Goal: Transaction & Acquisition: Purchase product/service

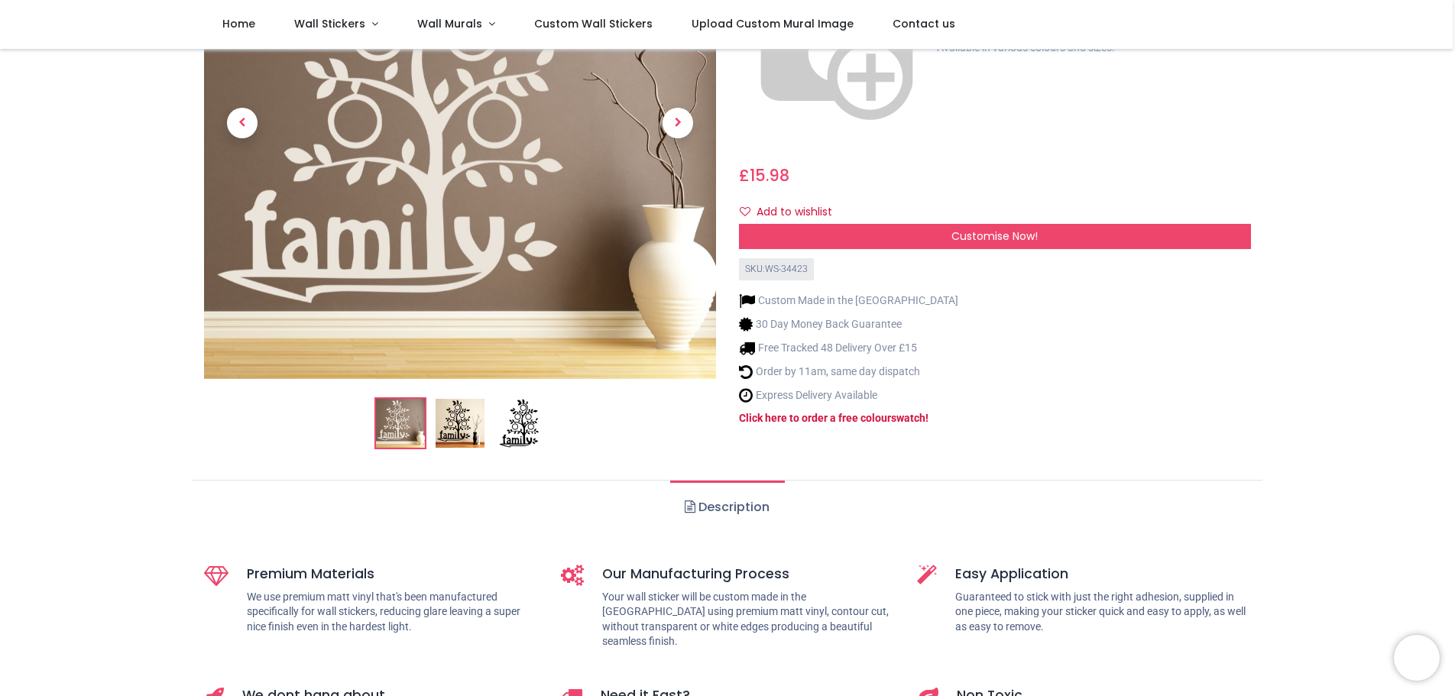
scroll to position [229, 0]
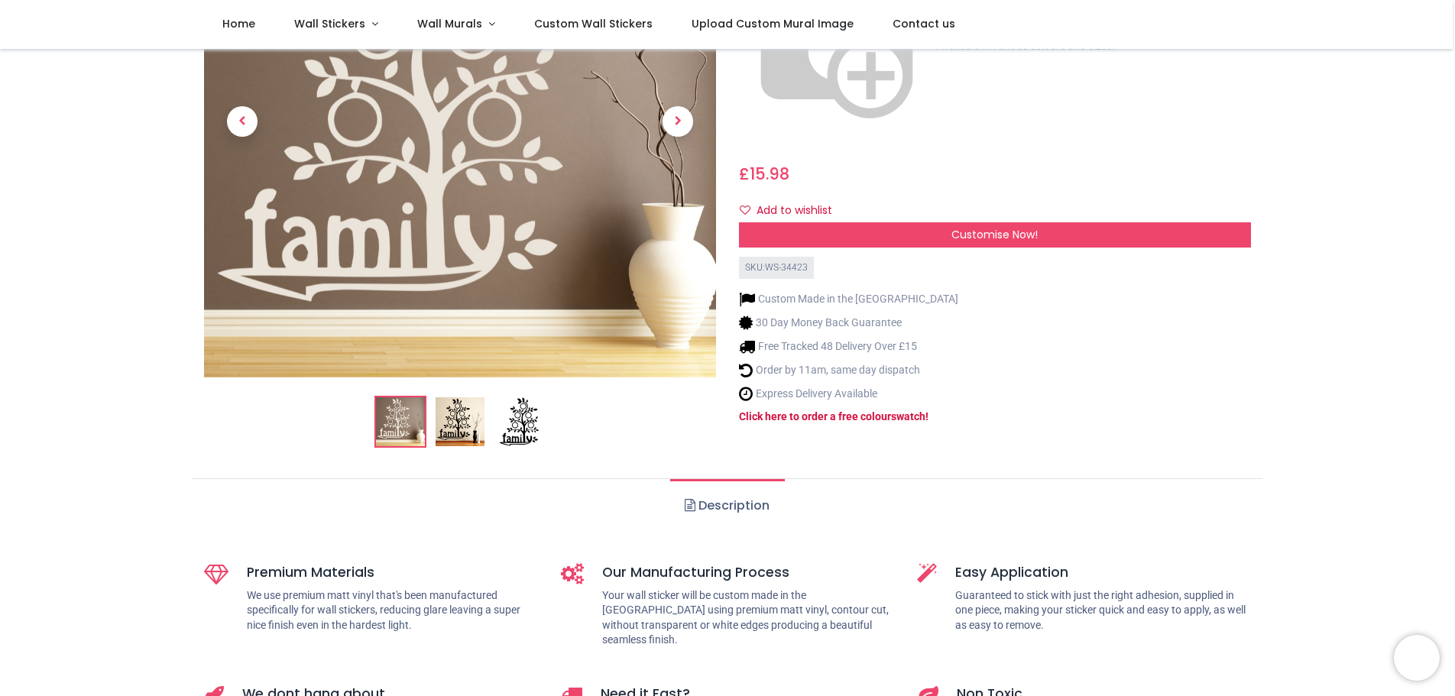
click at [529, 427] on img at bounding box center [519, 421] width 49 height 49
click at [458, 426] on img at bounding box center [459, 421] width 49 height 49
click at [672, 119] on span "Next" at bounding box center [677, 121] width 31 height 31
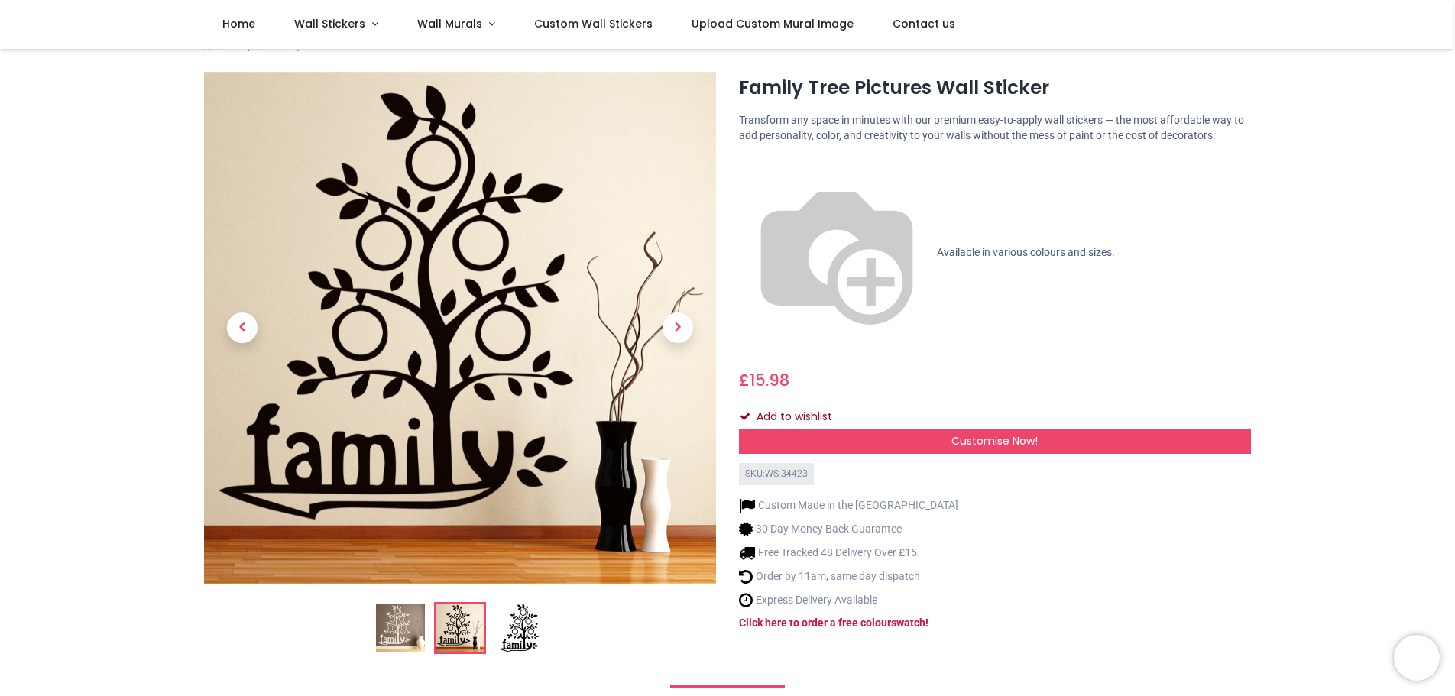
scroll to position [0, 0]
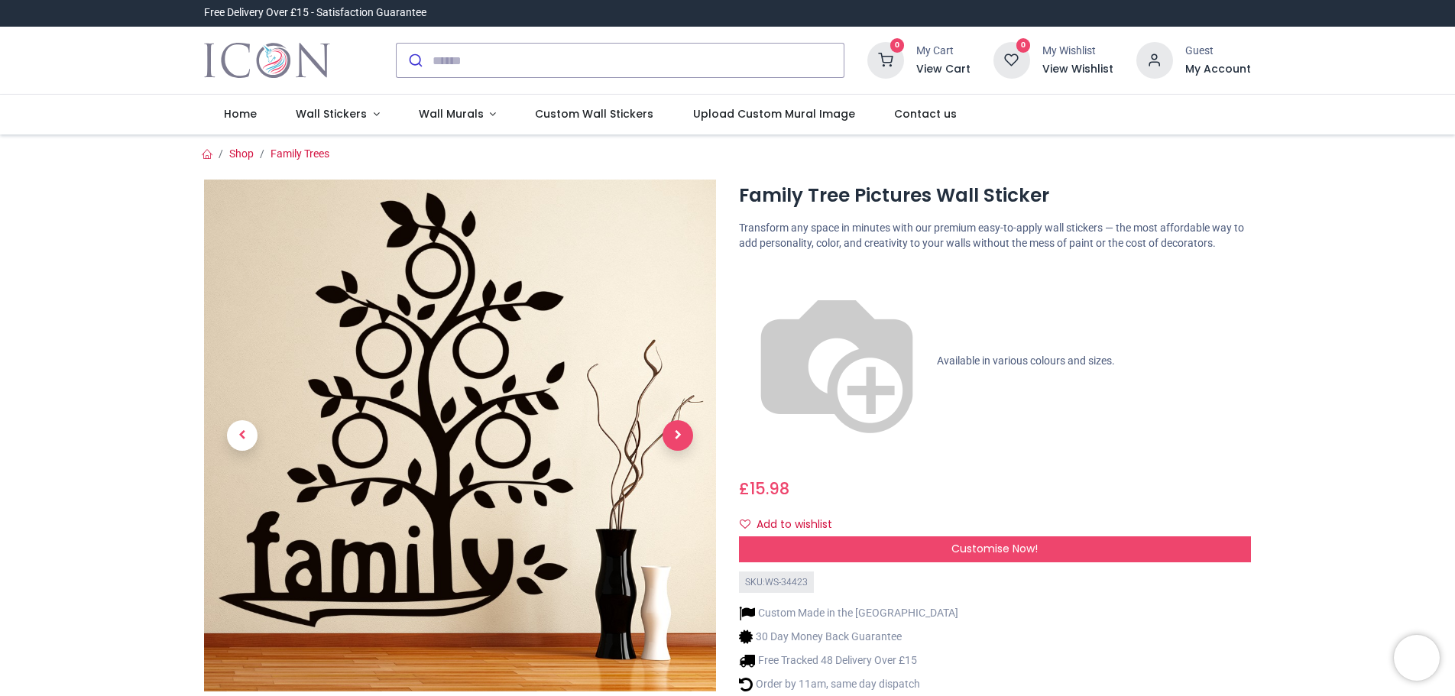
click at [678, 438] on span "Next" at bounding box center [677, 435] width 31 height 31
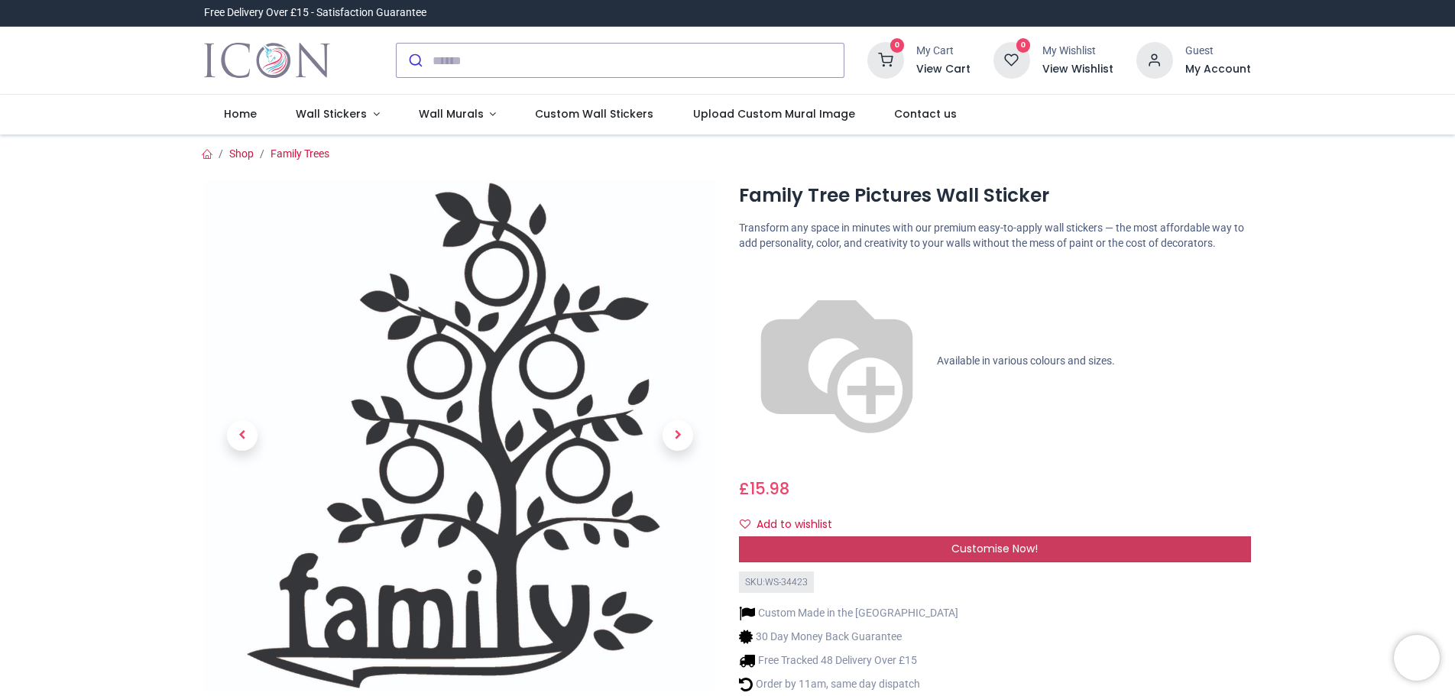
click at [945, 536] on div "Customise Now!" at bounding box center [995, 549] width 512 height 26
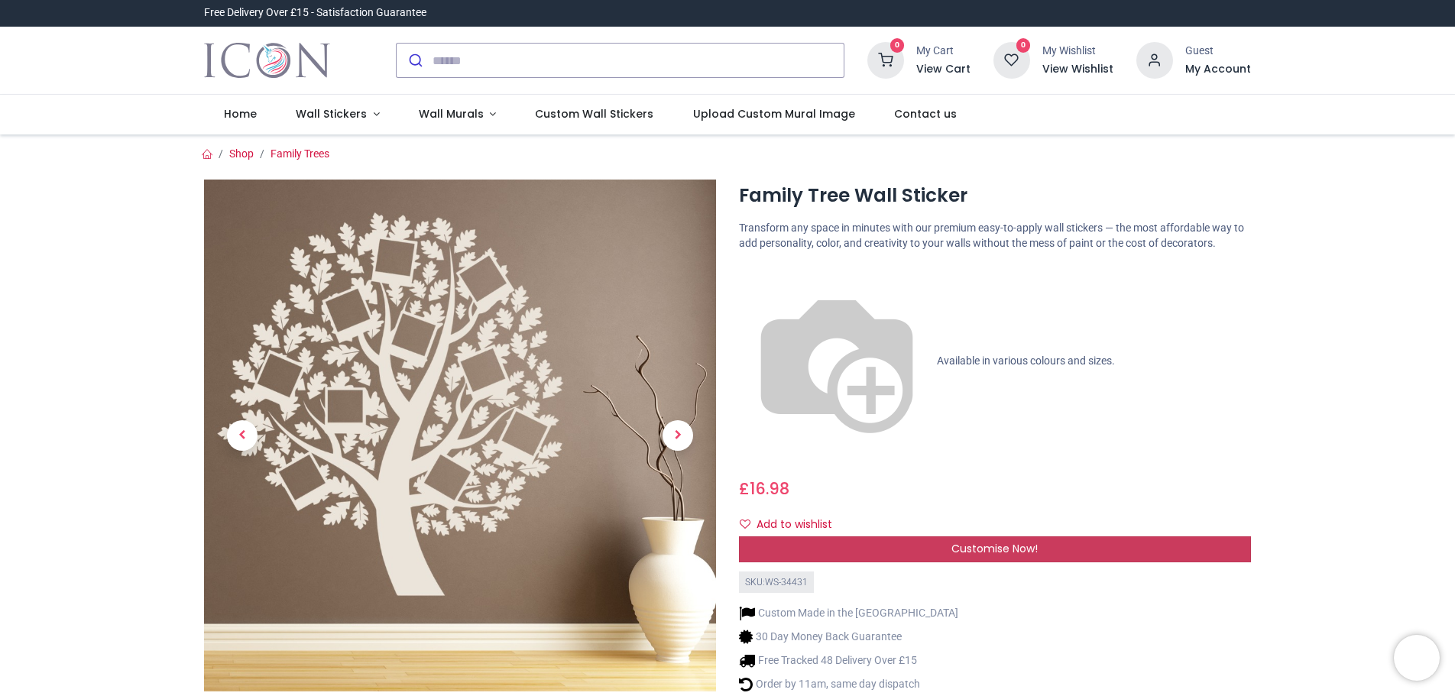
click at [995, 541] on span "Customise Now!" at bounding box center [994, 548] width 86 height 15
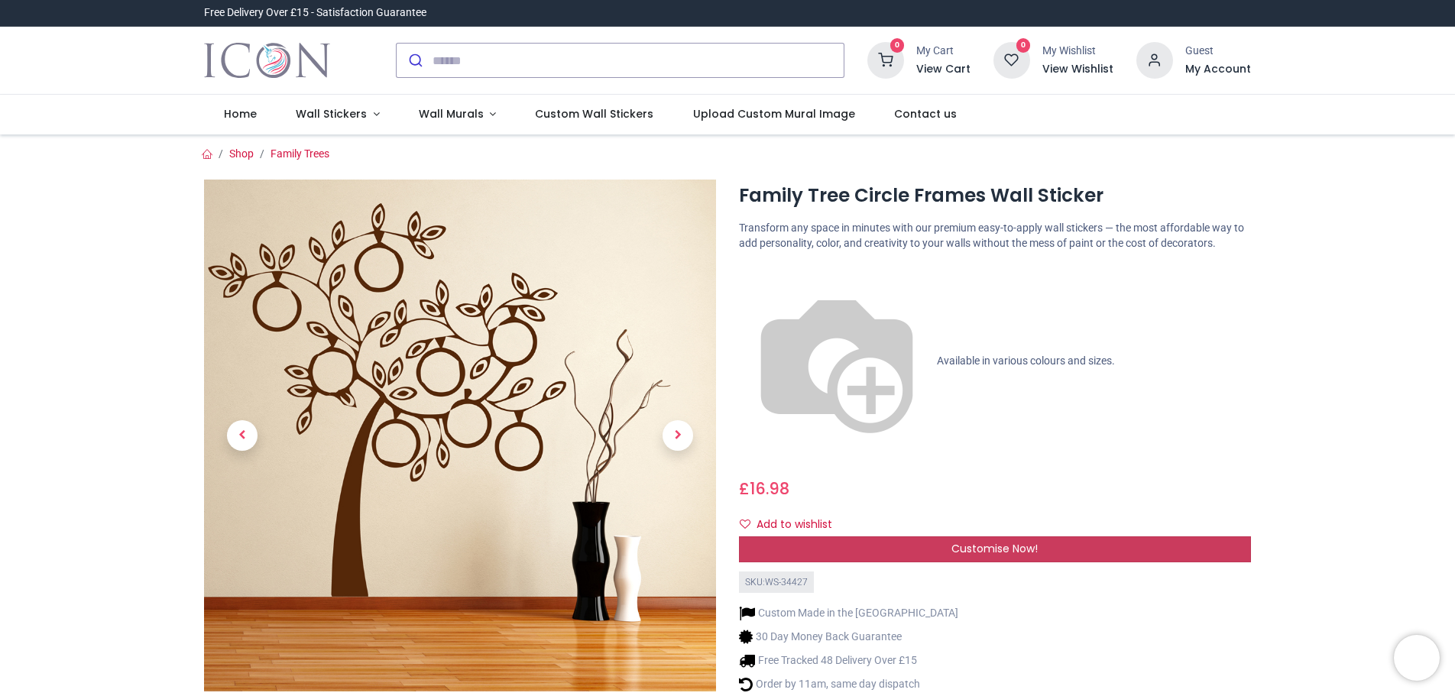
click at [1012, 541] on span "Customise Now!" at bounding box center [994, 548] width 86 height 15
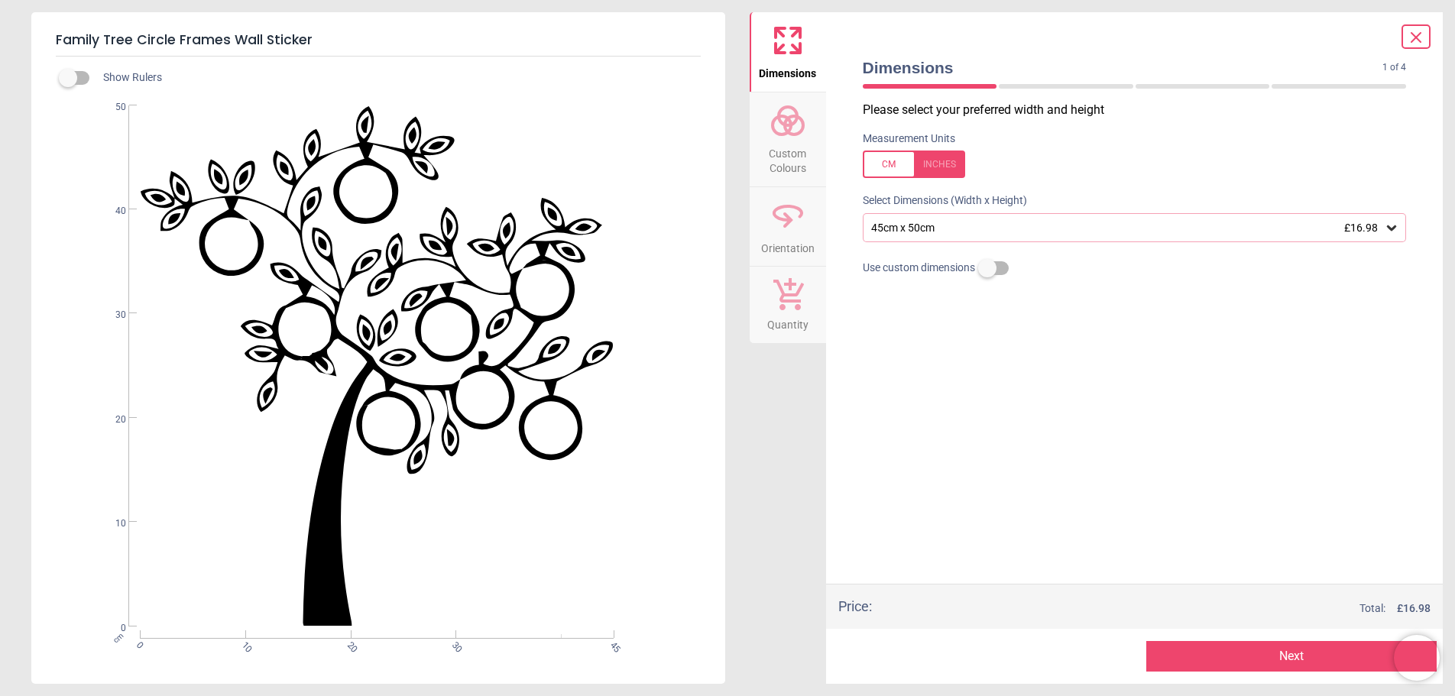
click at [952, 231] on div "45cm x 50cm £16.98" at bounding box center [1126, 228] width 515 height 13
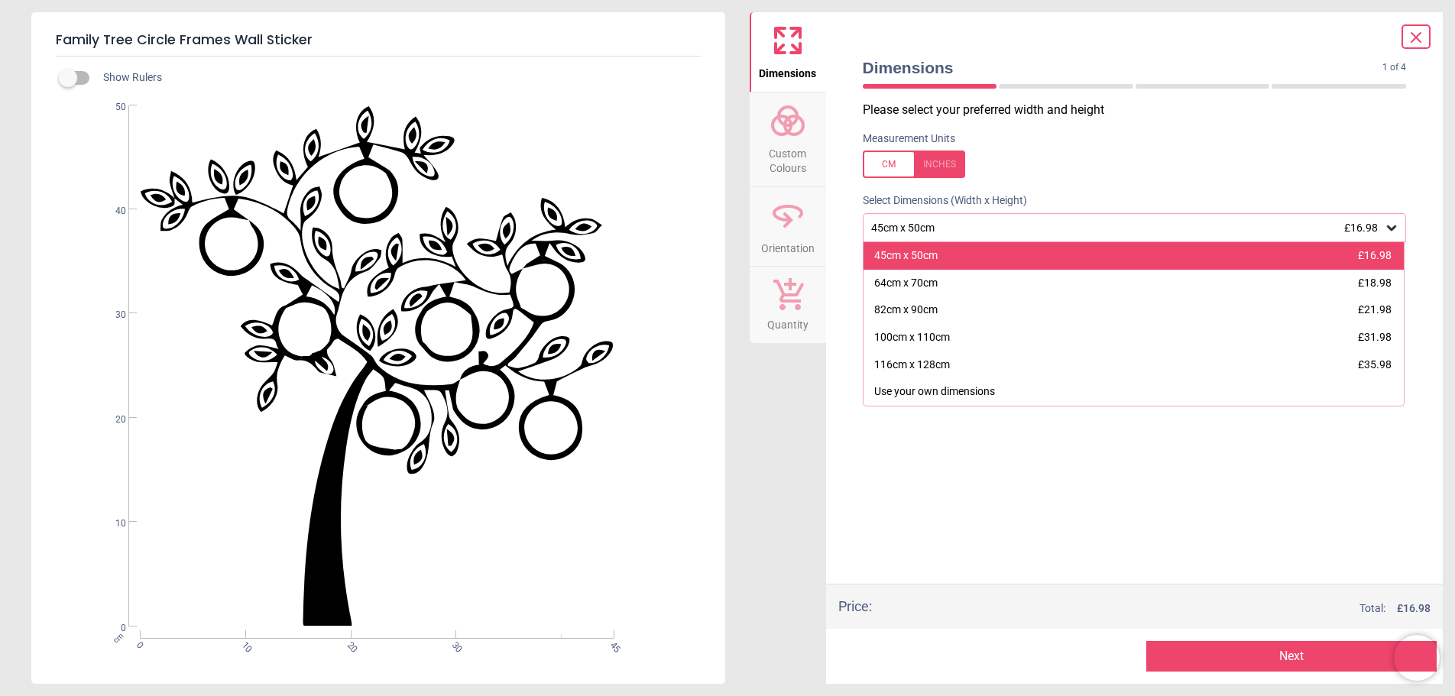
click at [938, 257] on div "45cm x 50cm £16.98" at bounding box center [1133, 256] width 541 height 28
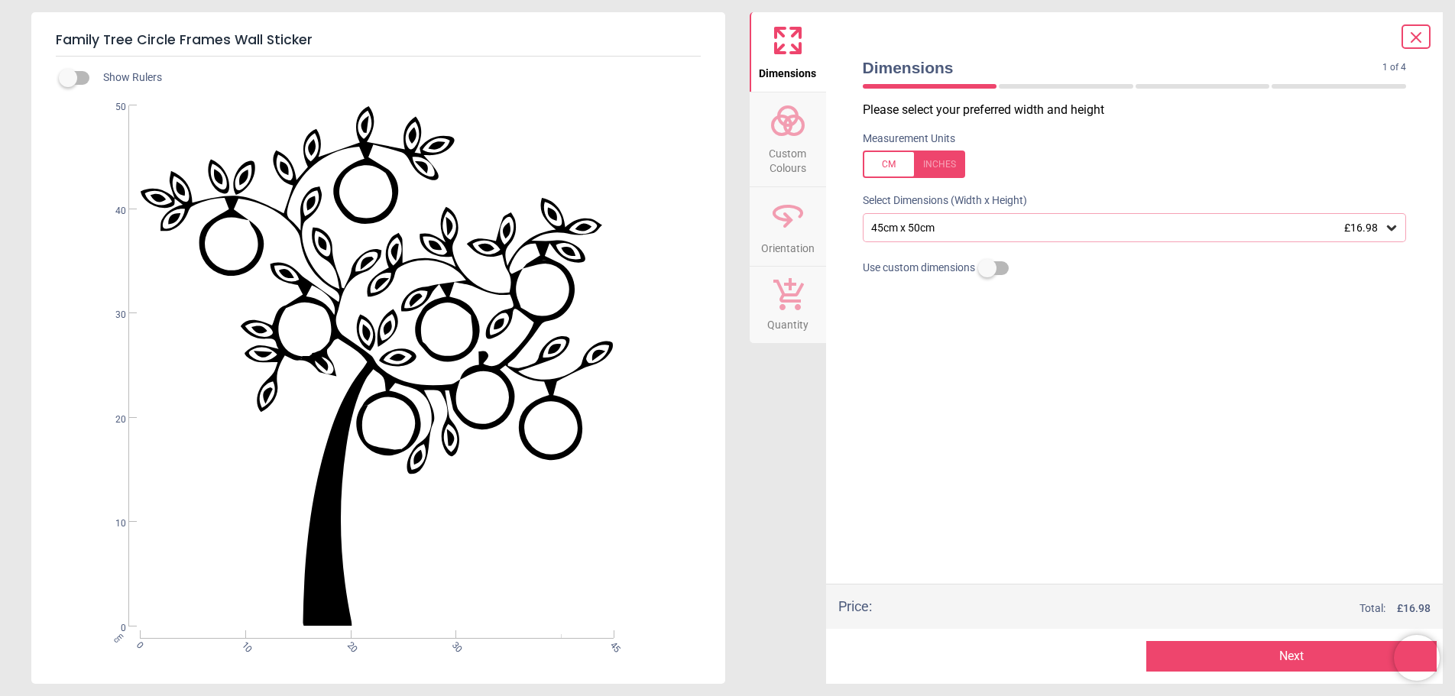
click at [1282, 660] on button "Next" at bounding box center [1291, 656] width 290 height 31
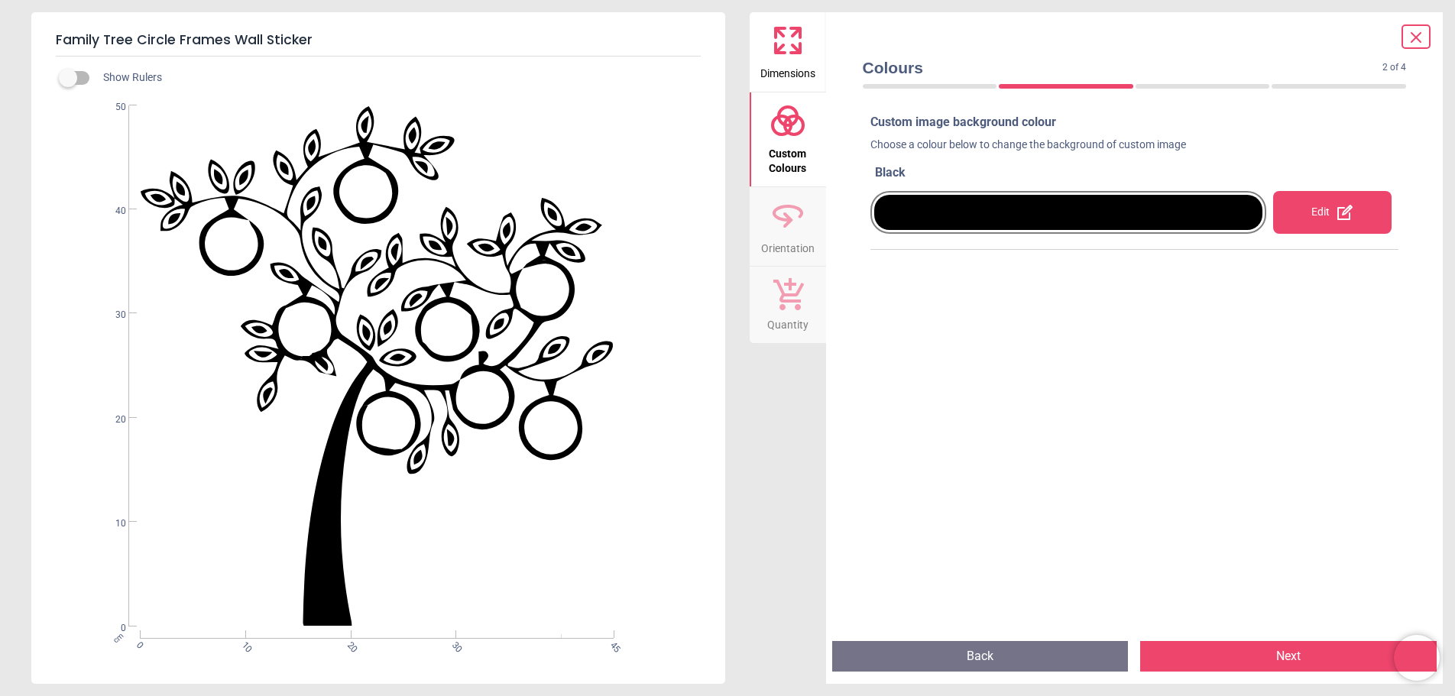
click at [1341, 212] on icon at bounding box center [1344, 212] width 18 height 18
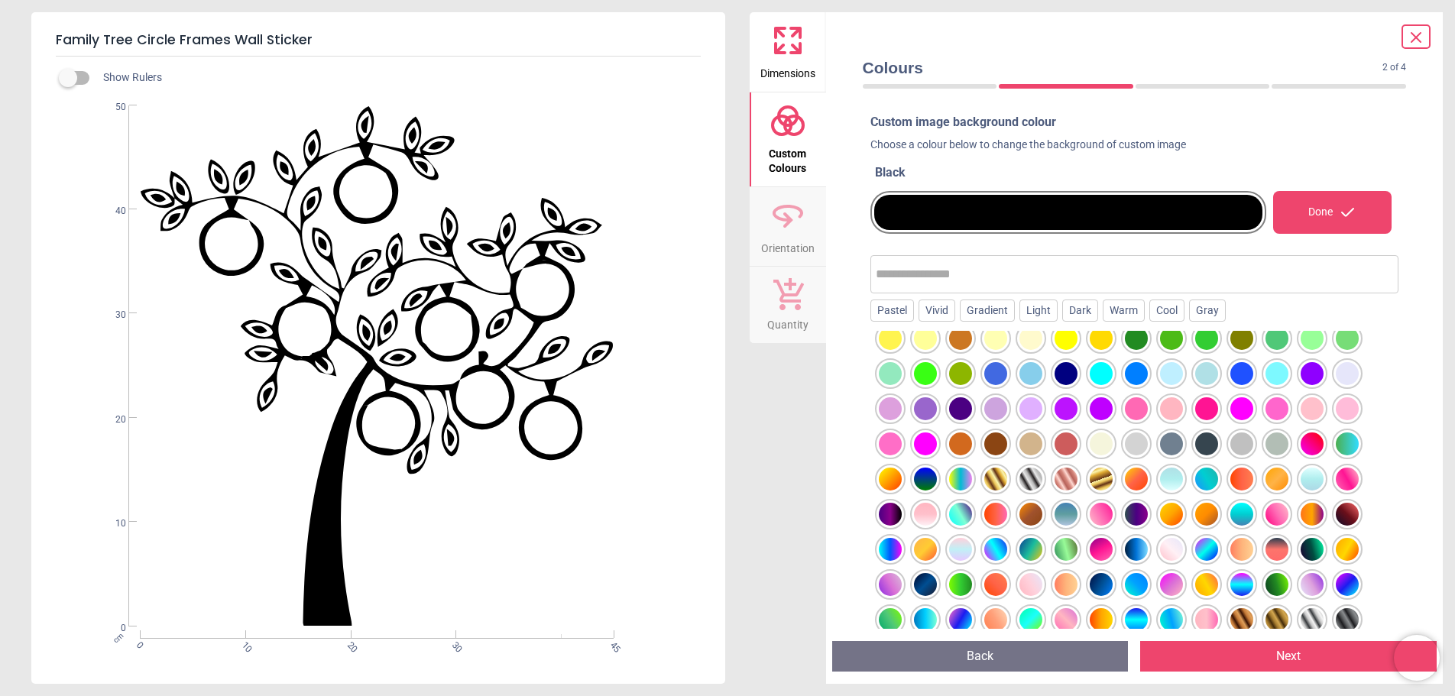
scroll to position [195, 0]
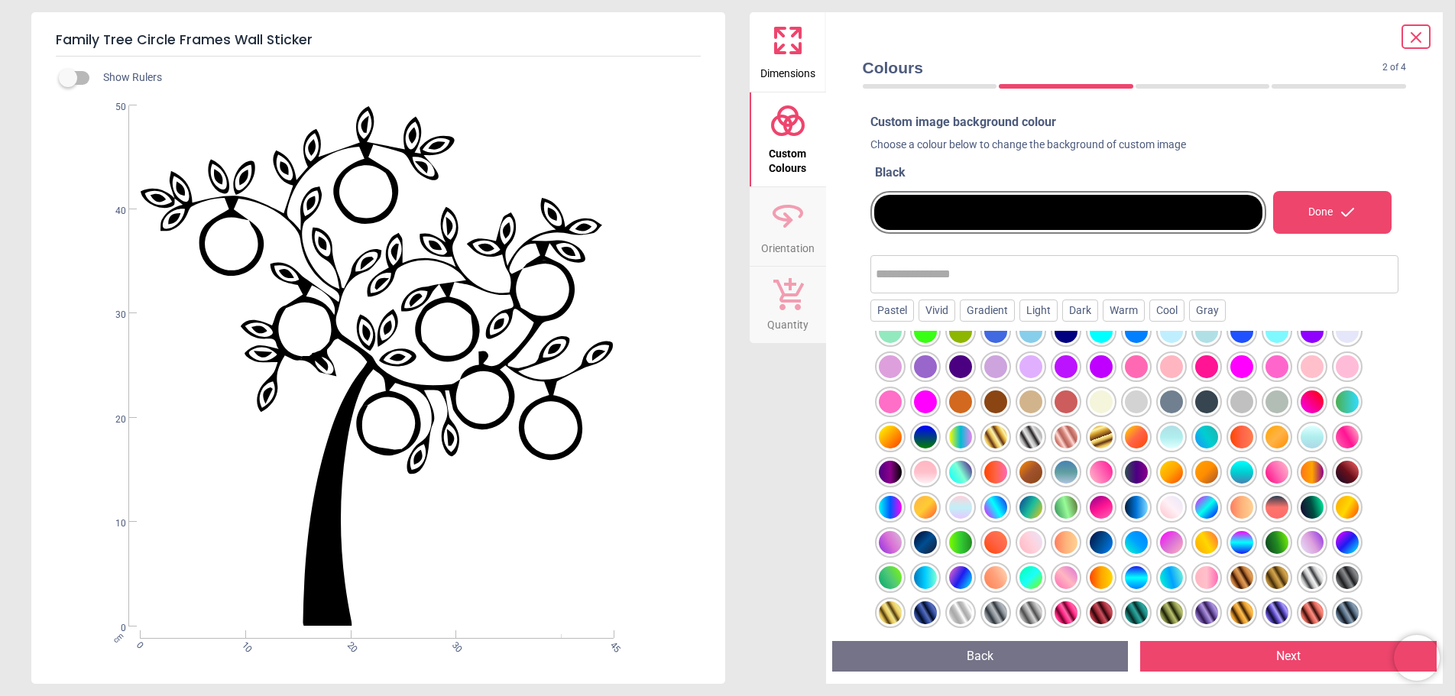
click at [1240, 438] on div at bounding box center [1241, 437] width 23 height 23
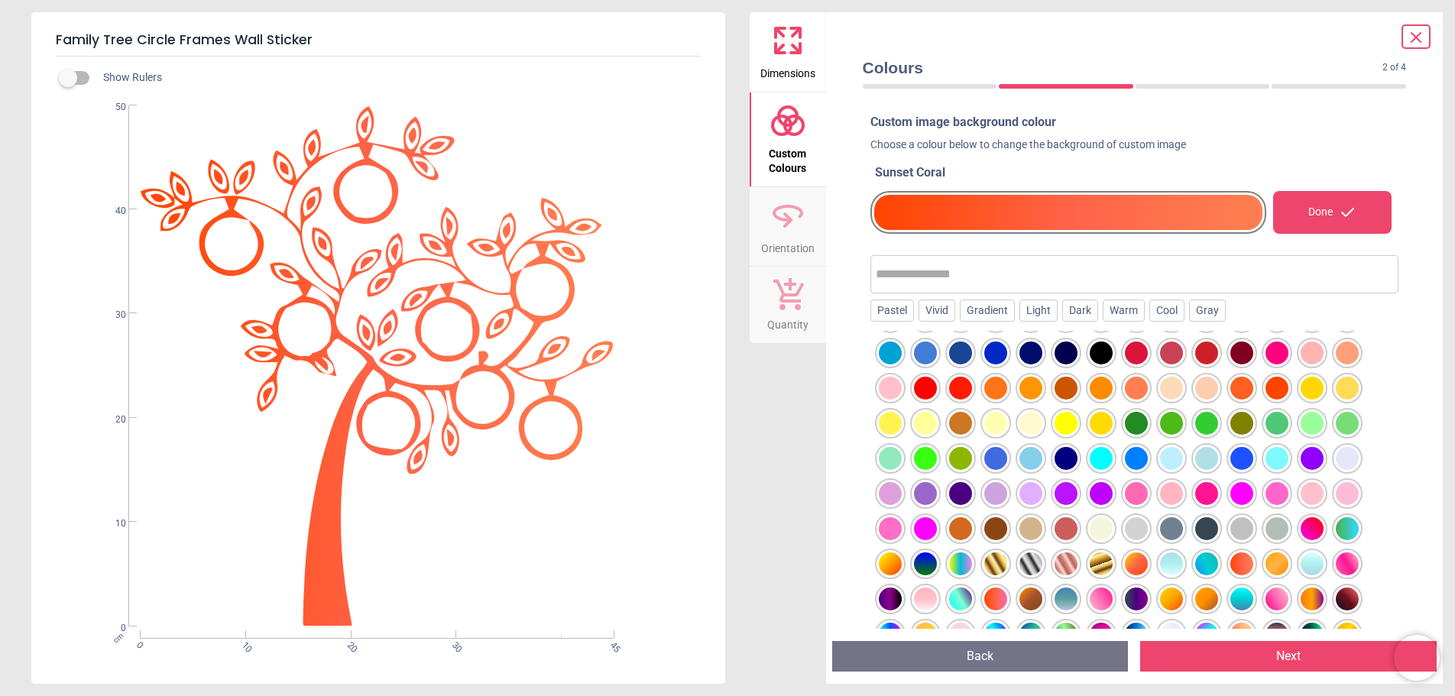
scroll to position [42, 0]
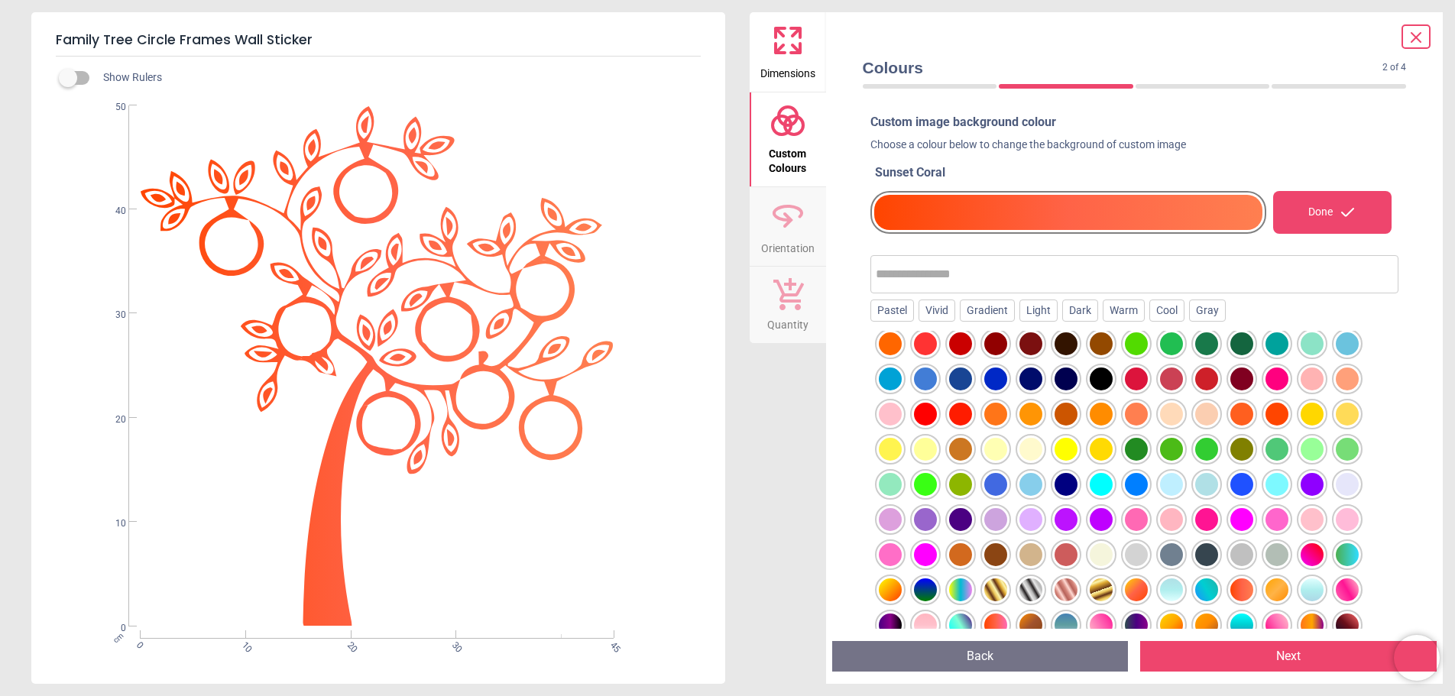
click at [992, 412] on div at bounding box center [995, 414] width 23 height 23
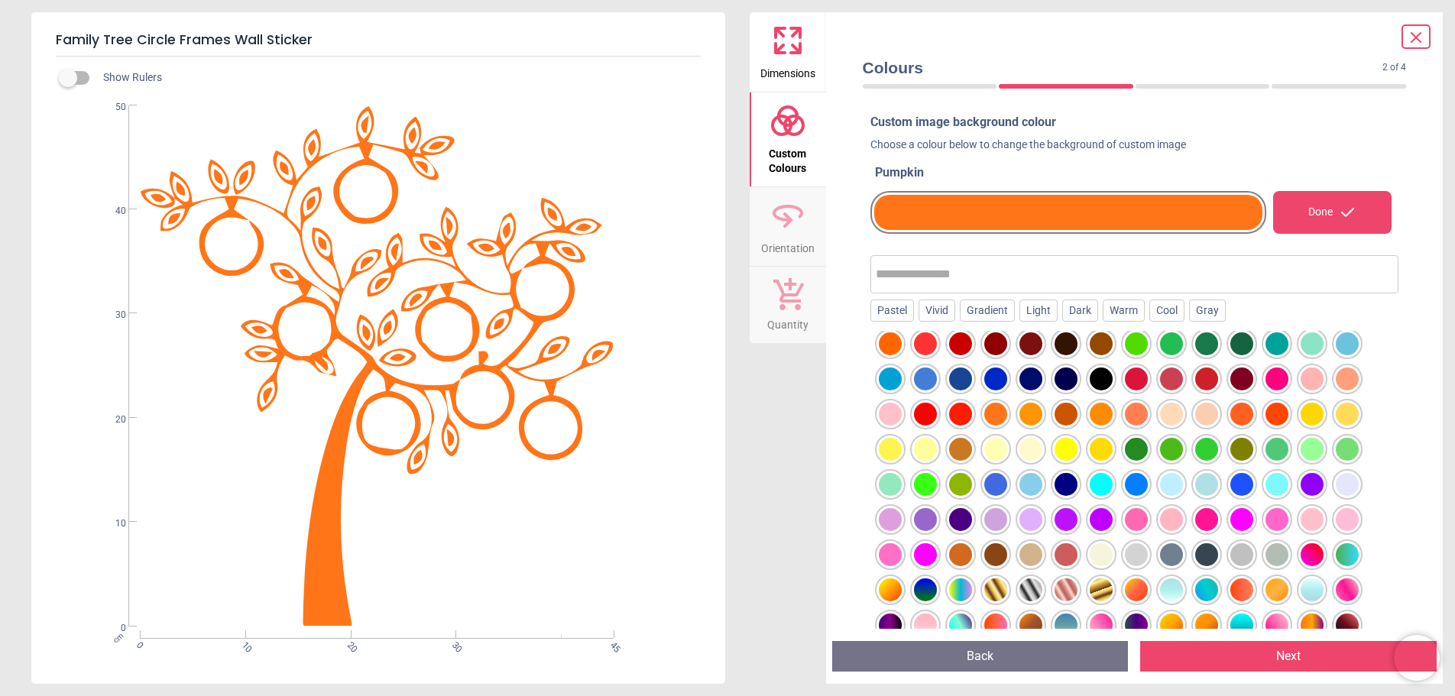
click at [1241, 409] on div at bounding box center [1241, 414] width 23 height 23
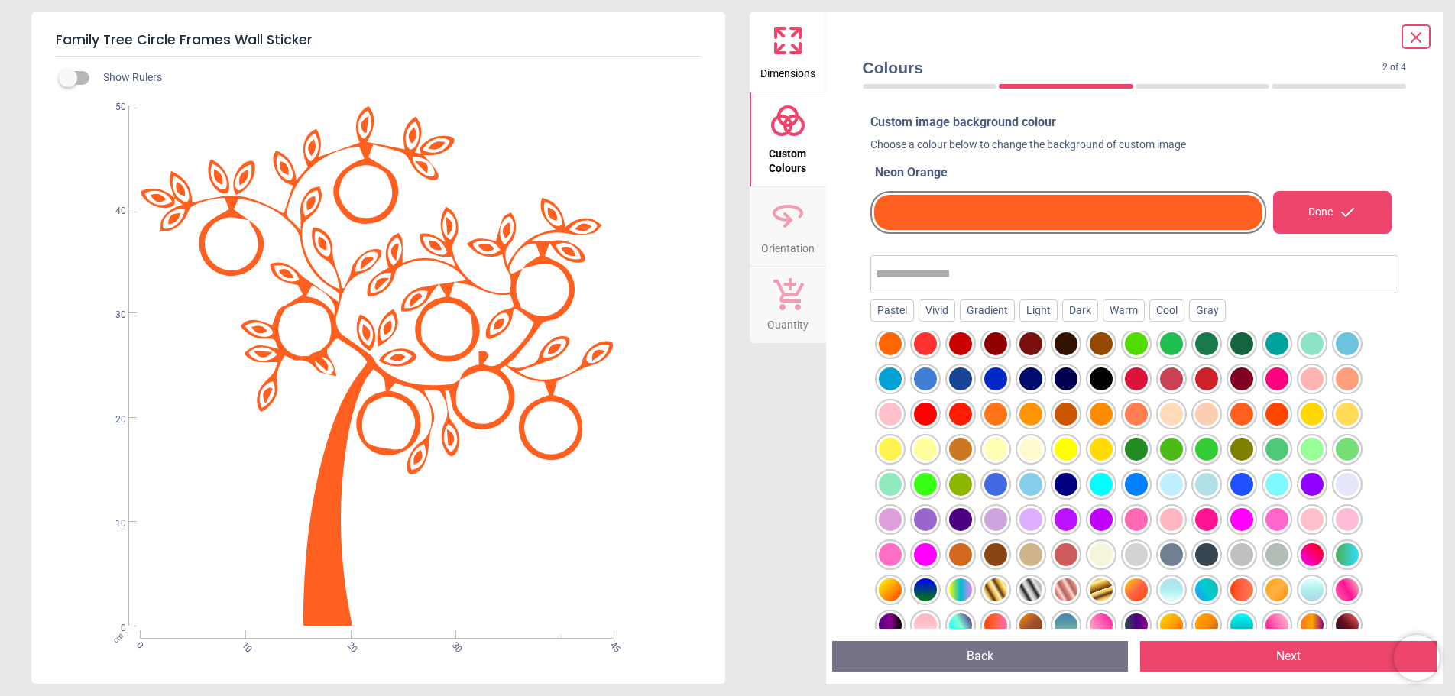
click at [1283, 416] on div at bounding box center [1276, 414] width 23 height 23
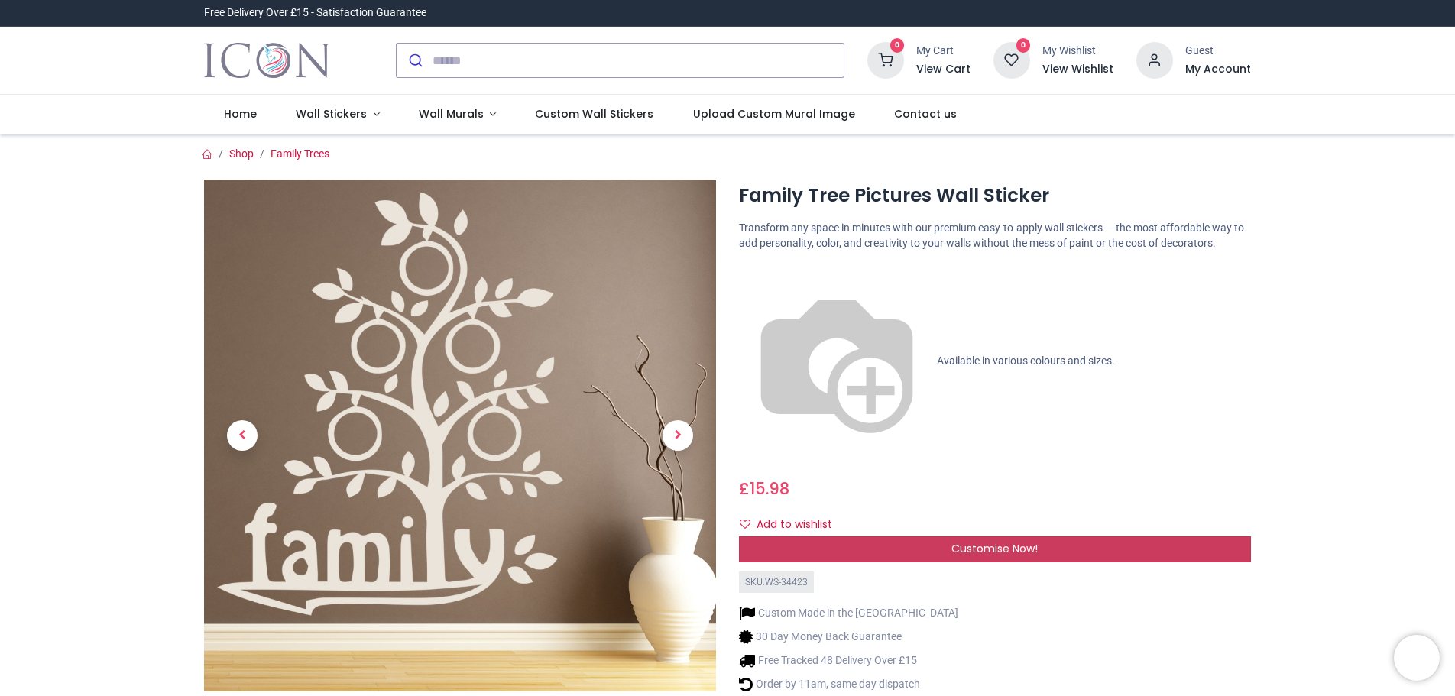
click at [973, 536] on div "Customise Now!" at bounding box center [995, 549] width 512 height 26
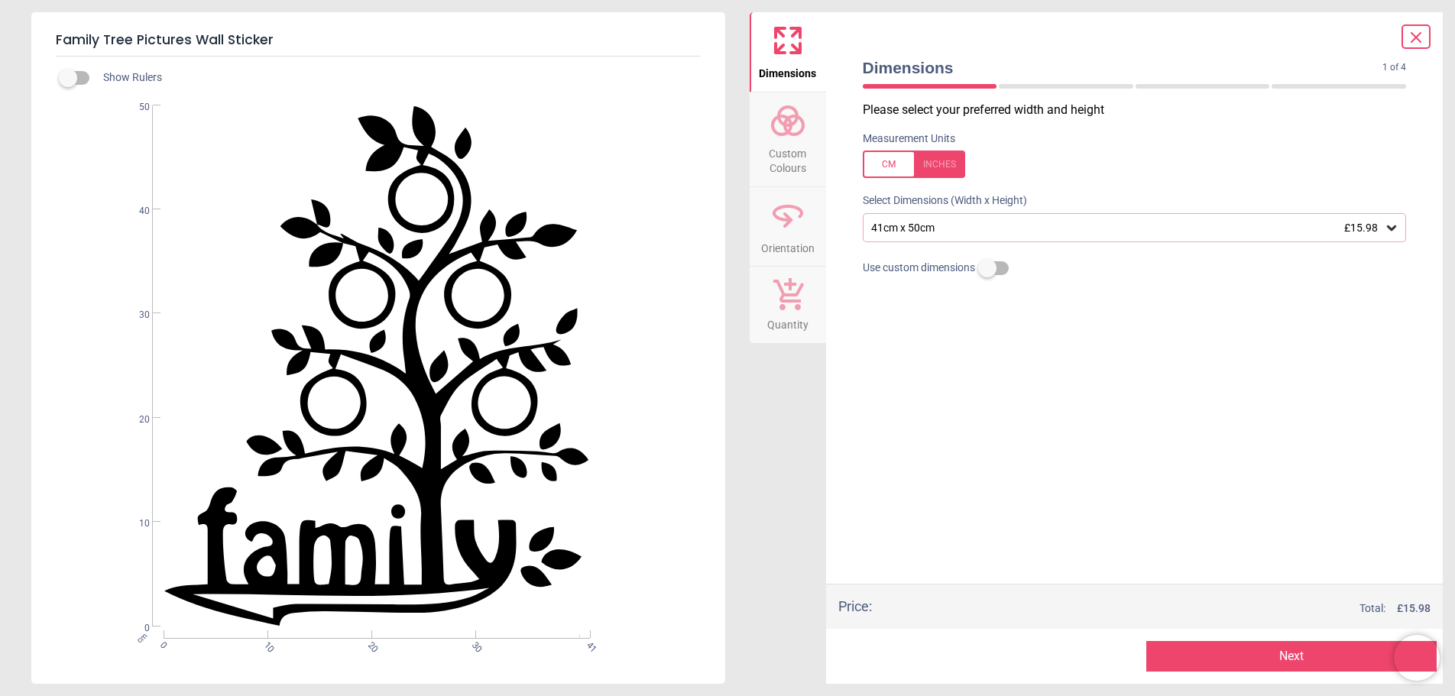
click at [992, 232] on div "41cm x 50cm £15.98" at bounding box center [1126, 228] width 515 height 13
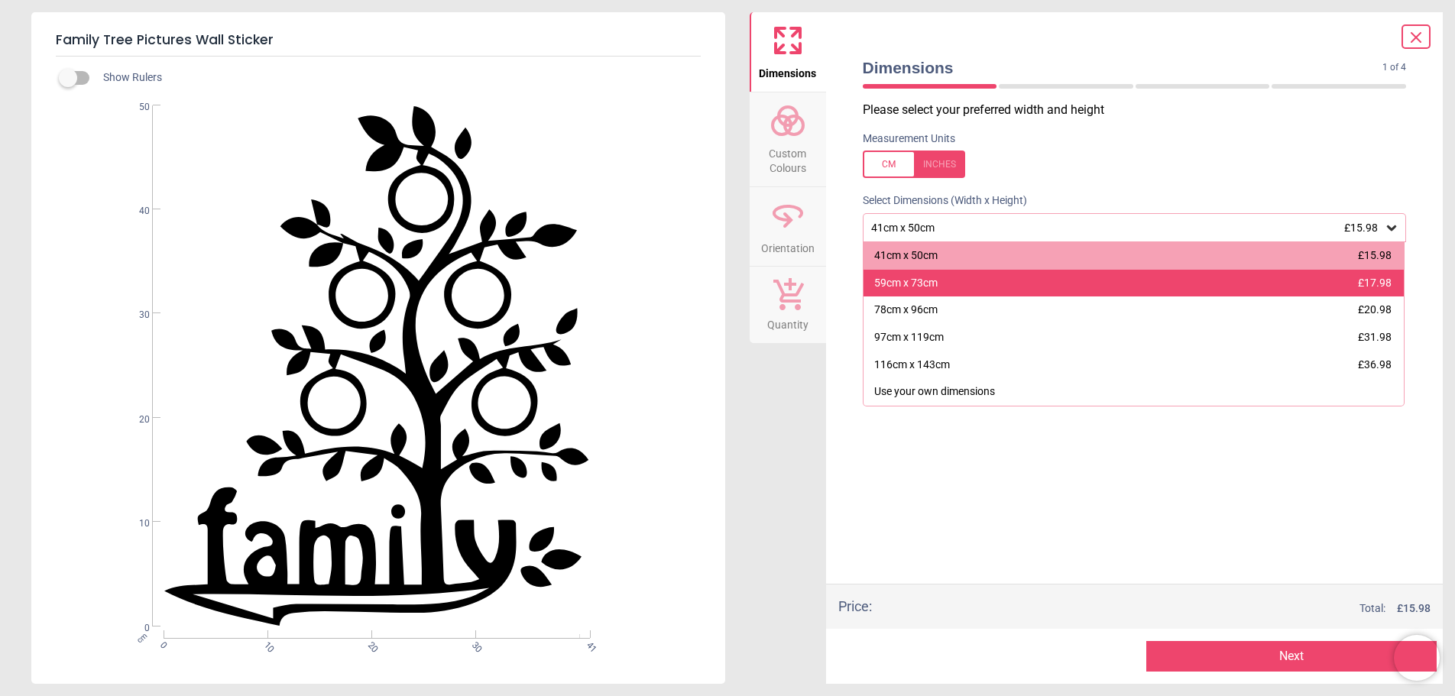
click at [957, 283] on div "59cm x 73cm £17.98" at bounding box center [1133, 284] width 541 height 28
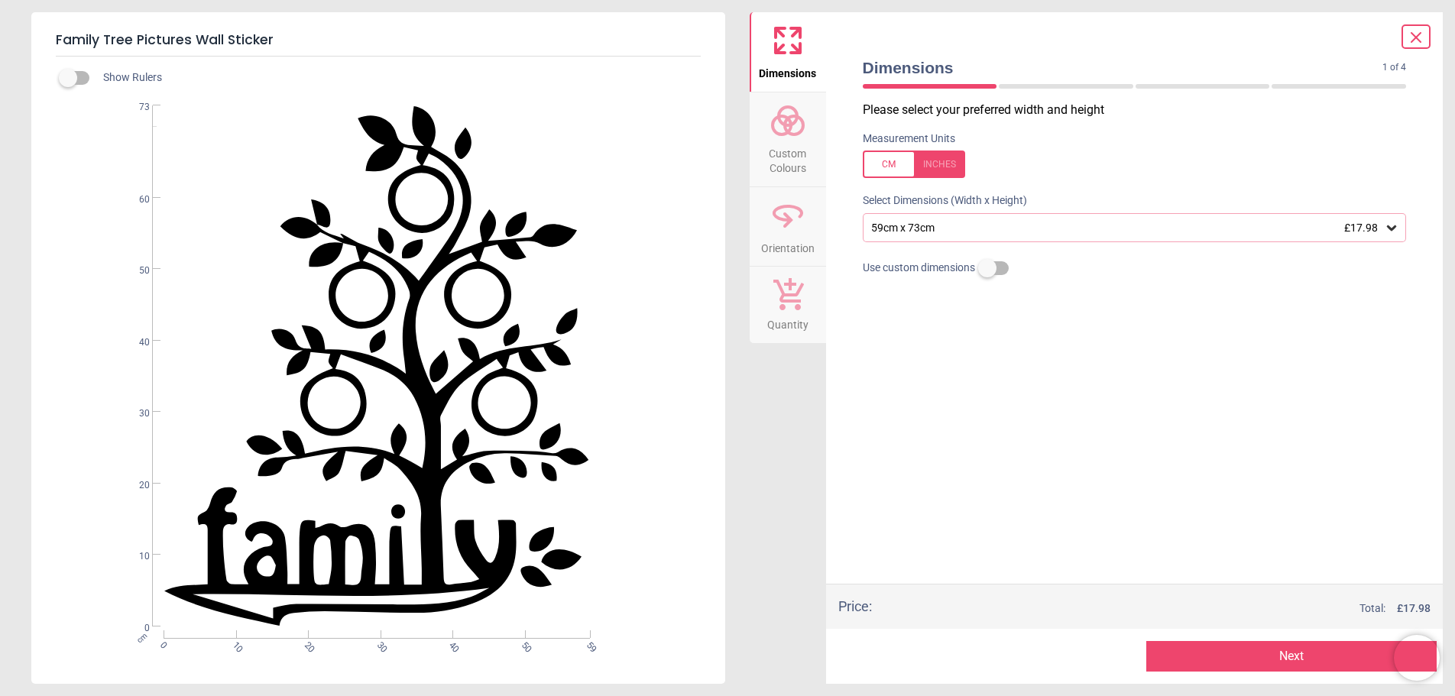
click at [1280, 649] on button "Next" at bounding box center [1291, 656] width 290 height 31
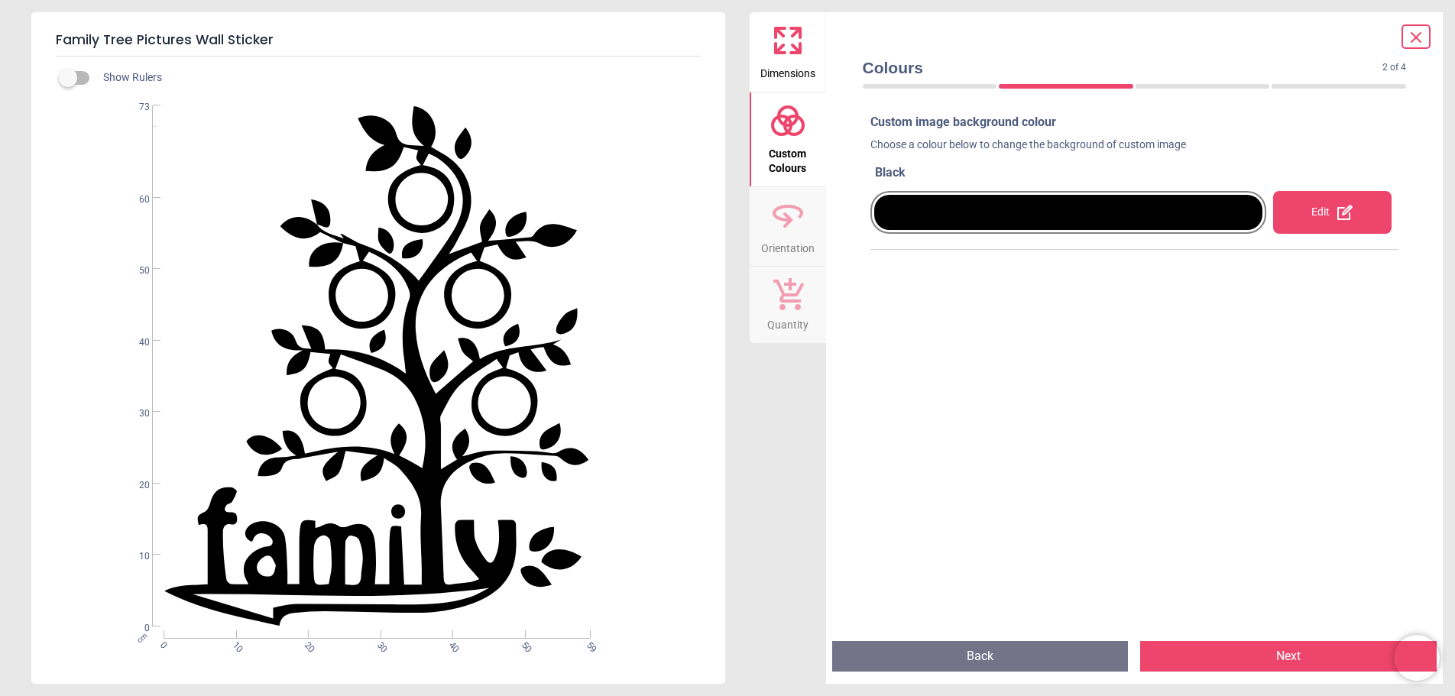
click at [1327, 204] on div "Edit" at bounding box center [1332, 212] width 119 height 43
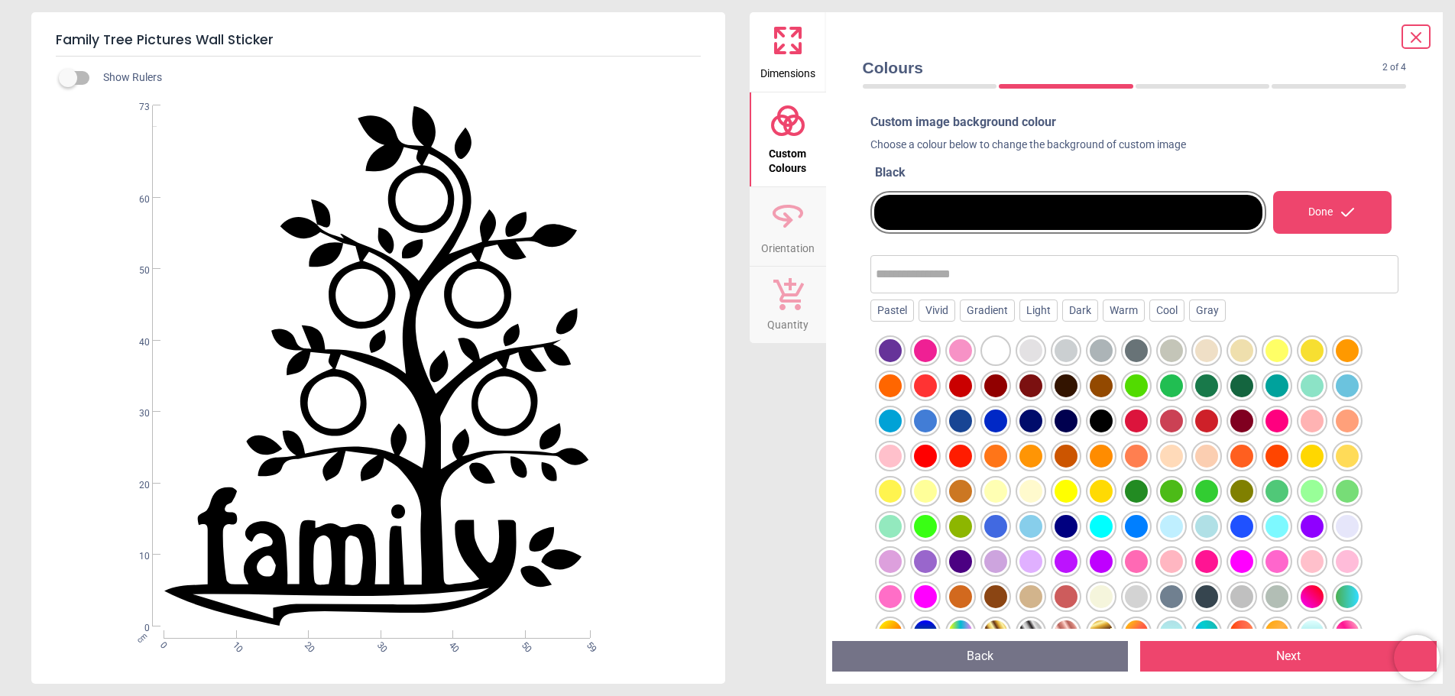
click at [885, 383] on div at bounding box center [890, 385] width 23 height 23
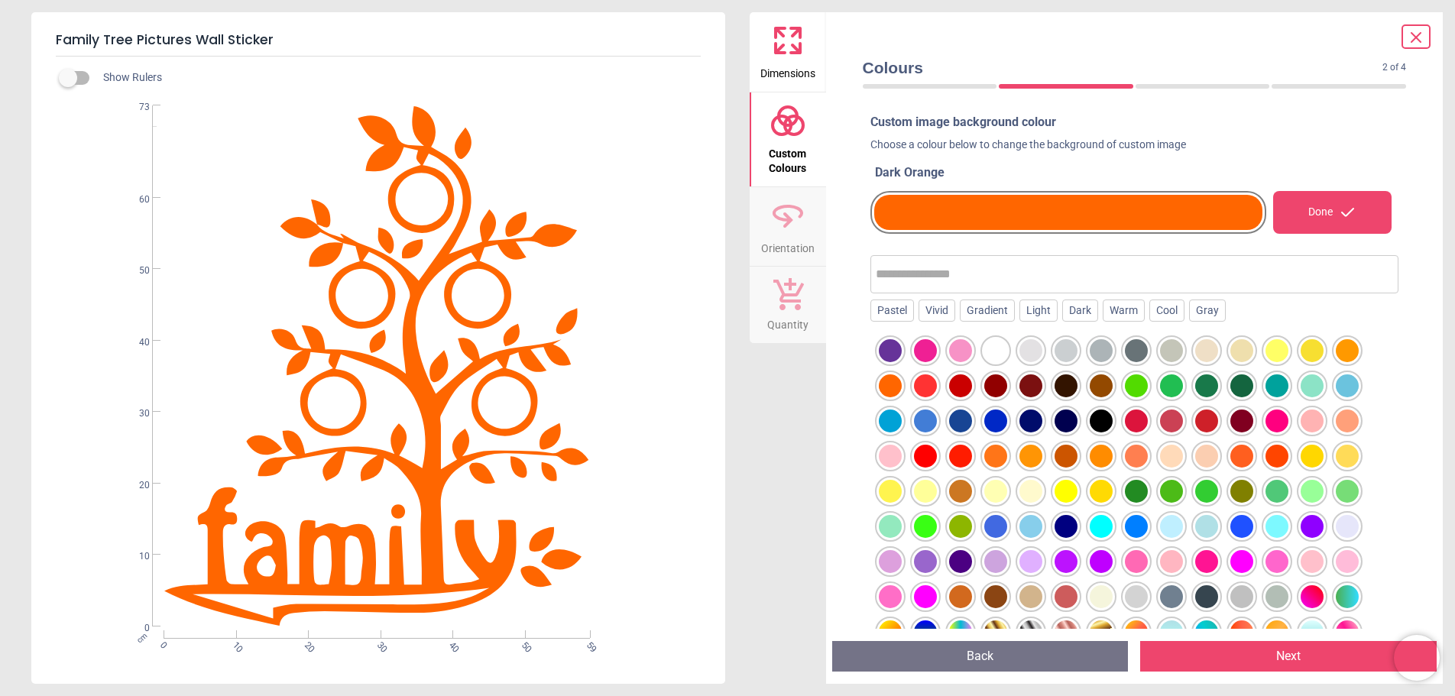
click at [1058, 451] on div at bounding box center [1065, 456] width 23 height 23
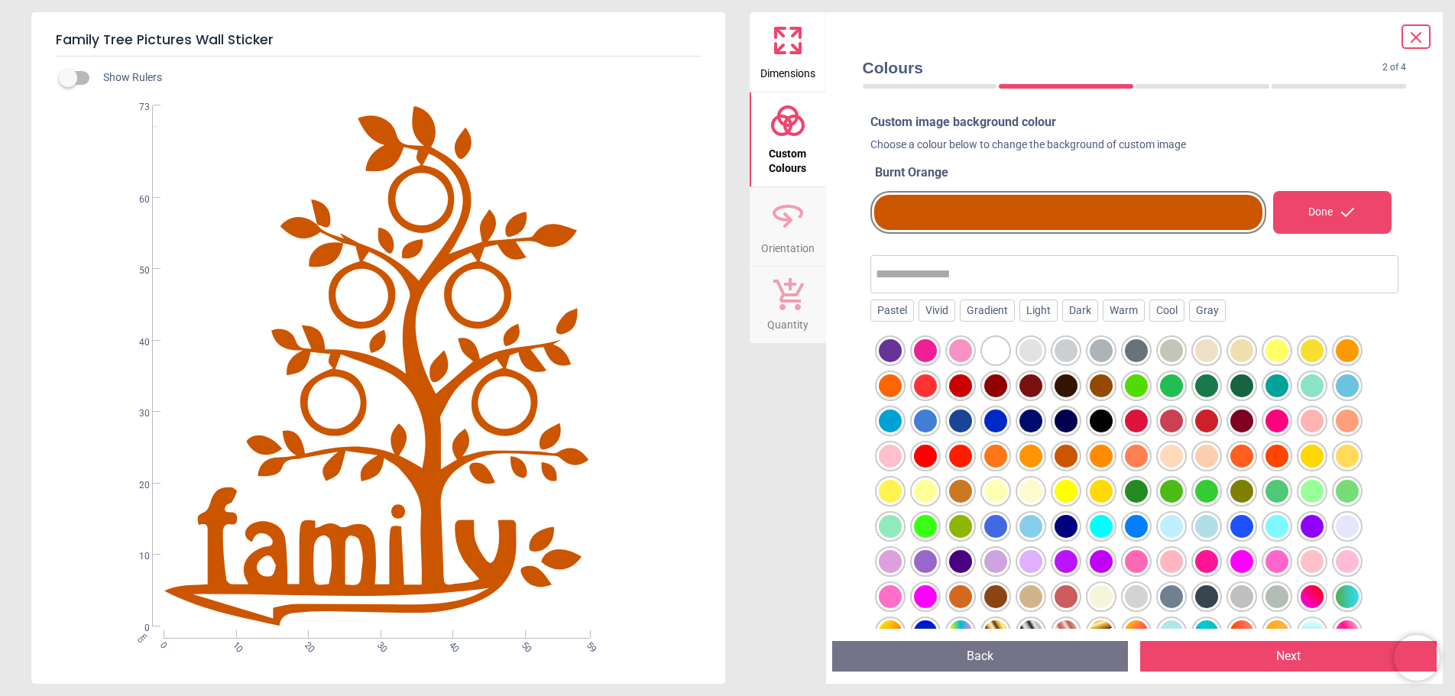
click at [1104, 389] on div at bounding box center [1100, 385] width 23 height 23
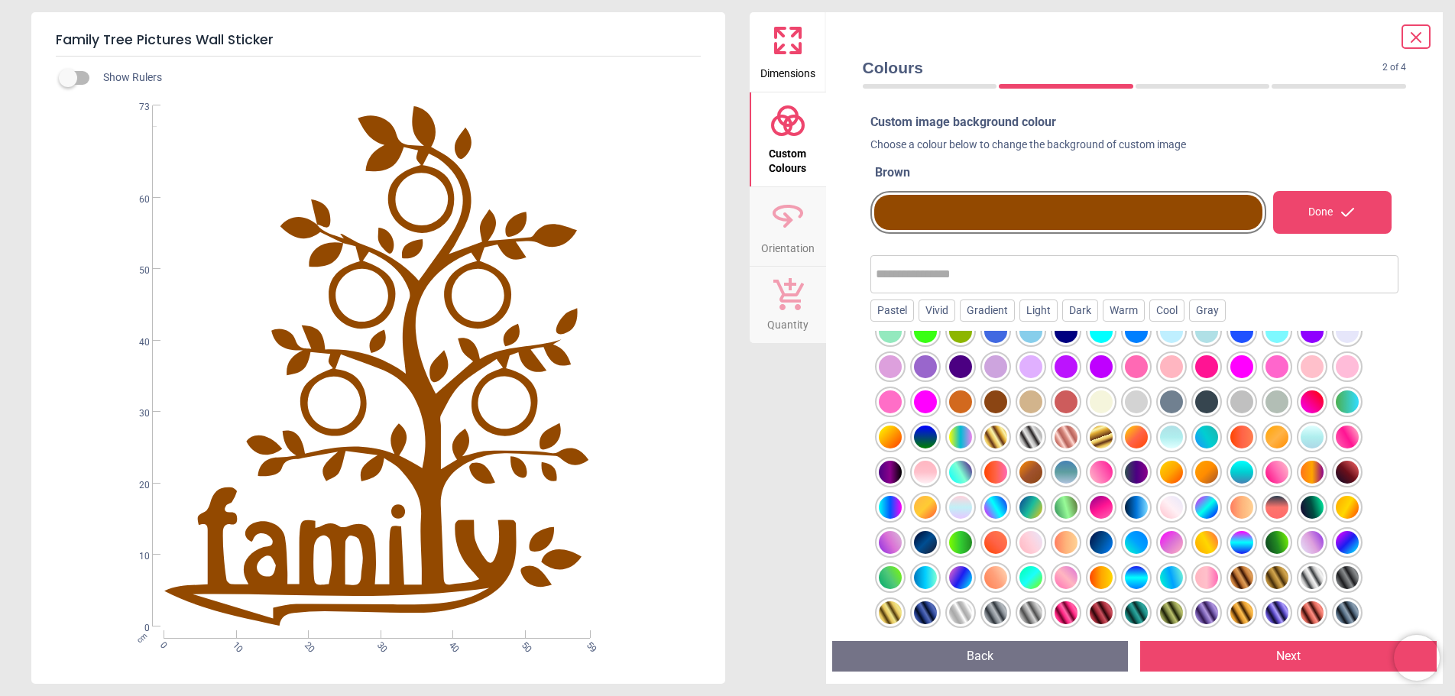
scroll to position [124, 0]
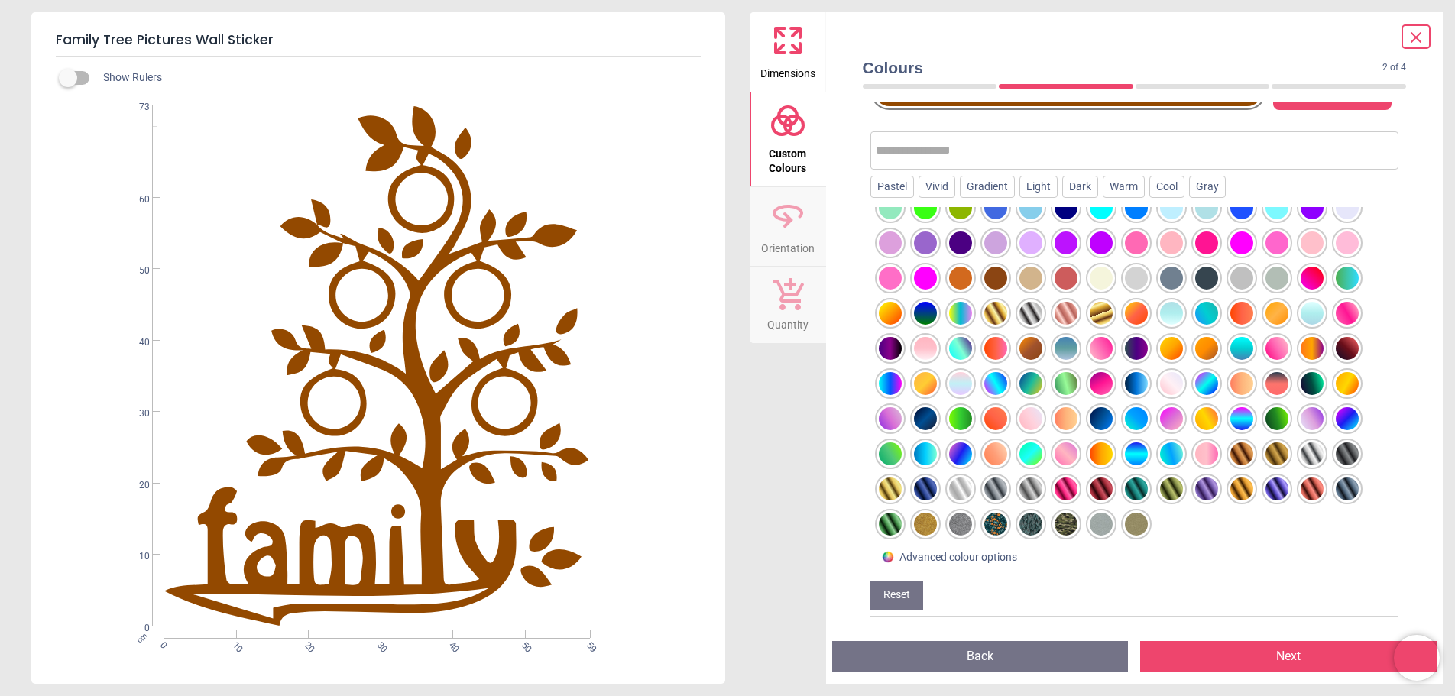
click at [995, 347] on div at bounding box center [995, 348] width 23 height 23
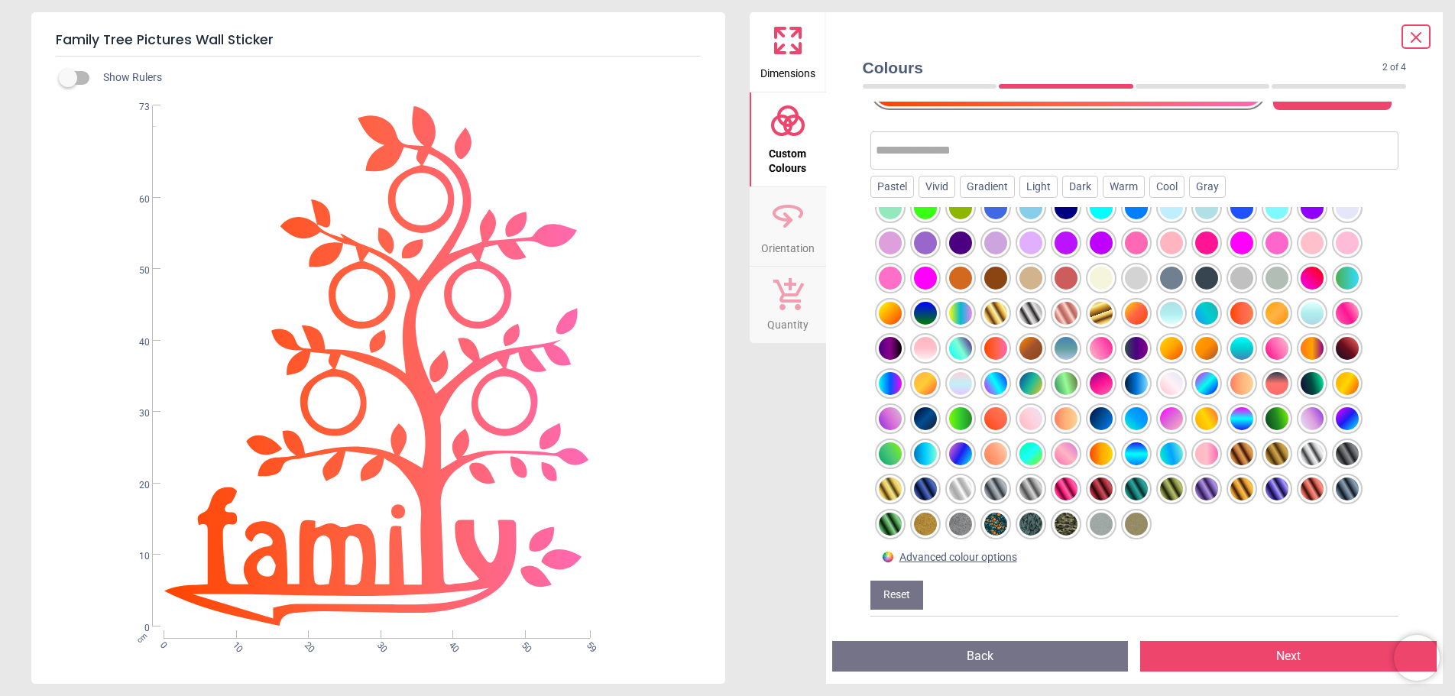
click at [1135, 314] on div at bounding box center [1136, 313] width 23 height 23
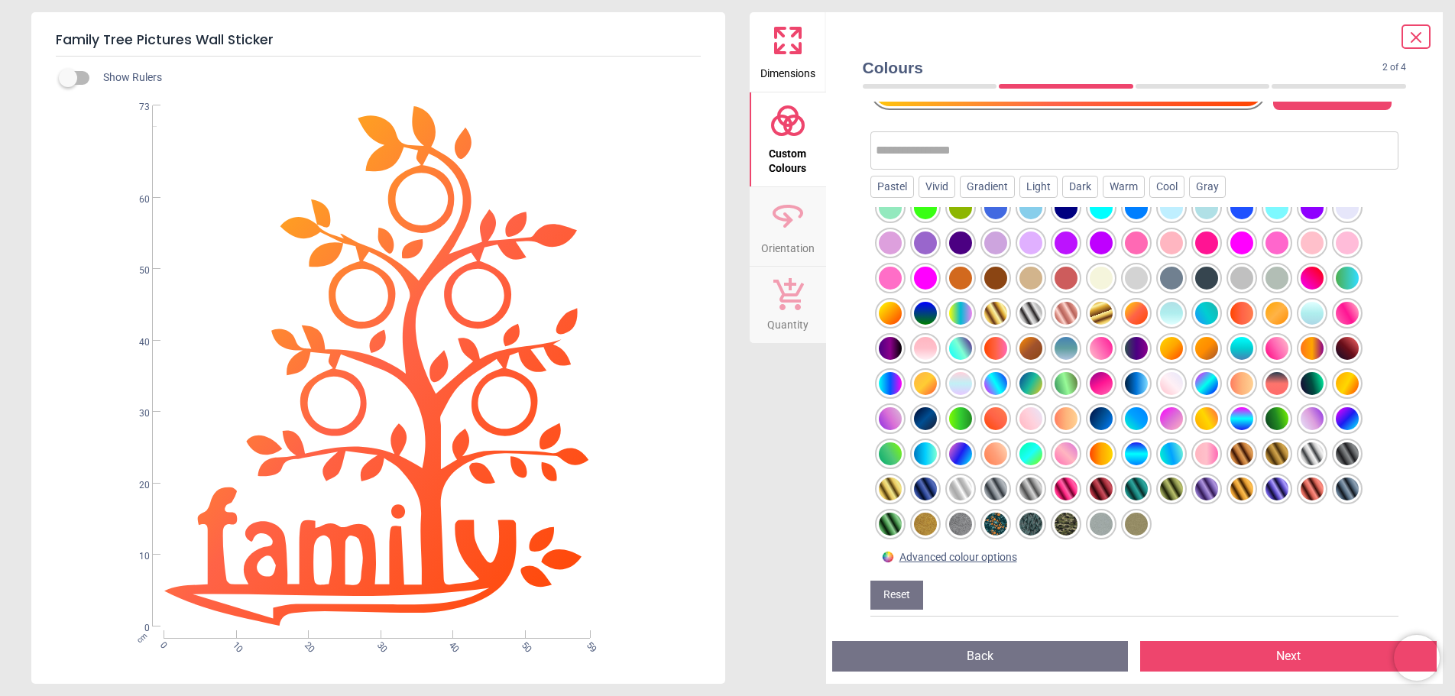
click at [1238, 315] on div at bounding box center [1241, 313] width 23 height 23
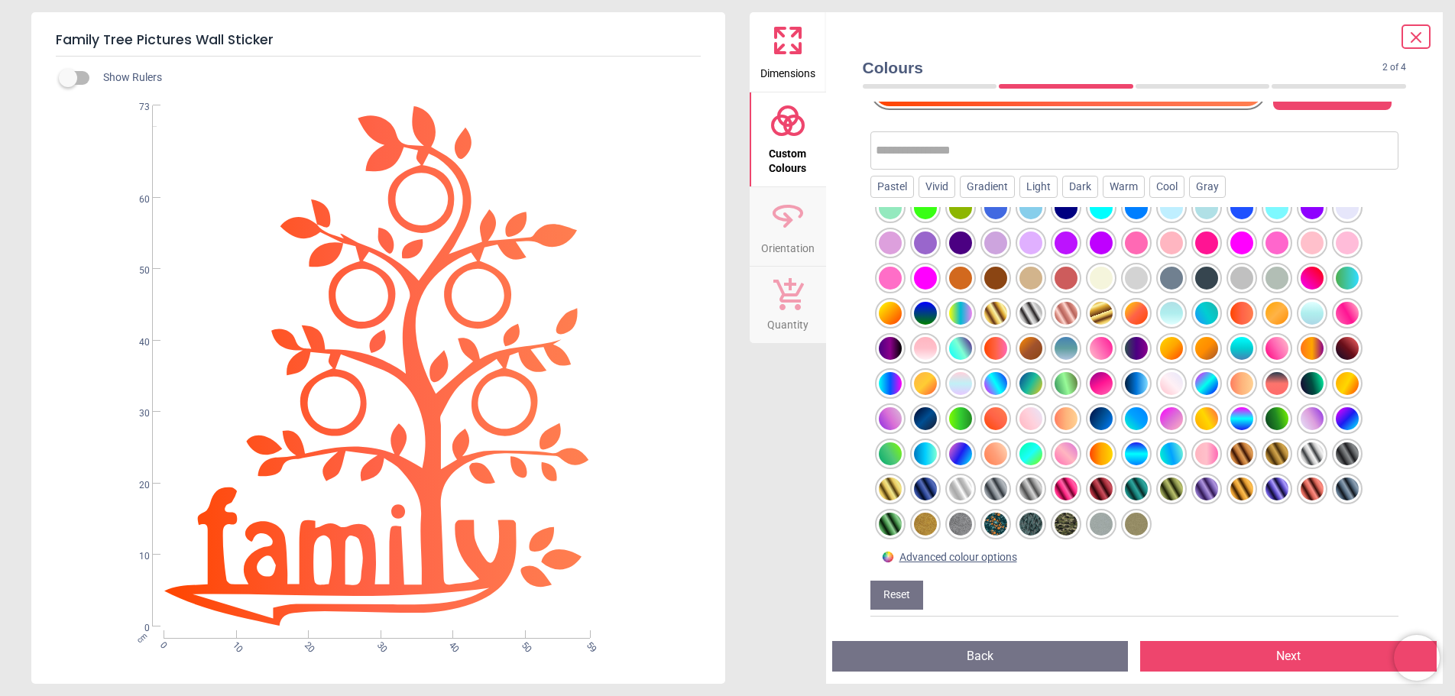
click at [1312, 348] on div at bounding box center [1311, 348] width 23 height 23
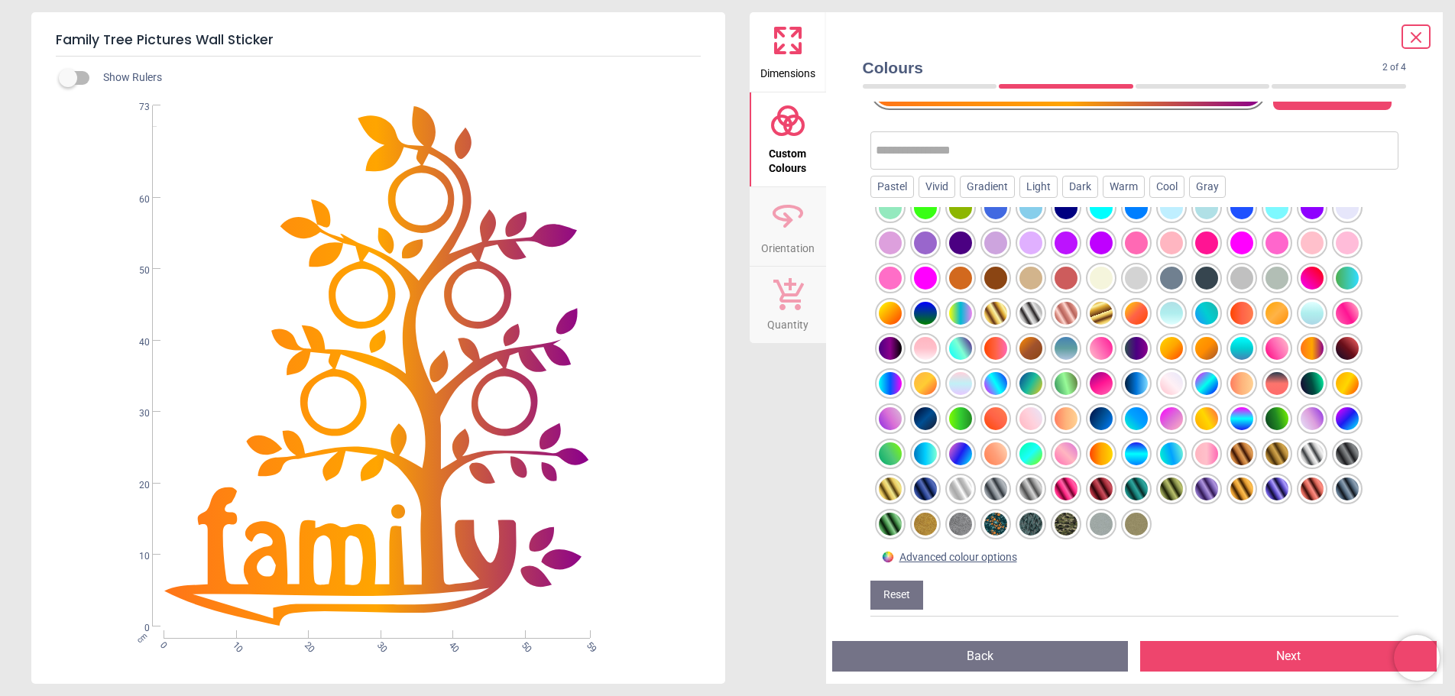
click at [1350, 383] on div at bounding box center [1346, 383] width 23 height 23
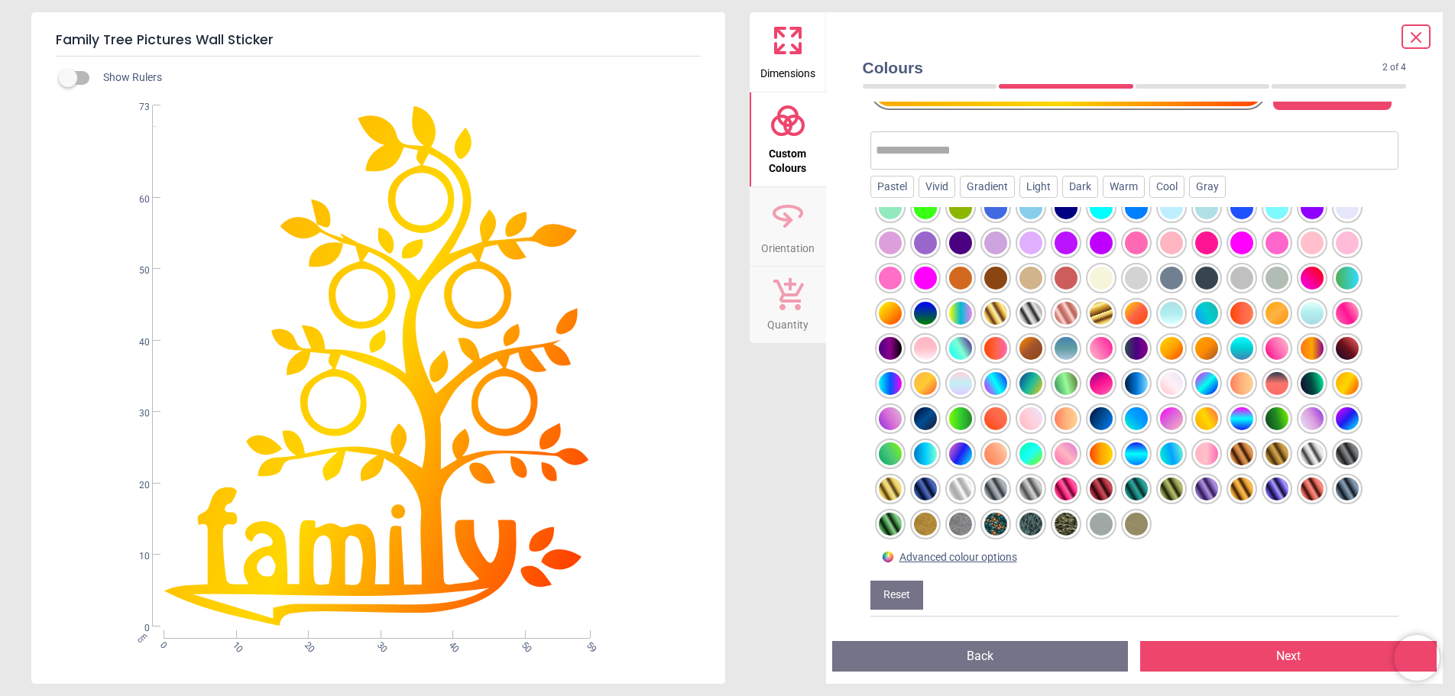
click at [985, 519] on div at bounding box center [995, 524] width 23 height 23
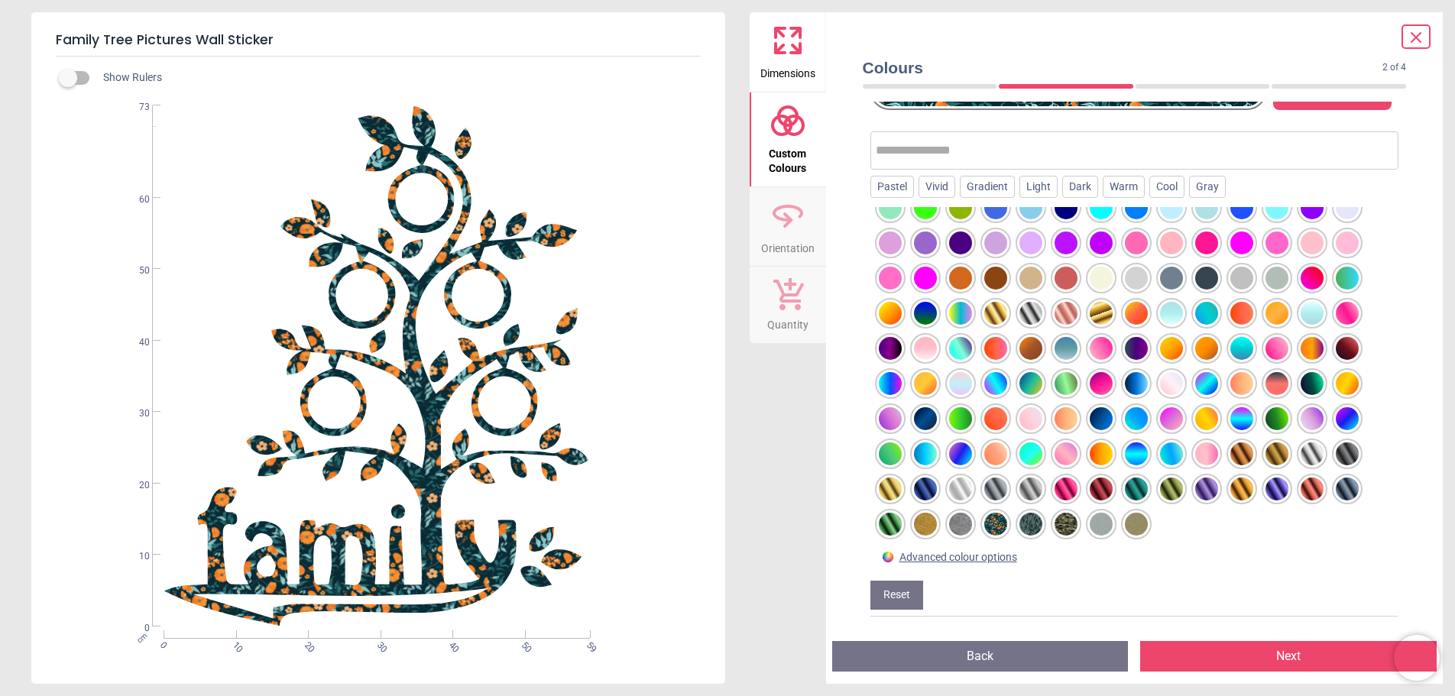
click at [1059, 520] on div at bounding box center [1065, 524] width 23 height 23
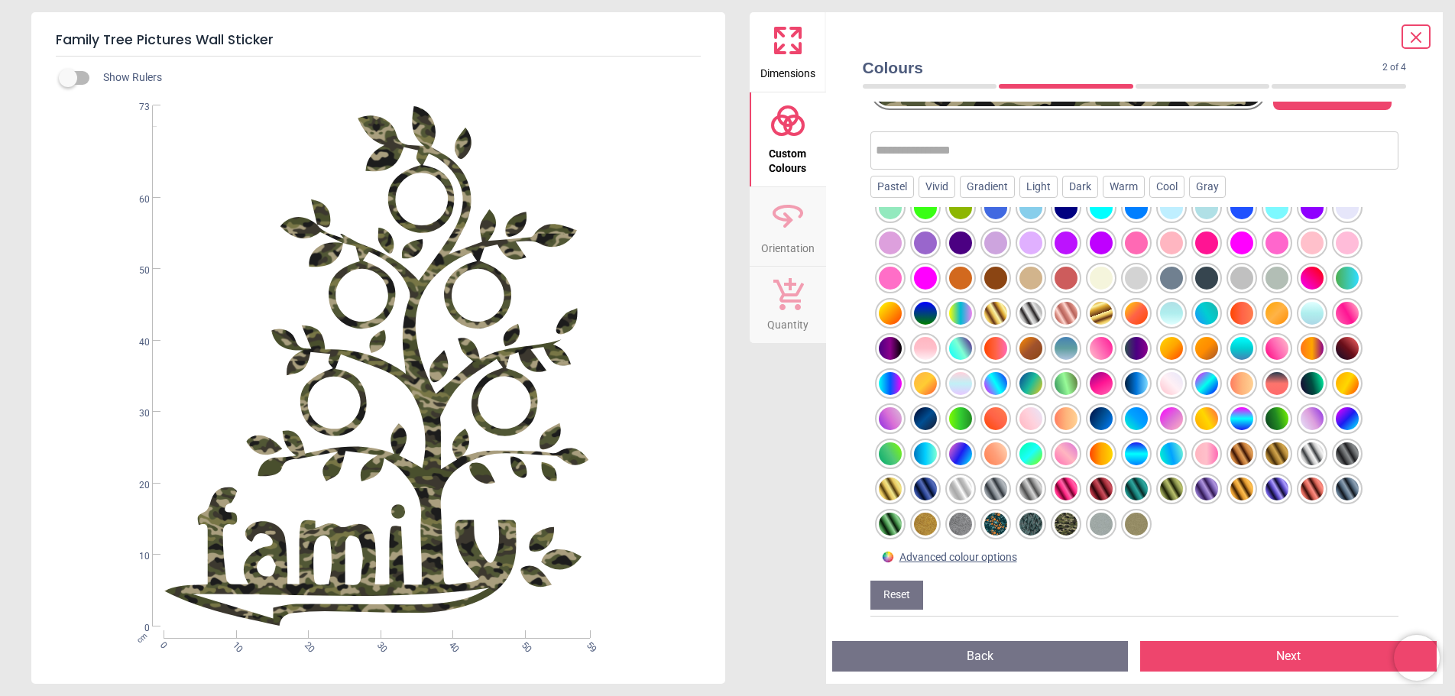
click at [892, 489] on div at bounding box center [890, 488] width 23 height 23
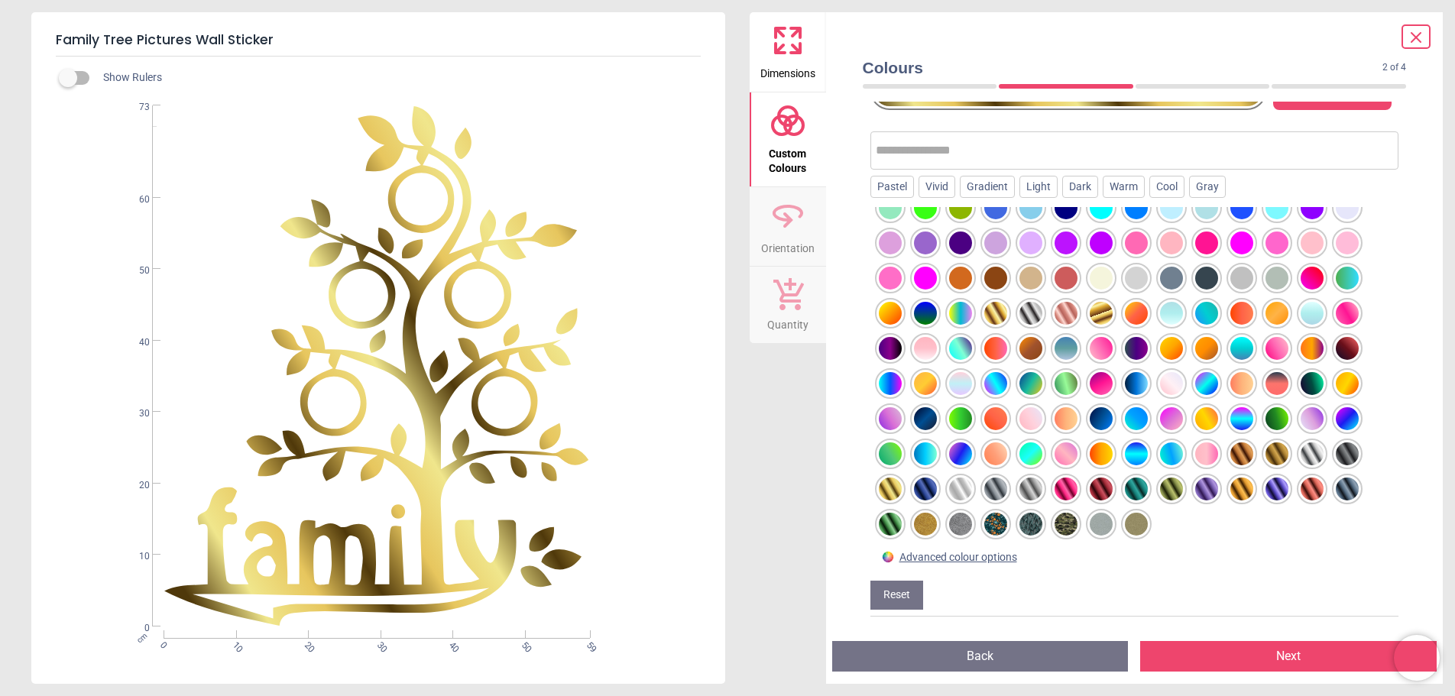
click at [926, 489] on div at bounding box center [925, 488] width 23 height 23
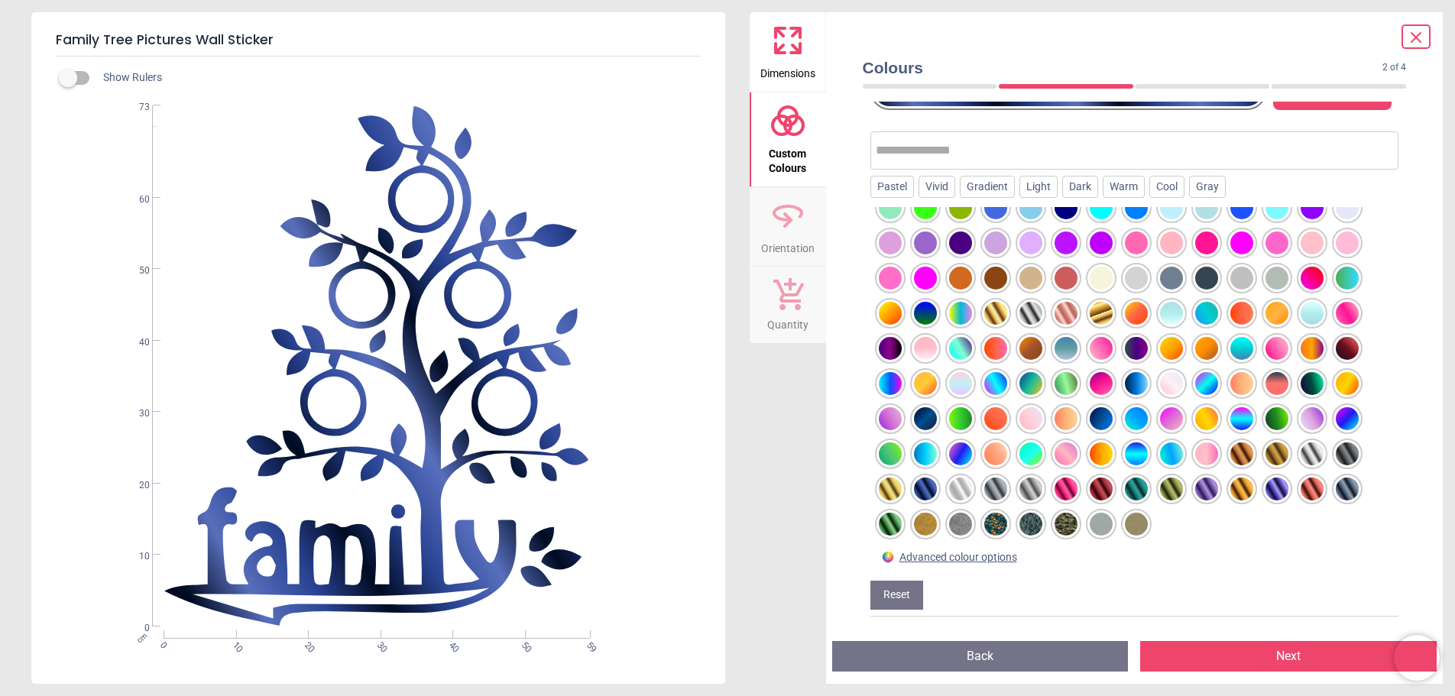
click at [1233, 488] on div at bounding box center [1241, 488] width 23 height 23
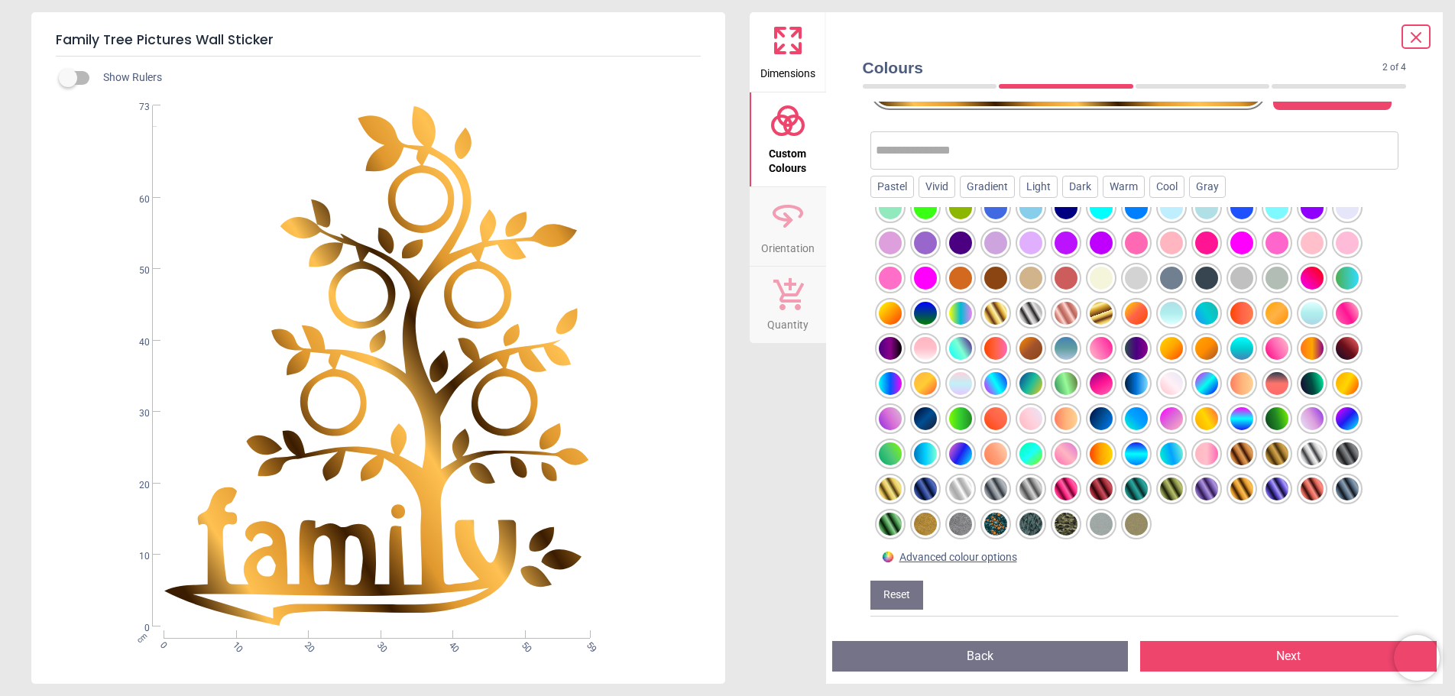
click at [1236, 454] on div at bounding box center [1241, 453] width 23 height 23
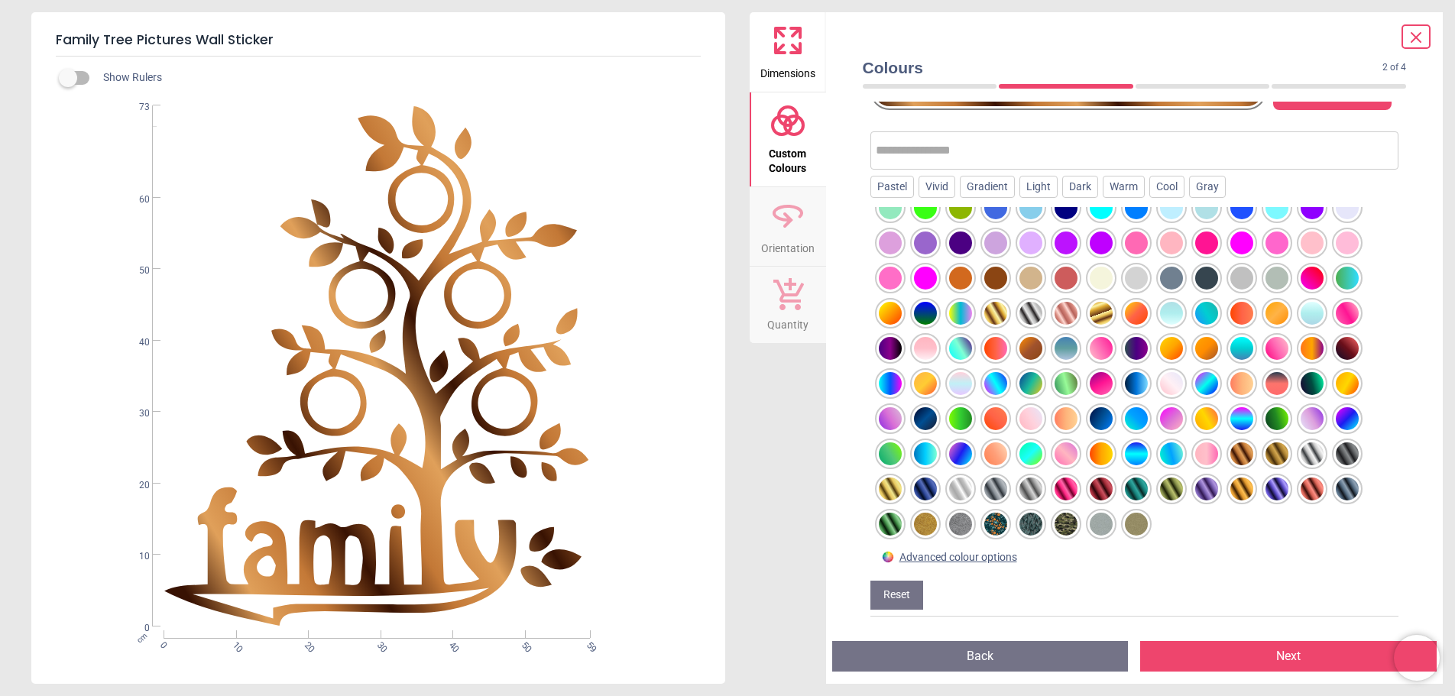
click at [1283, 658] on button "Next" at bounding box center [1288, 656] width 296 height 31
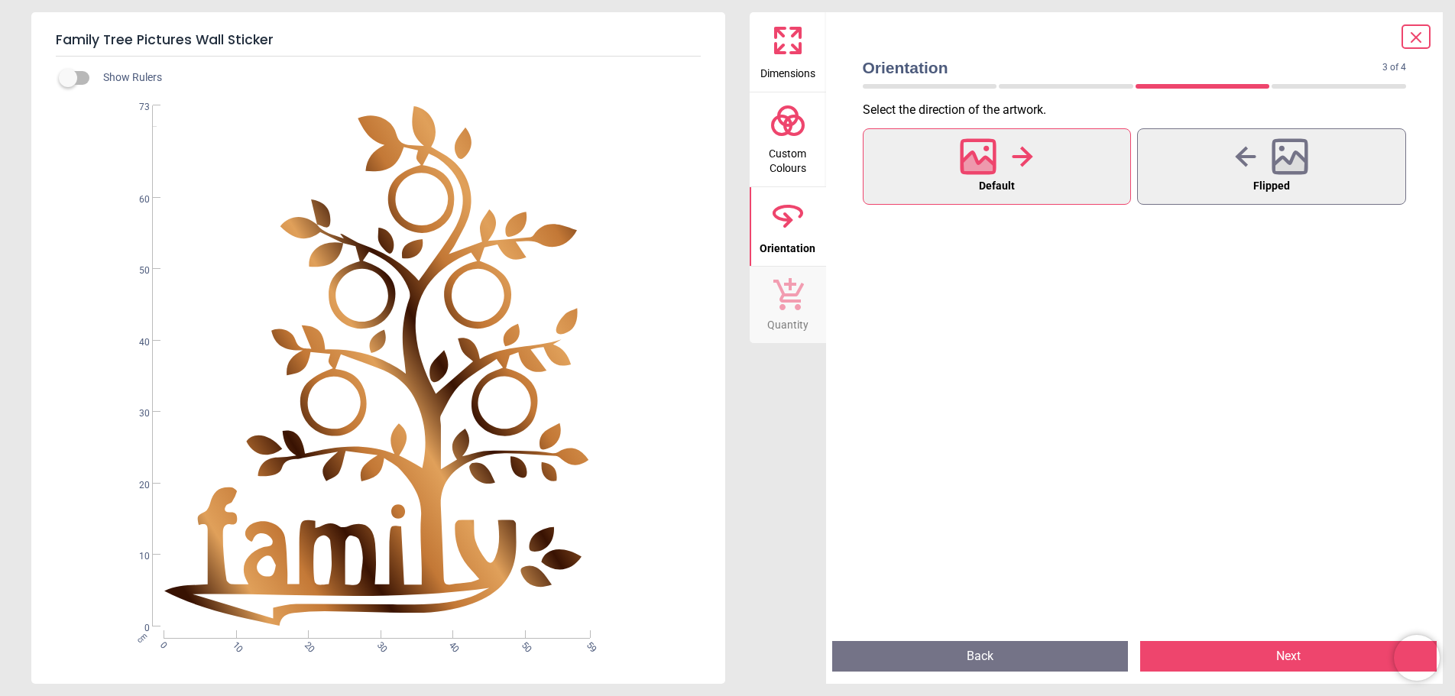
click at [1280, 646] on button "Next" at bounding box center [1288, 656] width 296 height 31
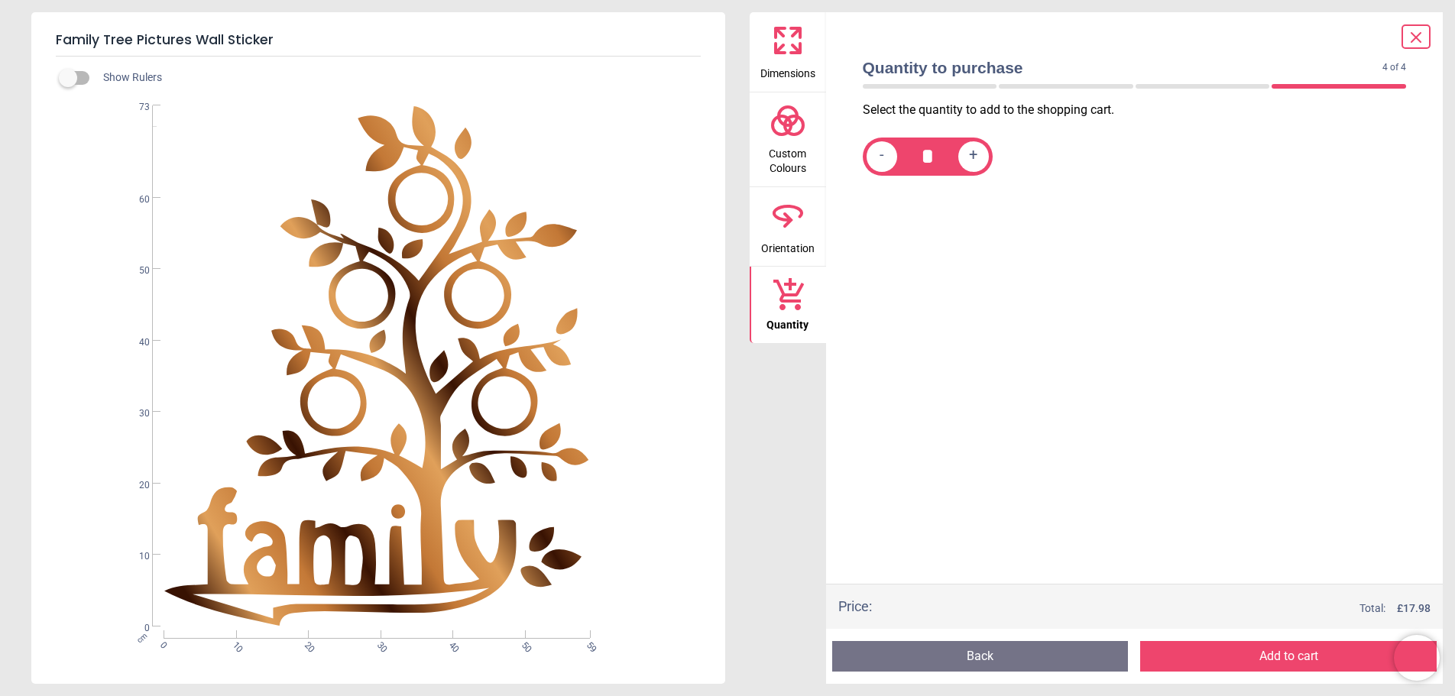
click at [1280, 656] on button "Add to cart" at bounding box center [1288, 656] width 296 height 31
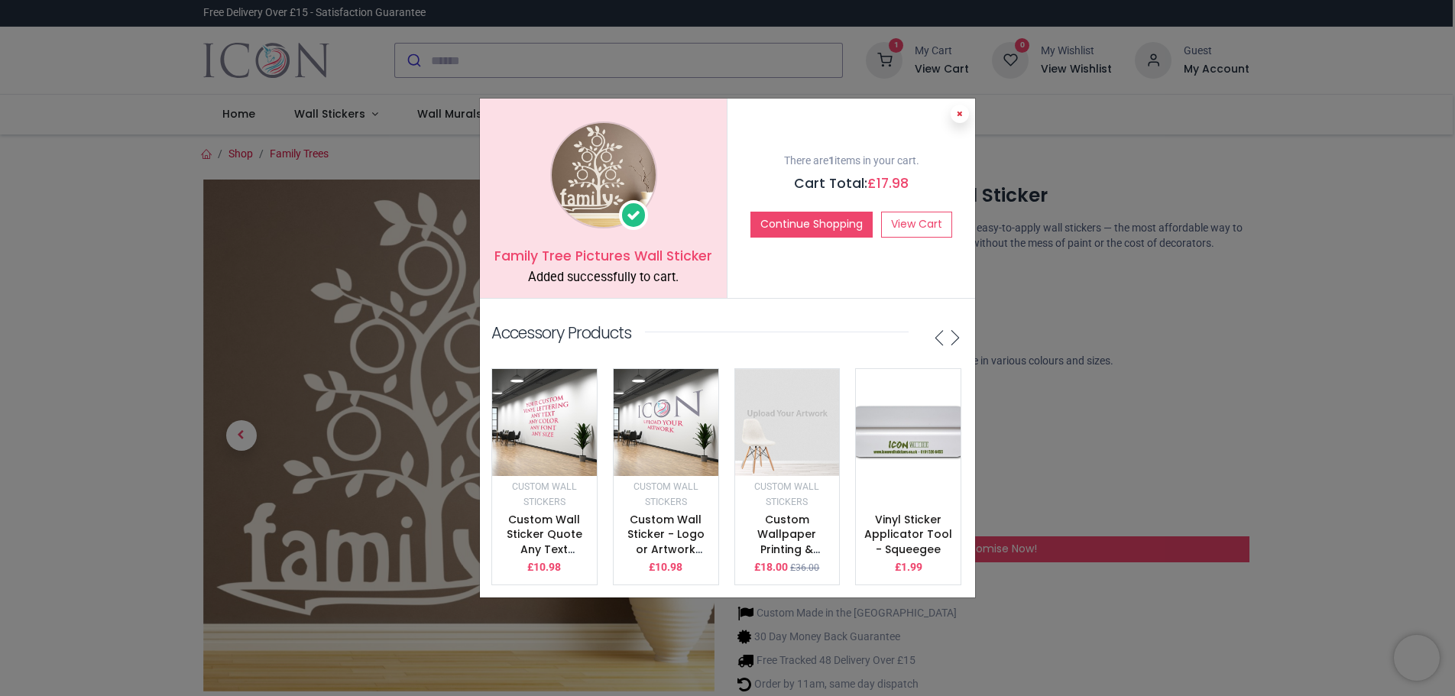
click at [954, 105] on button at bounding box center [959, 114] width 18 height 18
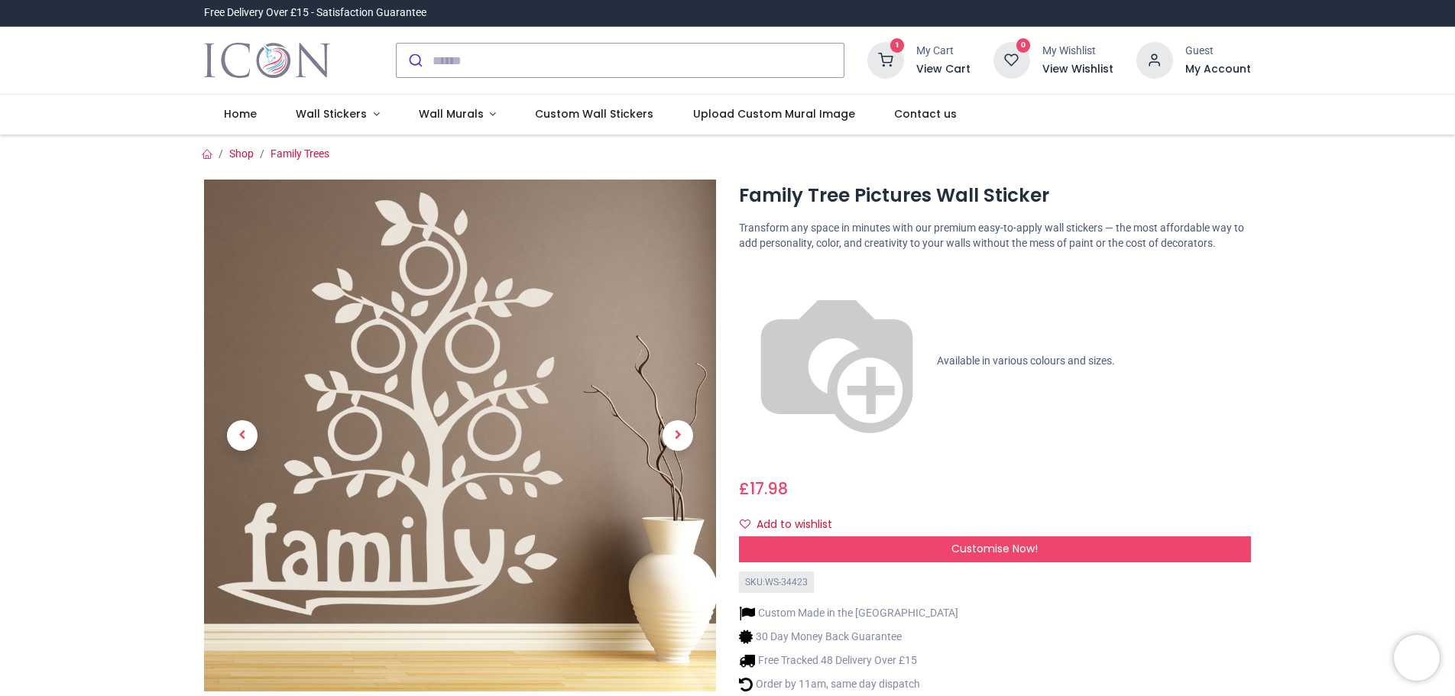
click at [899, 44] on sup "1" at bounding box center [897, 45] width 15 height 15
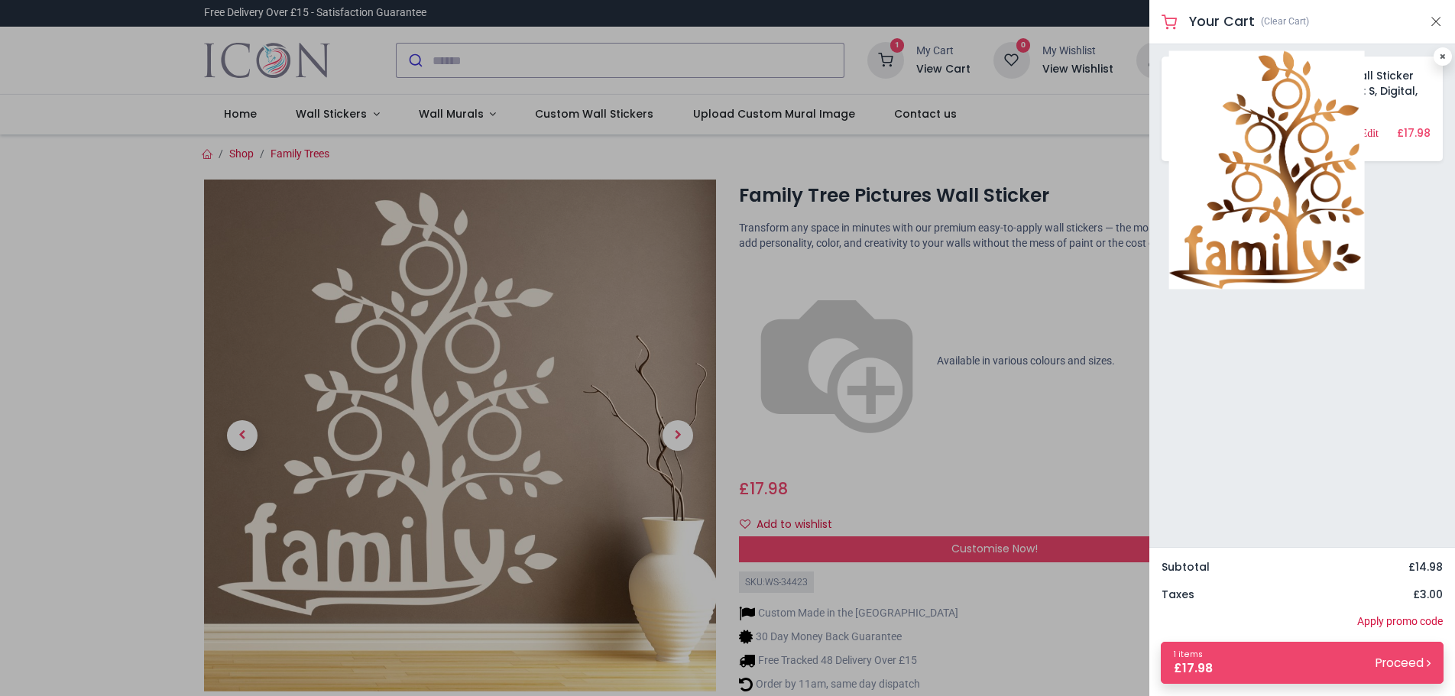
click at [1295, 154] on img at bounding box center [1267, 170] width 196 height 239
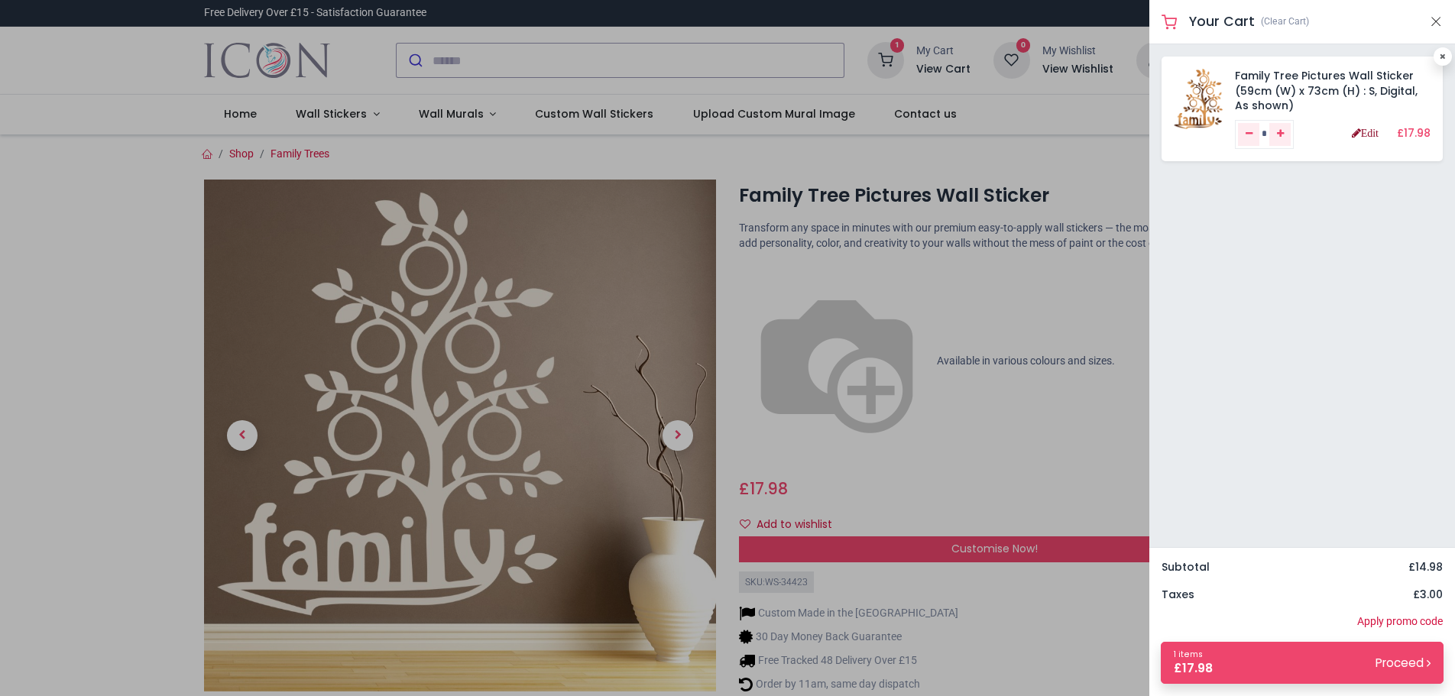
click at [1358, 134] on link "Edit" at bounding box center [1364, 133] width 27 height 11
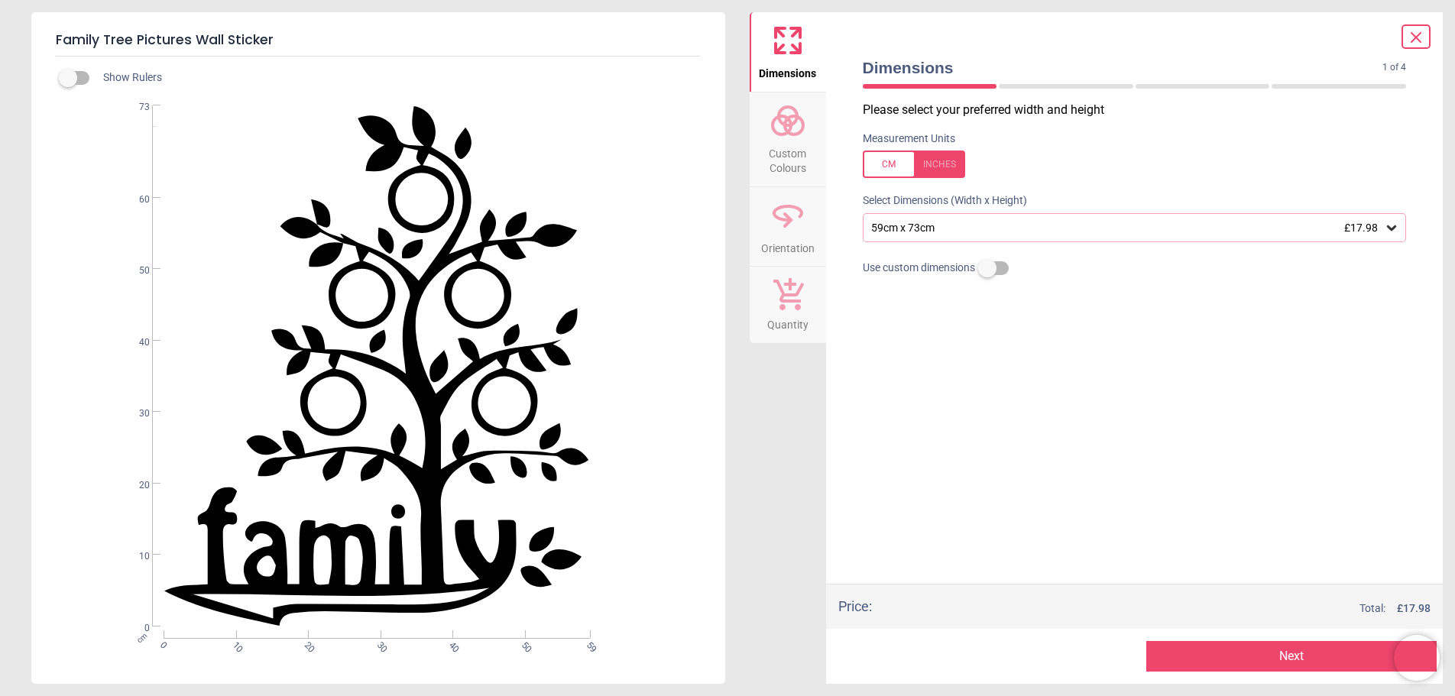
click at [1277, 657] on button "Next" at bounding box center [1291, 656] width 290 height 31
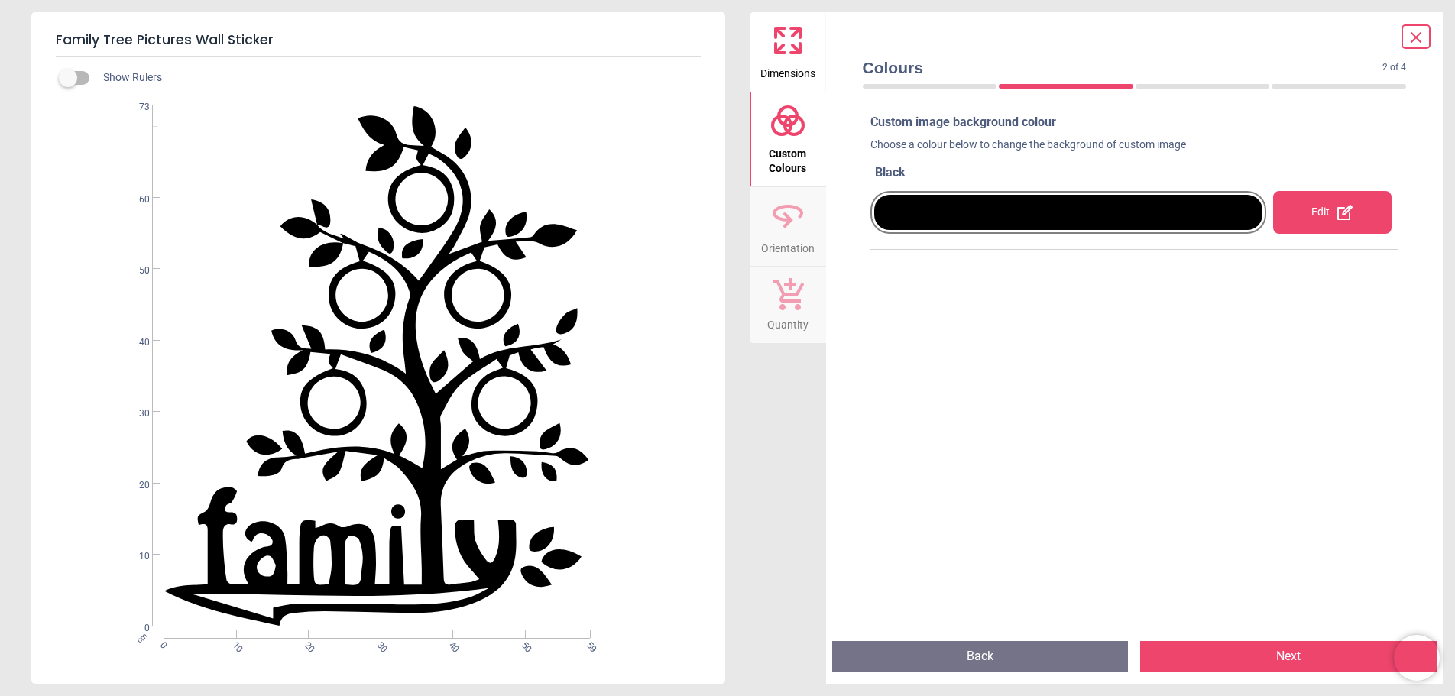
click at [1277, 657] on button "Next" at bounding box center [1288, 656] width 296 height 31
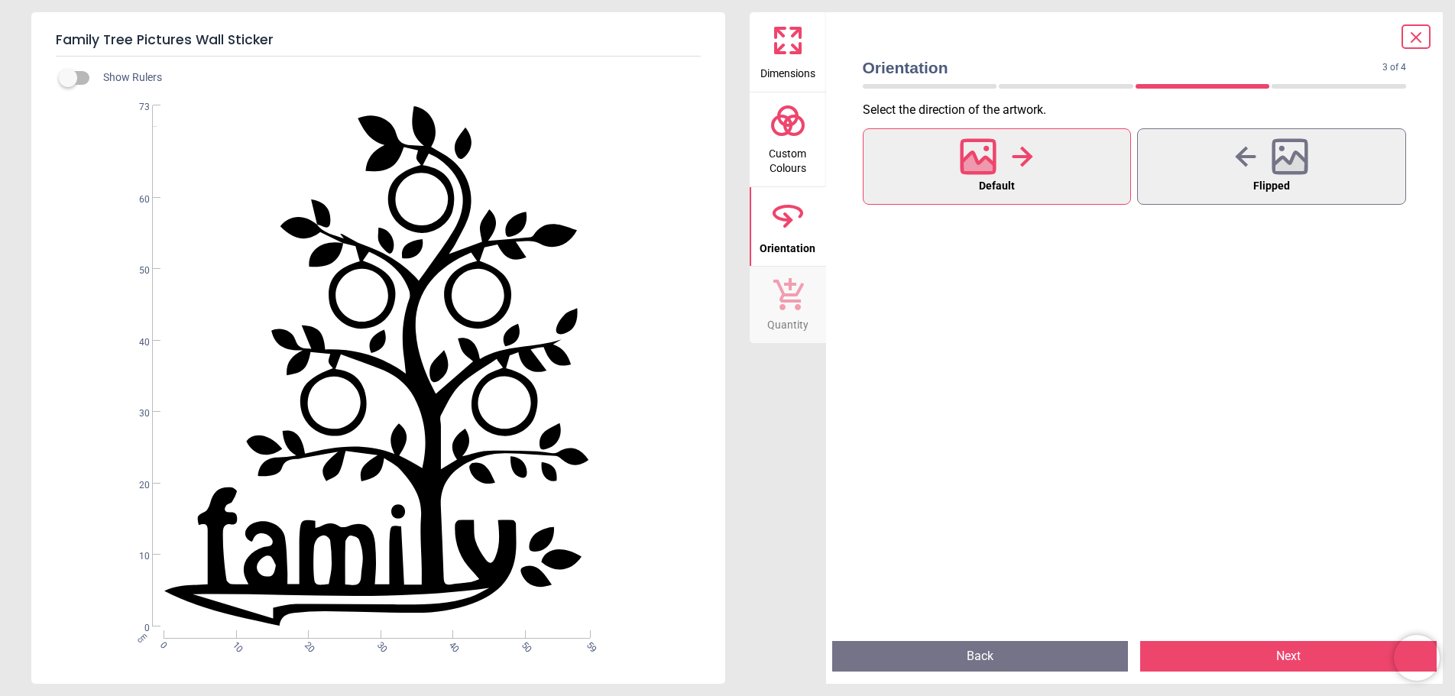
click at [1277, 657] on button "Next" at bounding box center [1288, 656] width 296 height 31
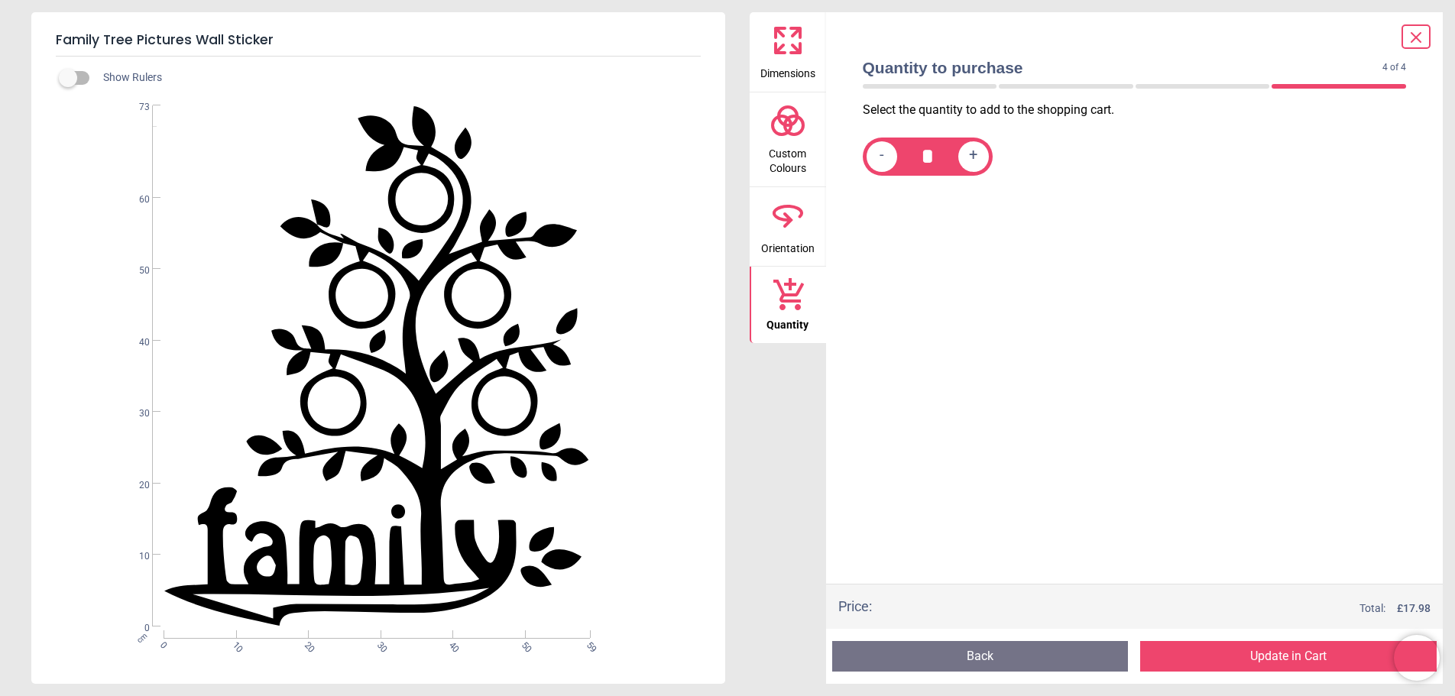
click at [963, 652] on button "Back" at bounding box center [980, 656] width 296 height 31
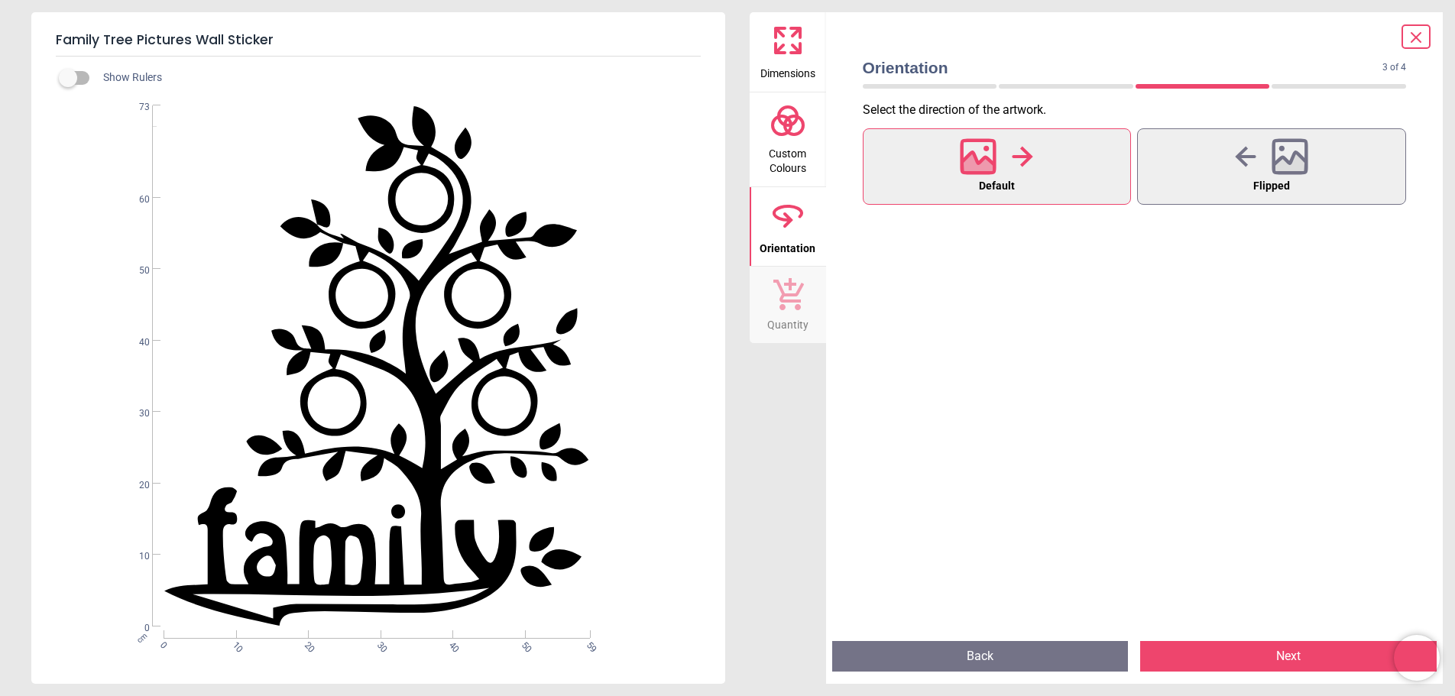
click at [963, 652] on button "Back" at bounding box center [980, 656] width 296 height 31
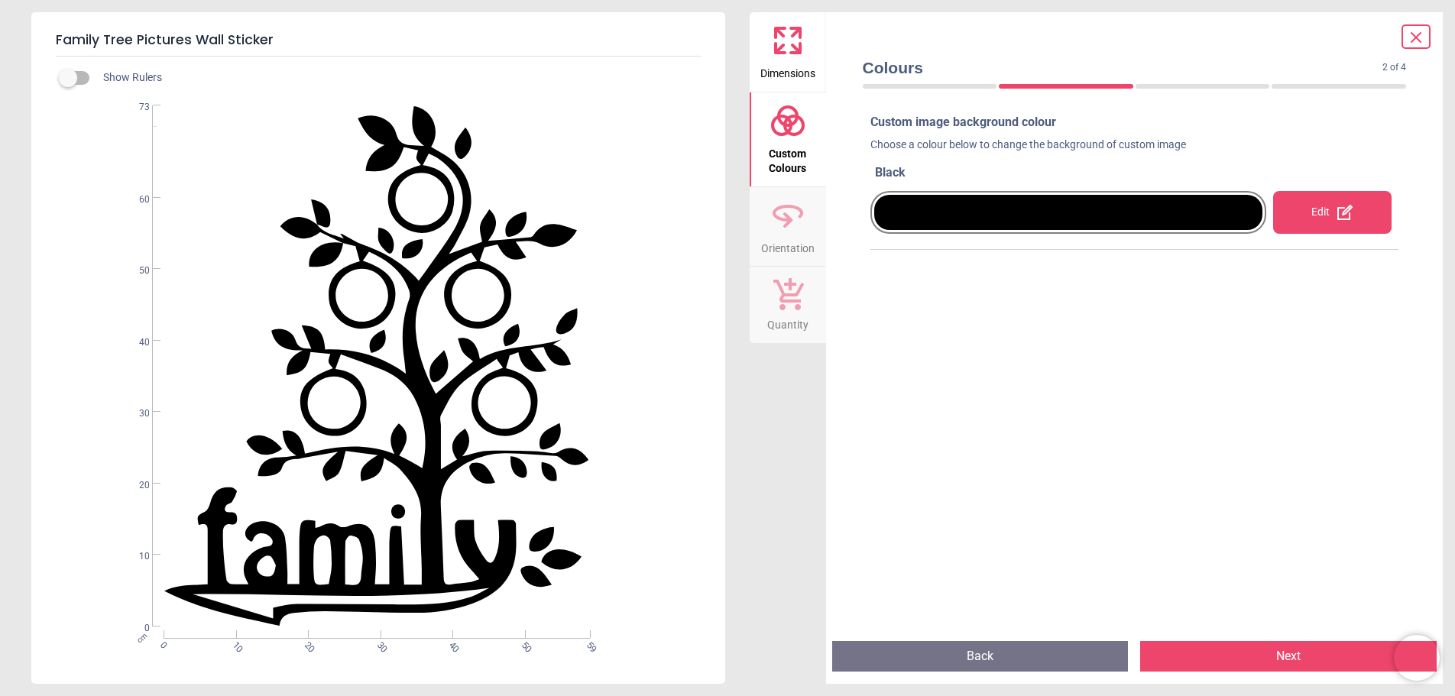
click at [963, 652] on button "Back" at bounding box center [980, 656] width 296 height 31
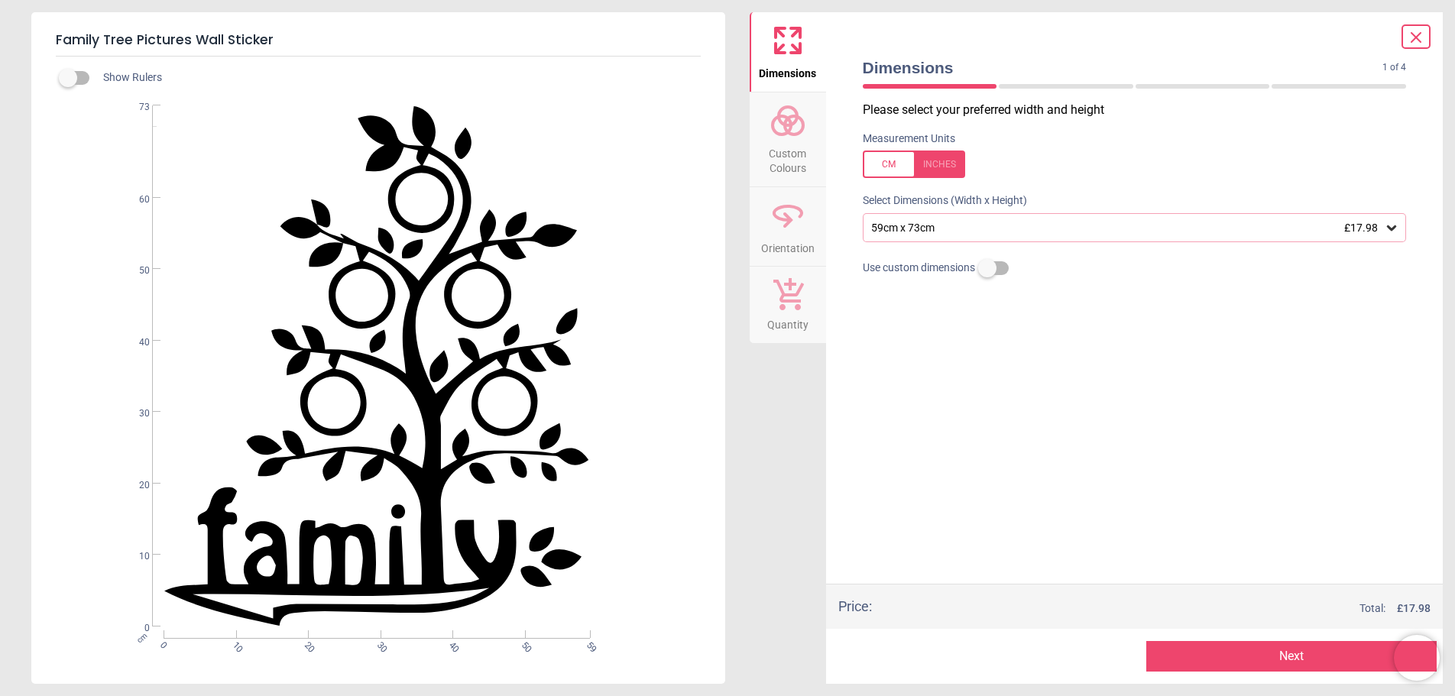
click at [1259, 656] on button "Next" at bounding box center [1291, 656] width 290 height 31
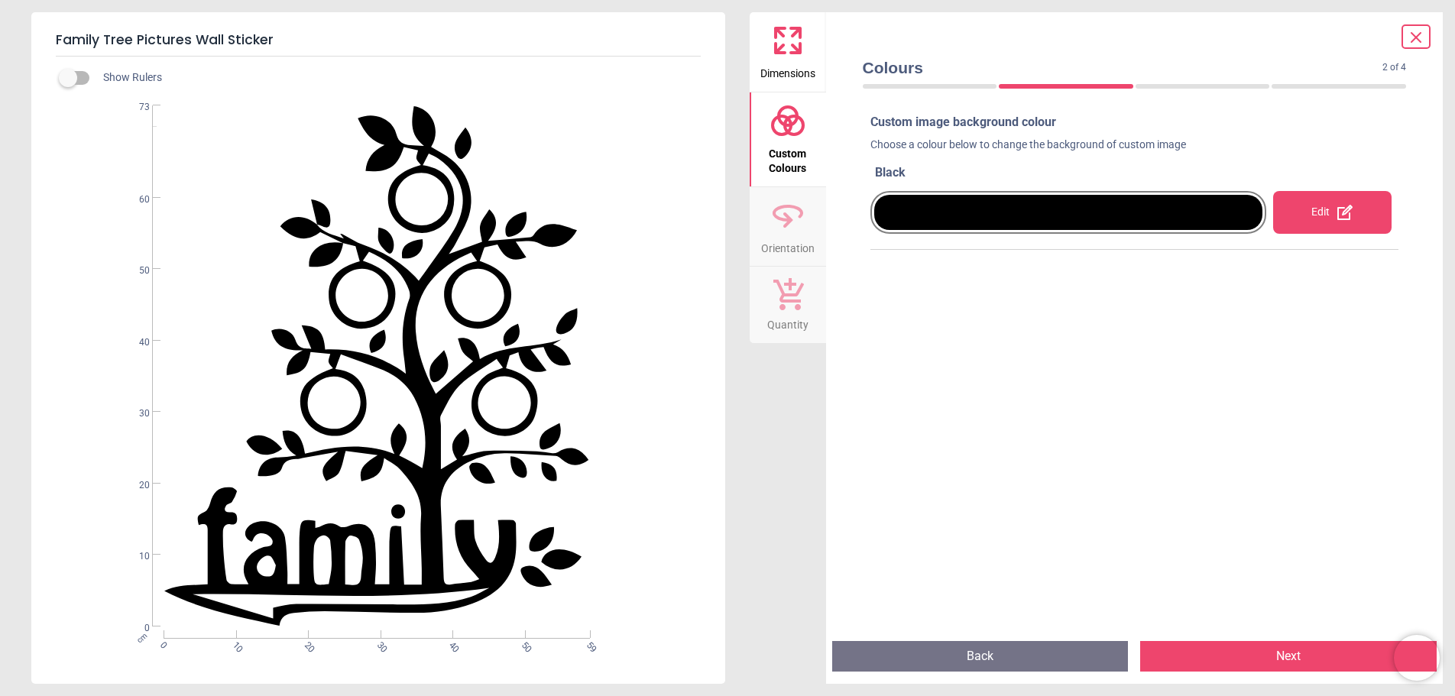
click at [1307, 215] on div "Edit" at bounding box center [1332, 212] width 119 height 43
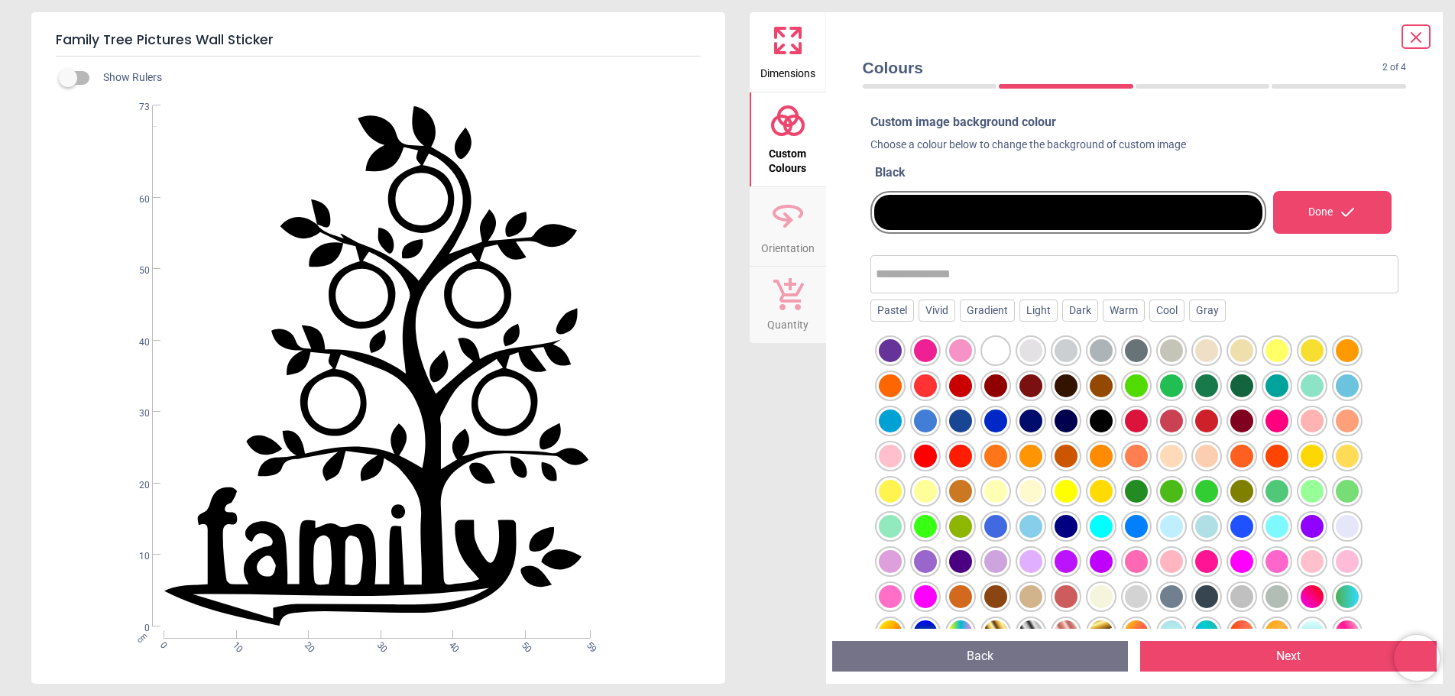
click at [986, 384] on div at bounding box center [995, 385] width 23 height 23
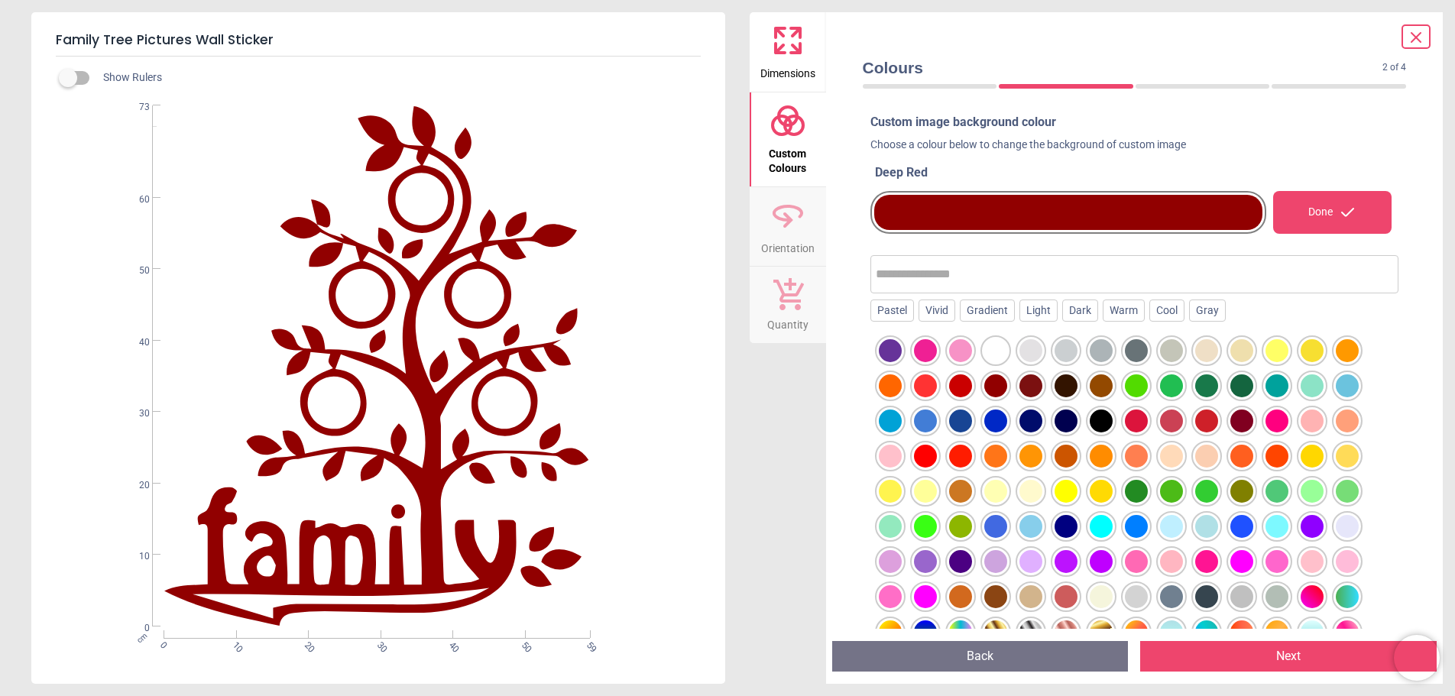
click at [889, 388] on div at bounding box center [890, 385] width 23 height 23
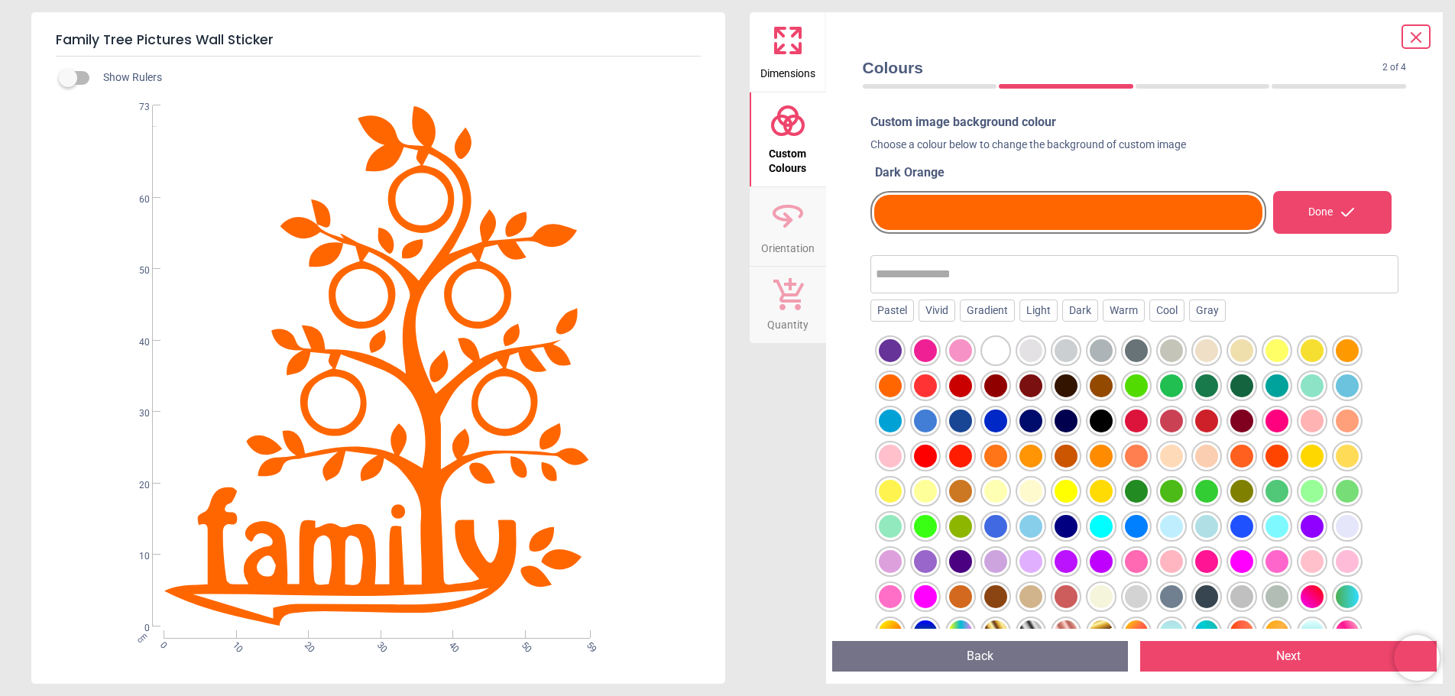
click at [1025, 386] on div at bounding box center [1030, 385] width 23 height 23
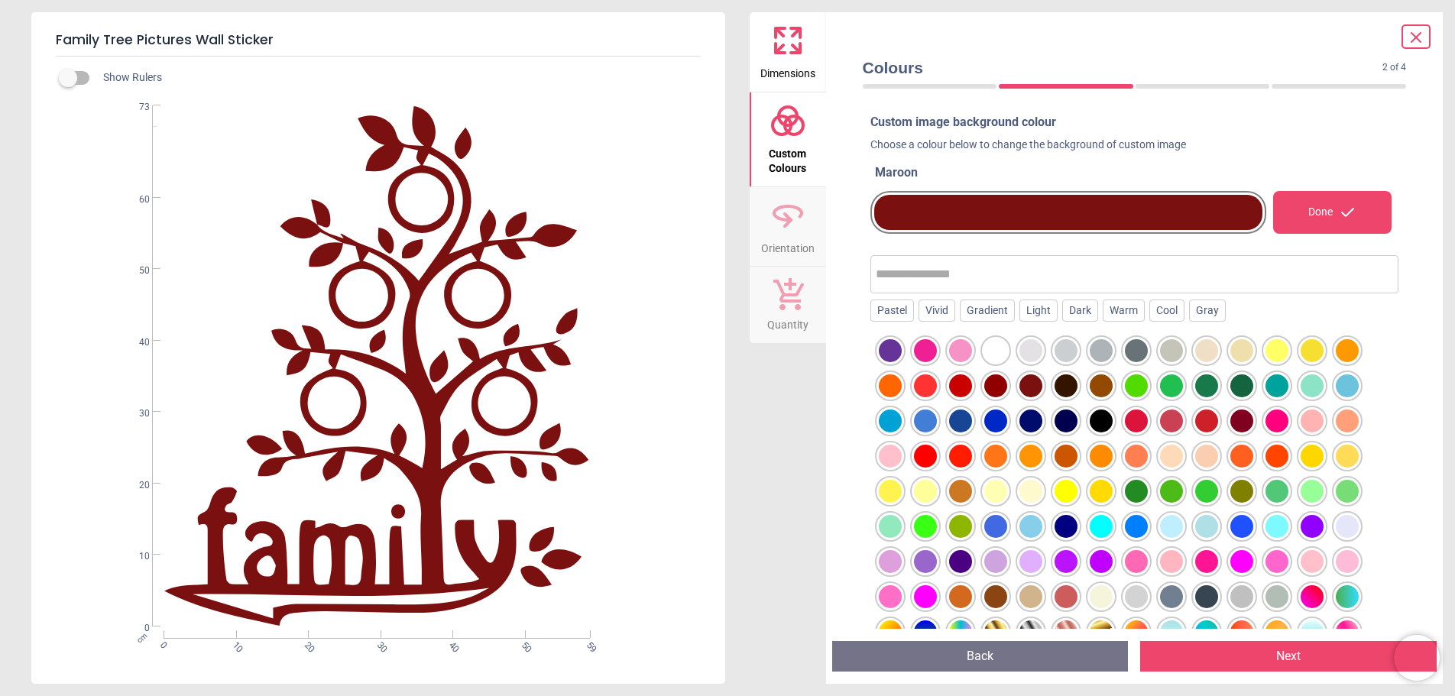
click at [1244, 419] on div at bounding box center [1241, 420] width 23 height 23
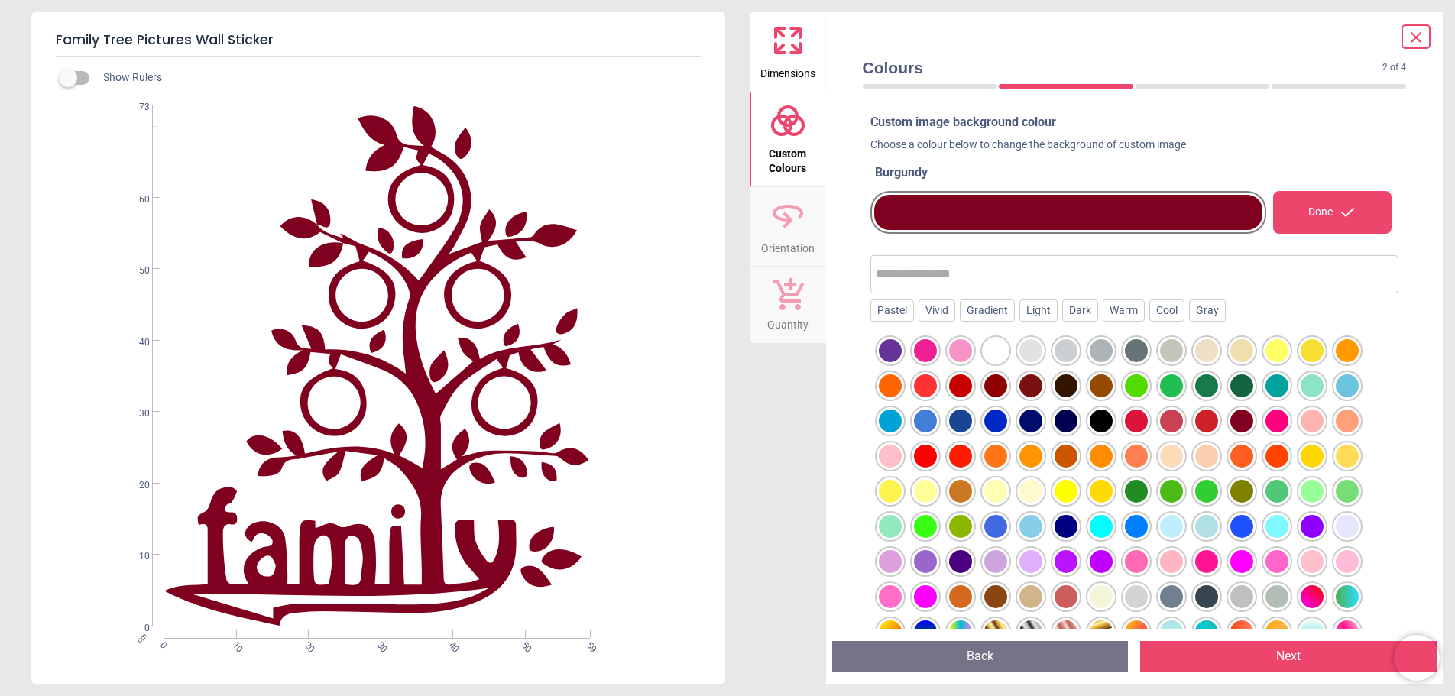
click at [1036, 388] on div at bounding box center [1030, 385] width 23 height 23
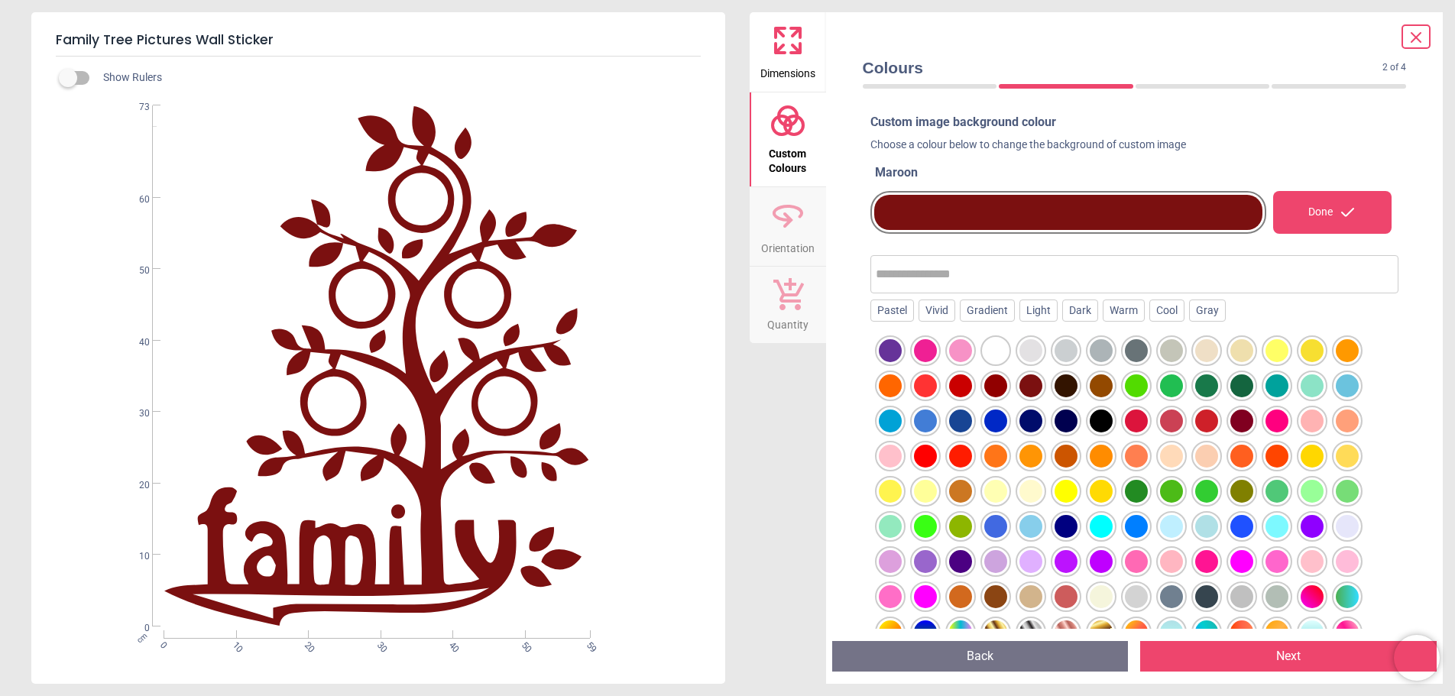
click at [1248, 419] on div at bounding box center [1241, 420] width 23 height 23
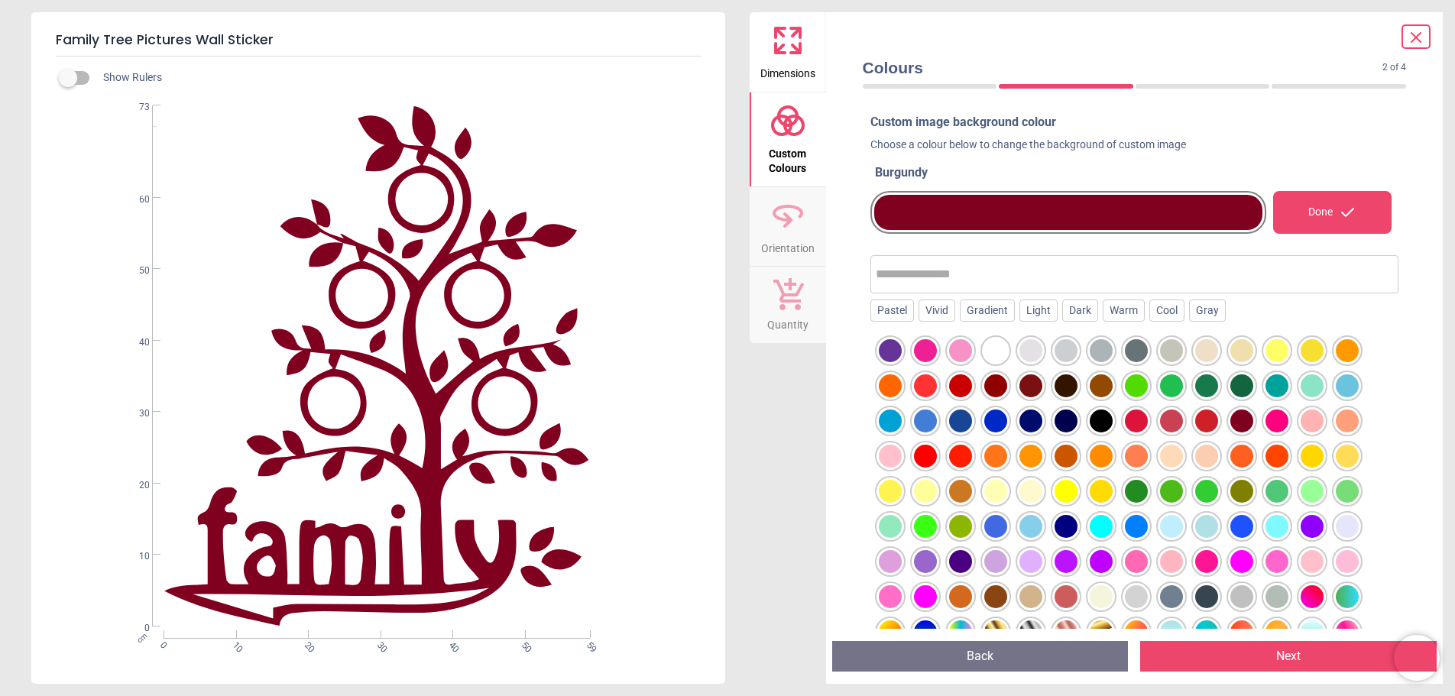
click at [1138, 422] on div at bounding box center [1136, 420] width 23 height 23
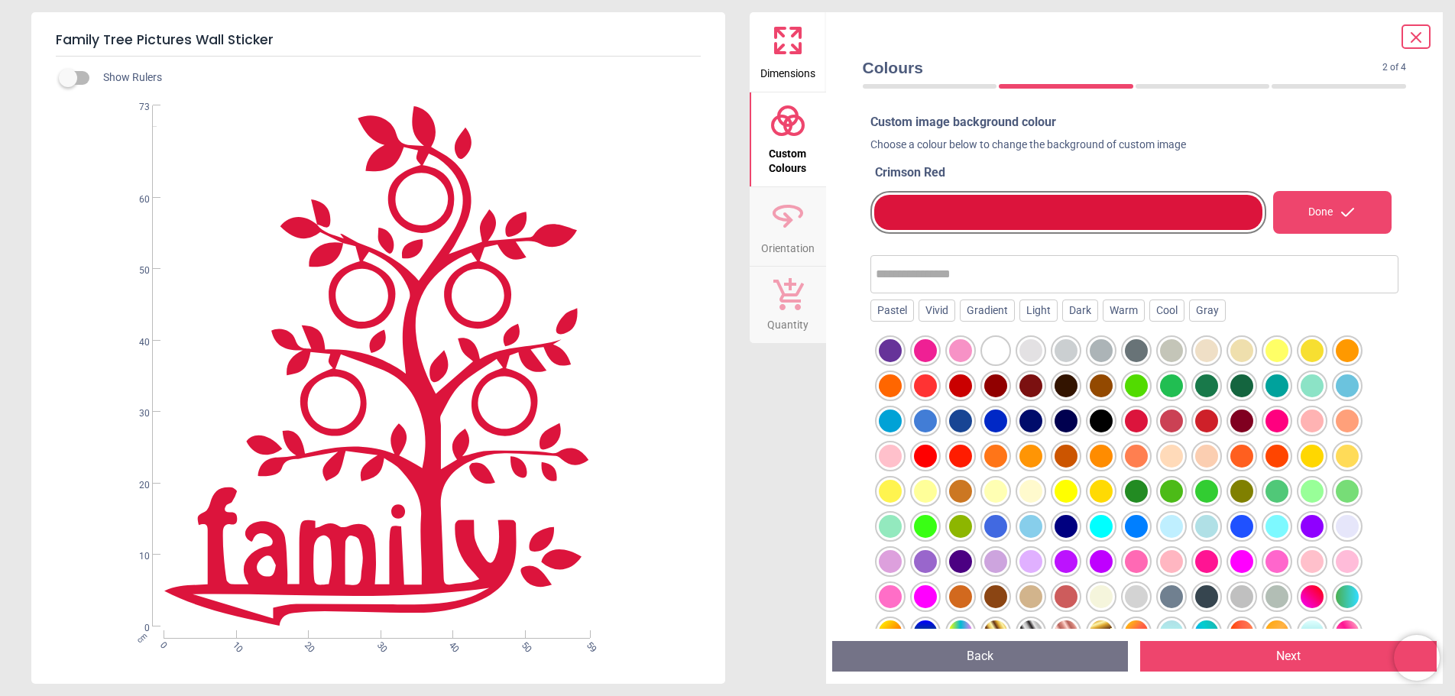
click at [967, 447] on div at bounding box center [960, 456] width 23 height 23
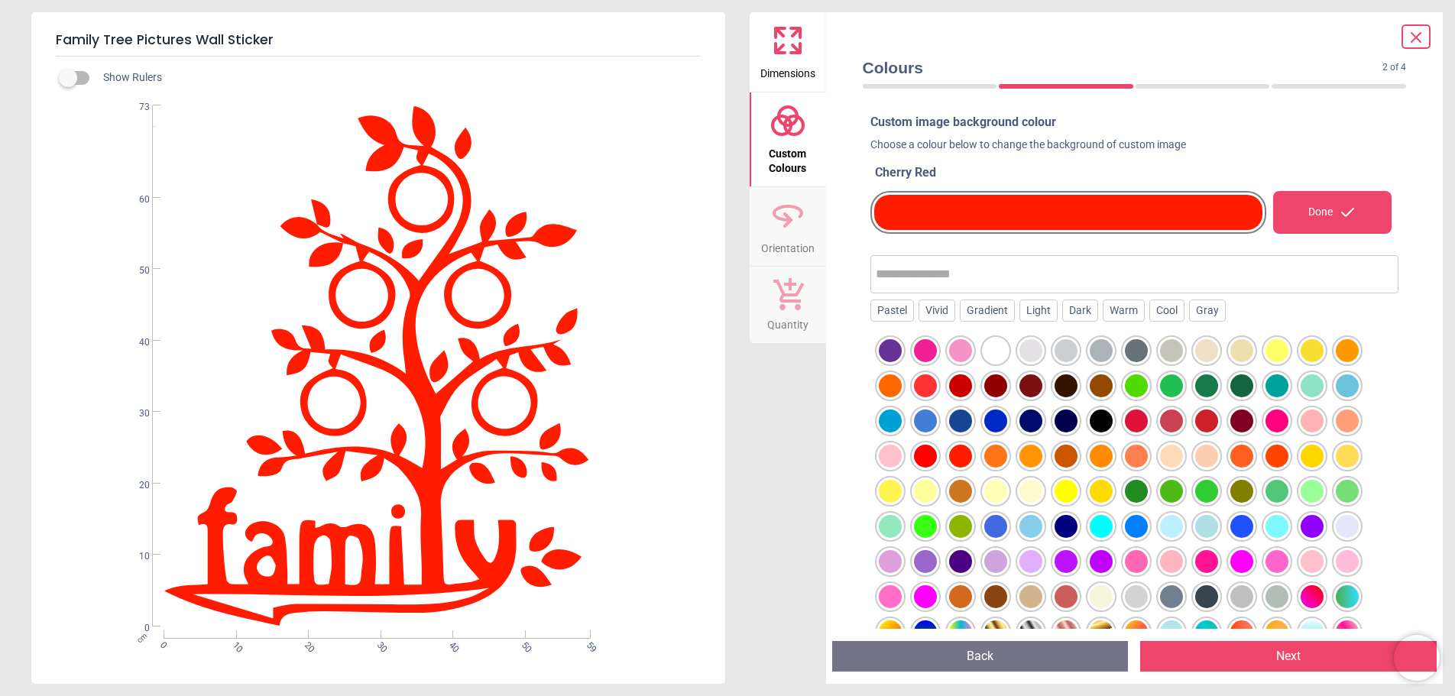
click at [937, 454] on div at bounding box center [925, 456] width 23 height 23
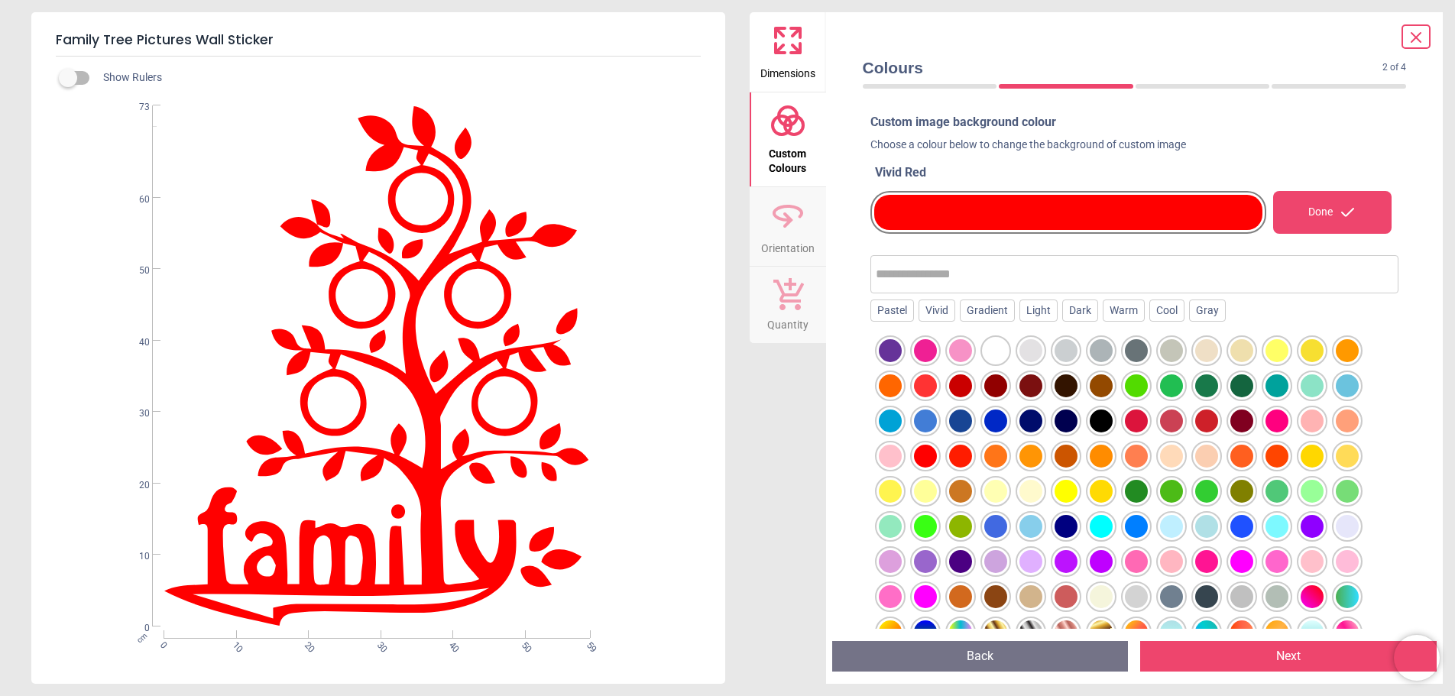
click at [1266, 449] on div at bounding box center [1276, 456] width 23 height 23
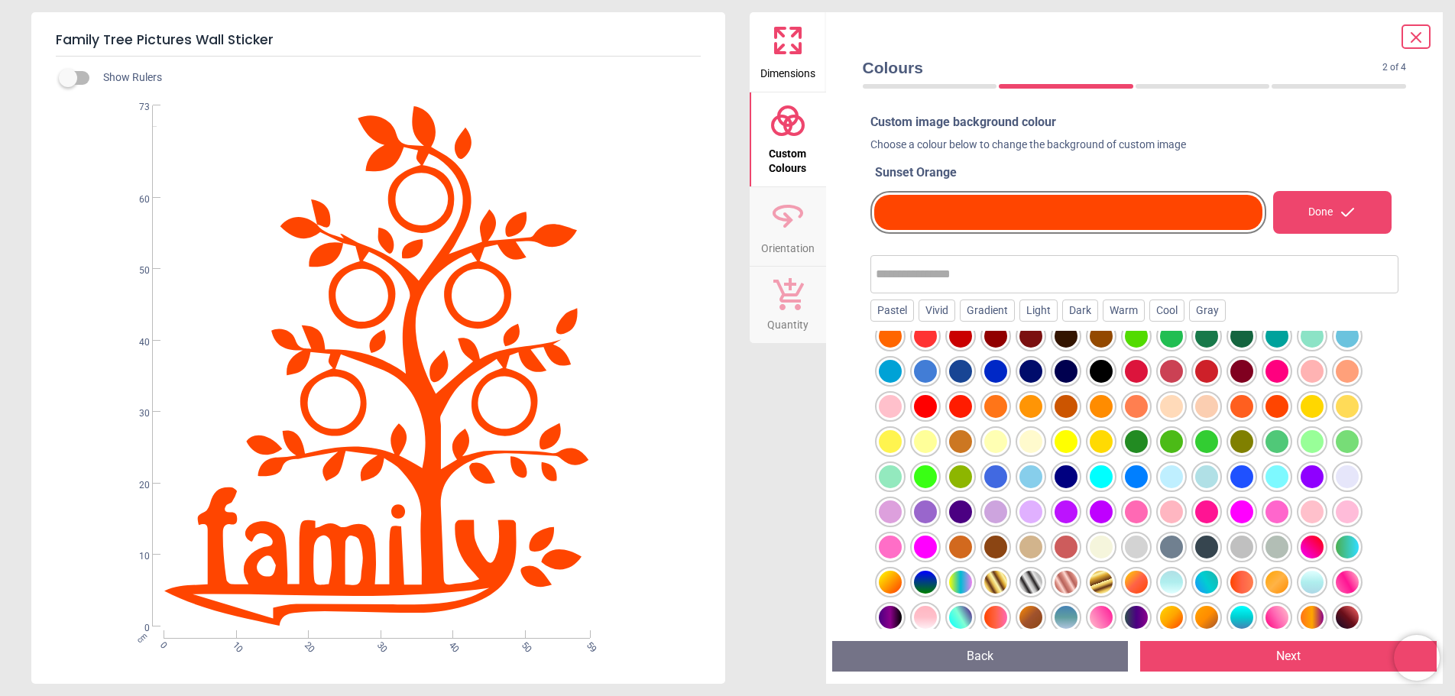
scroll to position [76, 0]
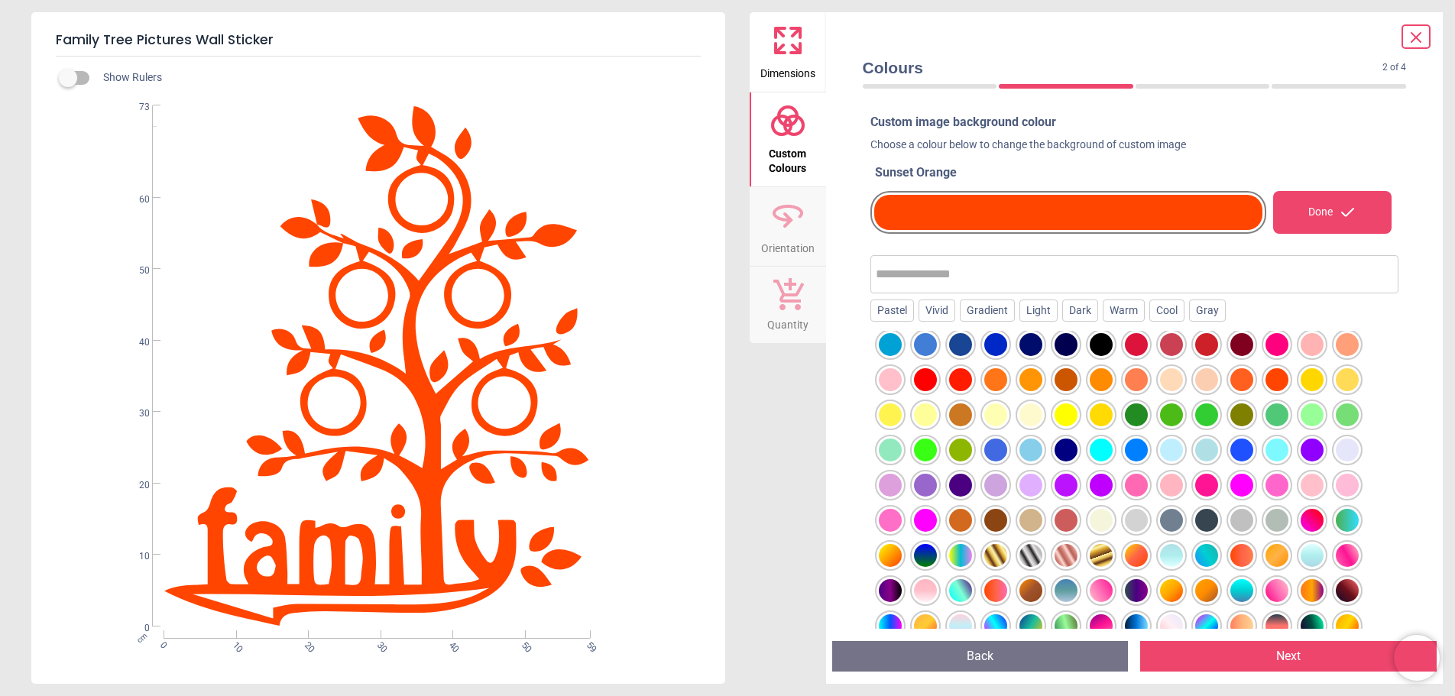
click at [959, 519] on div at bounding box center [960, 520] width 23 height 23
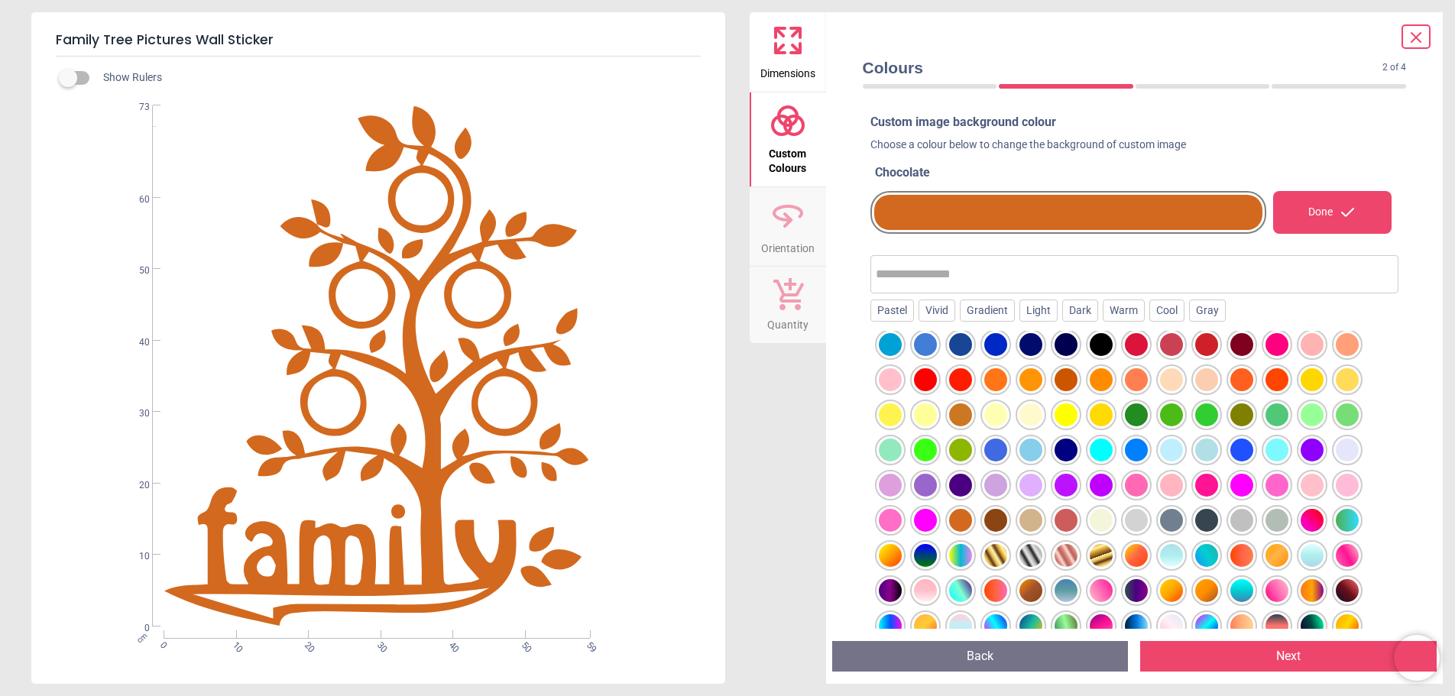
click at [1036, 591] on div at bounding box center [1030, 590] width 23 height 23
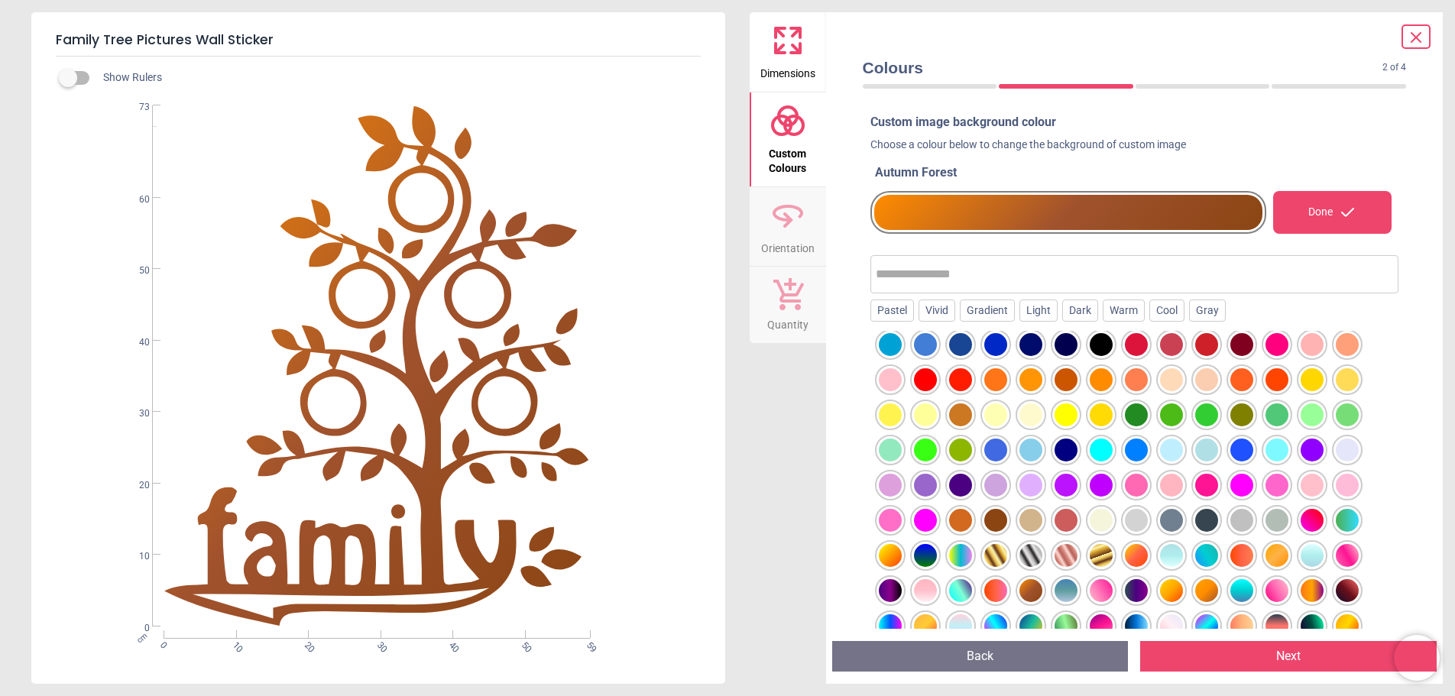
scroll to position [0, 0]
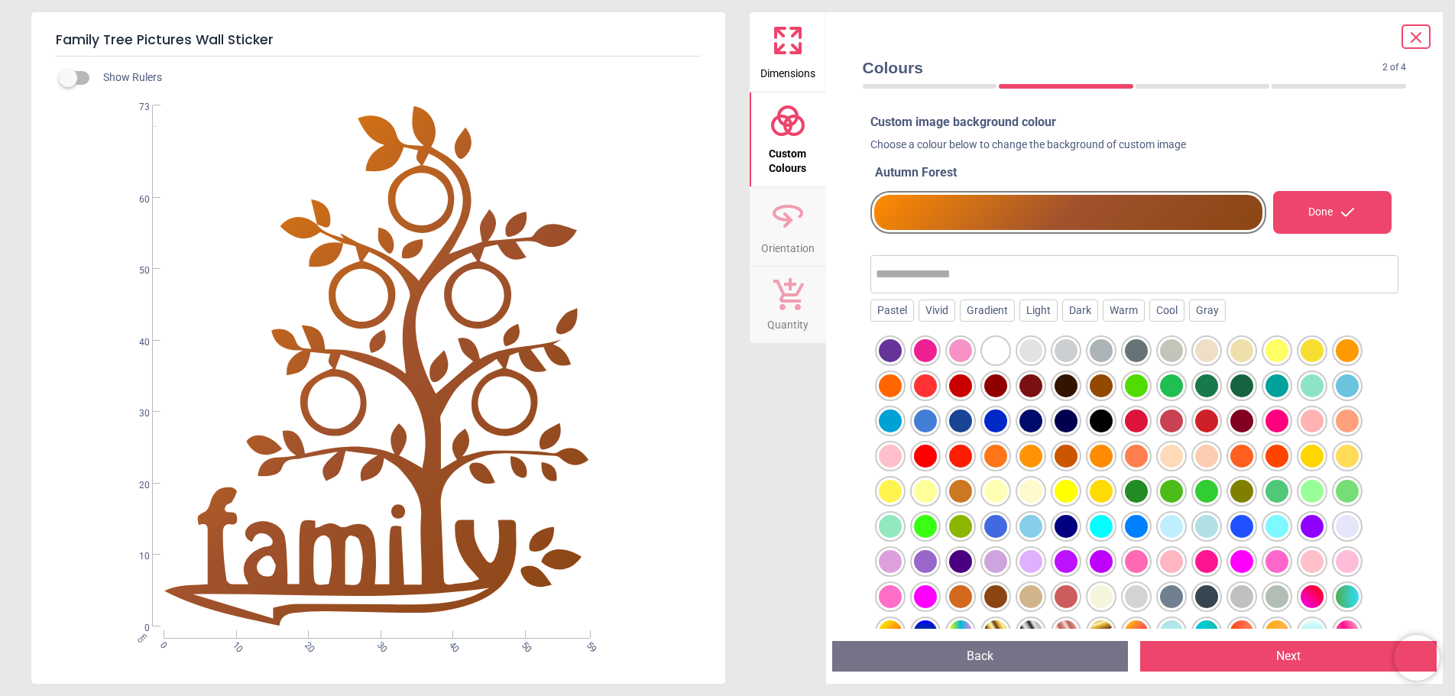
click at [1241, 417] on div at bounding box center [1241, 420] width 23 height 23
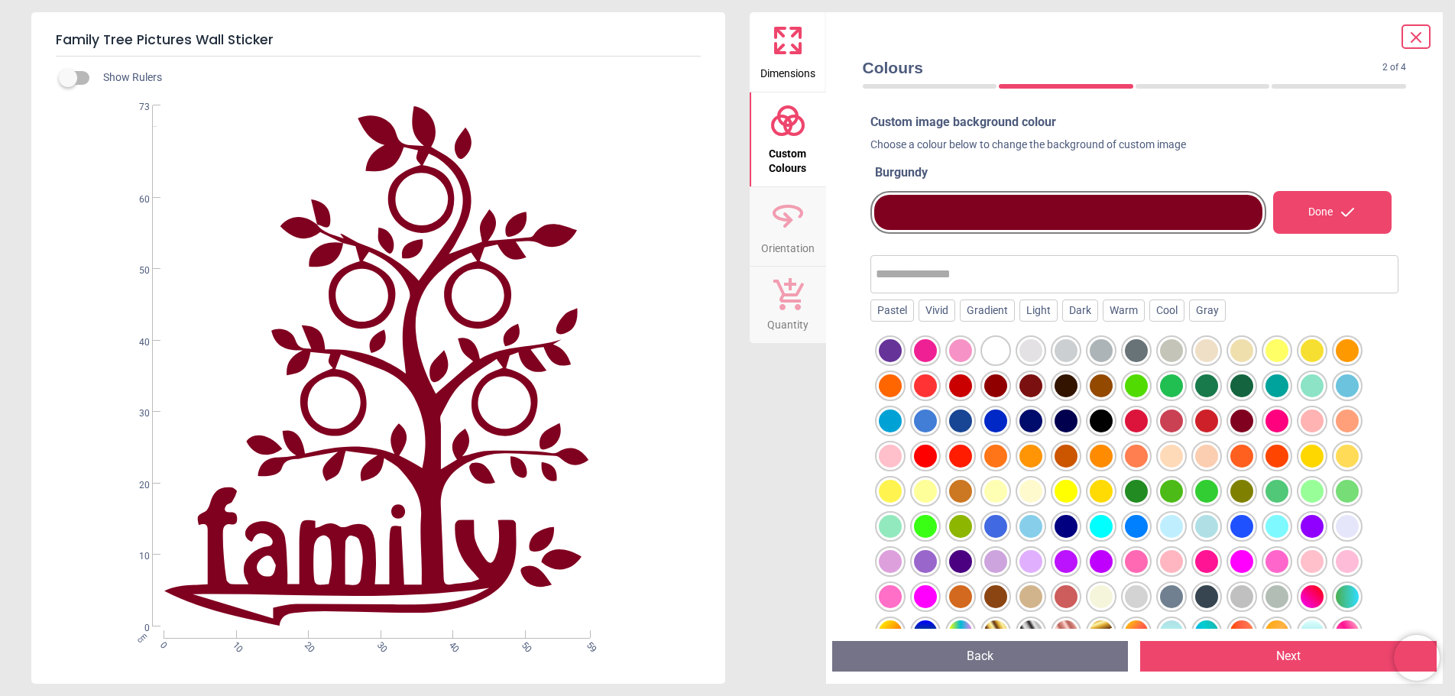
click at [1331, 216] on div "Done" at bounding box center [1332, 212] width 119 height 43
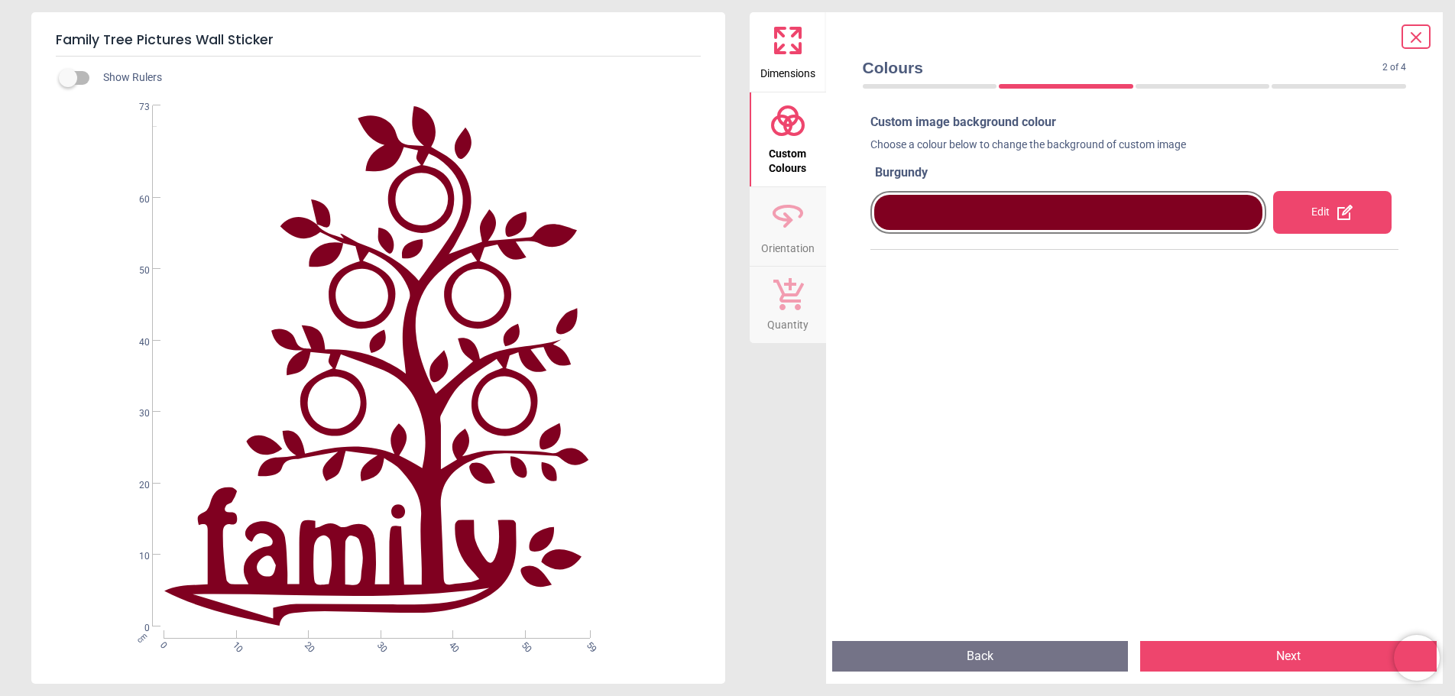
click at [1289, 656] on button "Next" at bounding box center [1288, 656] width 296 height 31
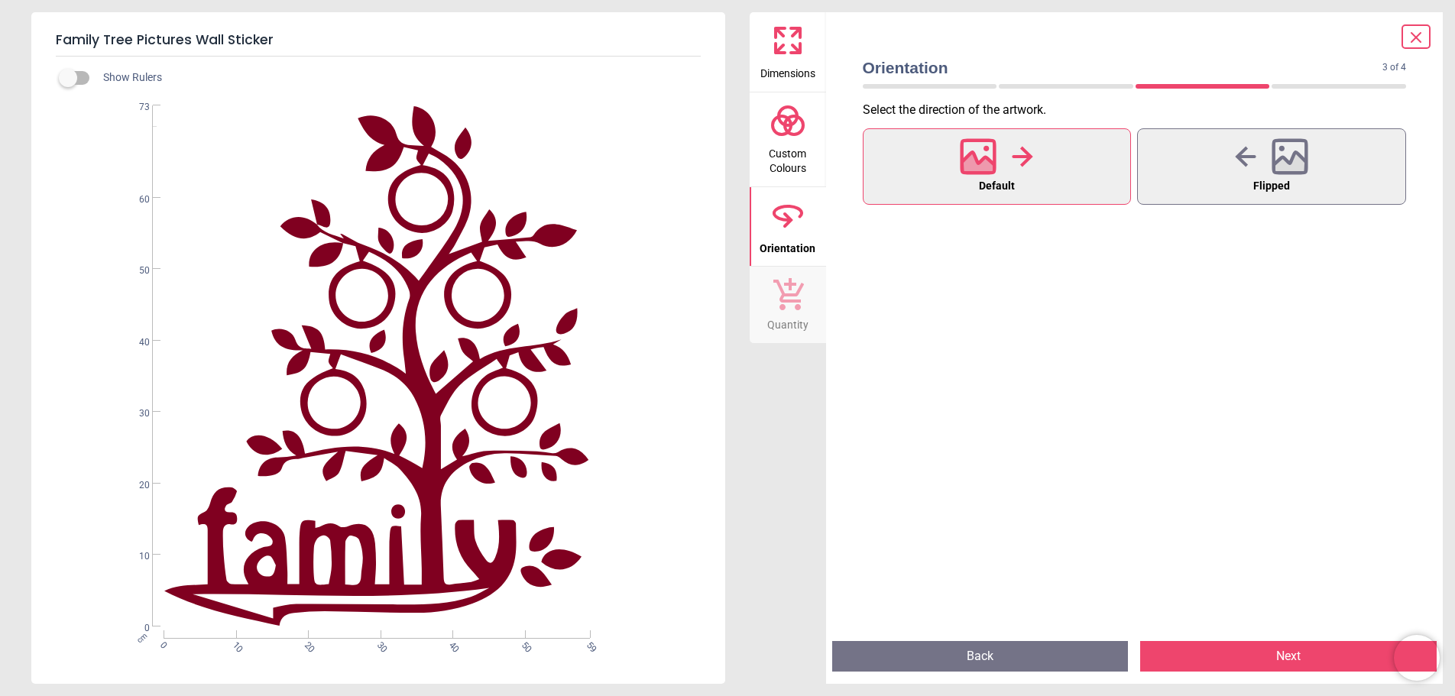
click at [1289, 656] on button "Next" at bounding box center [1288, 656] width 296 height 31
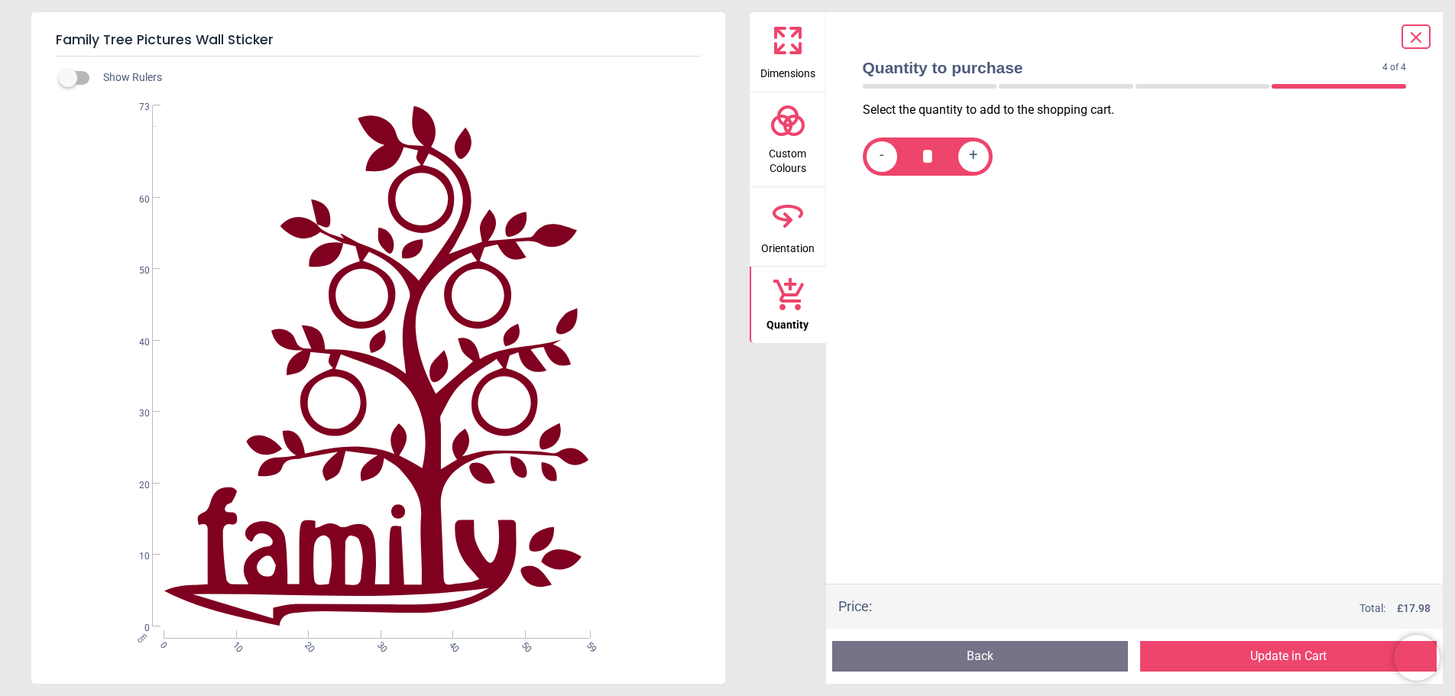
click at [1289, 656] on button "Update in Cart" at bounding box center [1288, 656] width 296 height 31
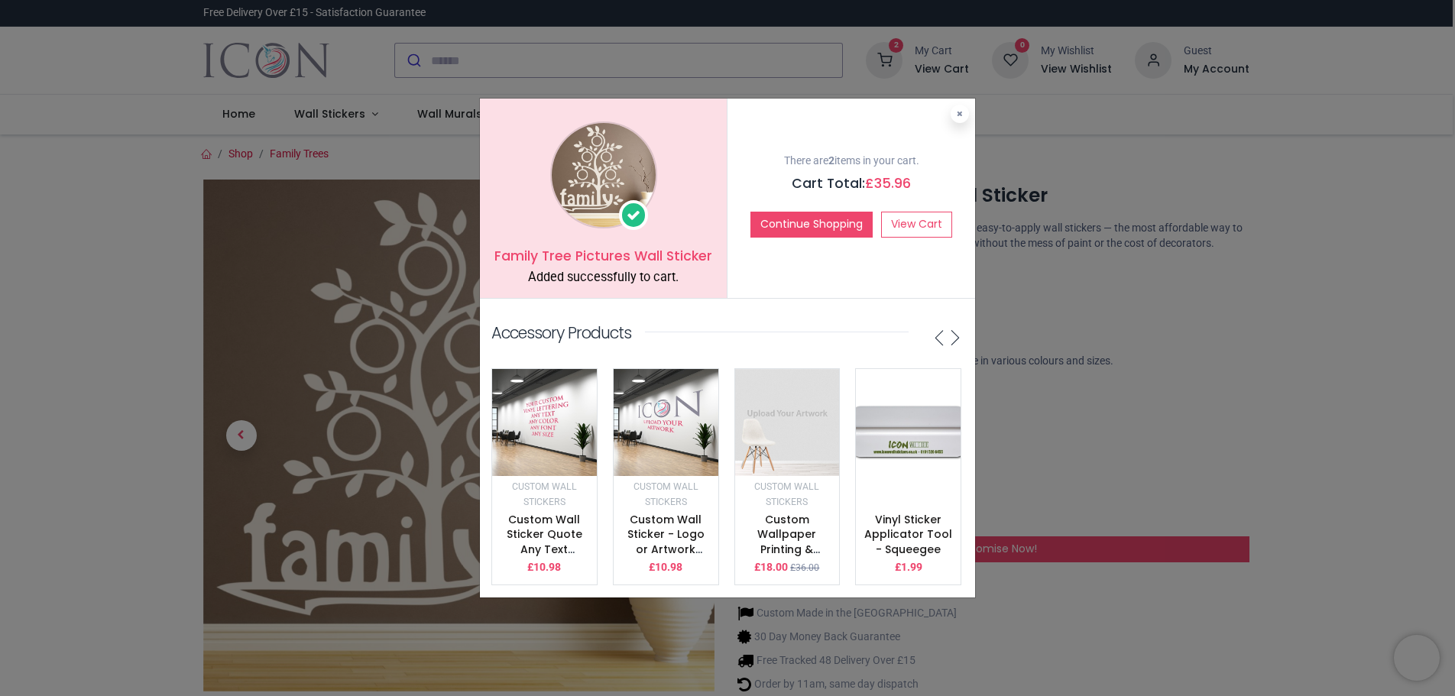
click at [907, 62] on div "Family Tree Pictures Wall Sticker Added successfully to cart. There are 2 items…" at bounding box center [727, 348] width 1455 height 696
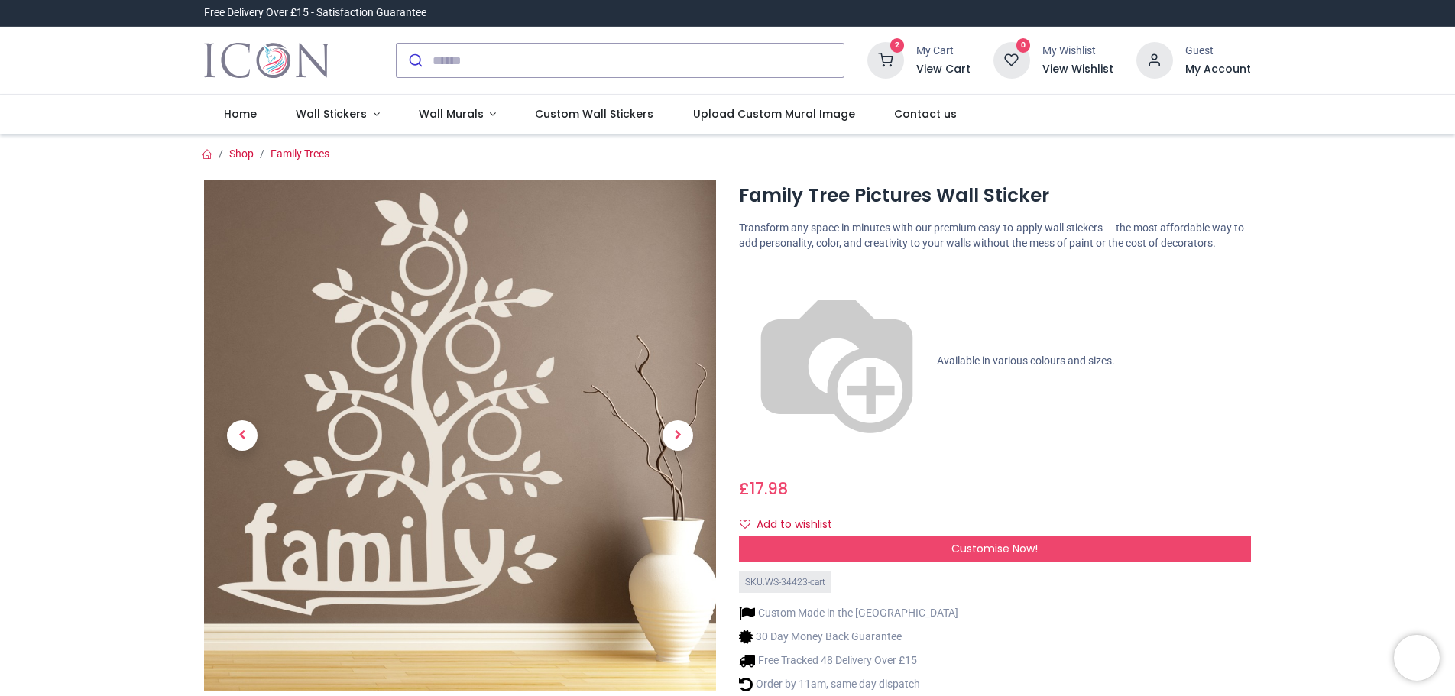
click at [901, 63] on icon at bounding box center [885, 60] width 37 height 37
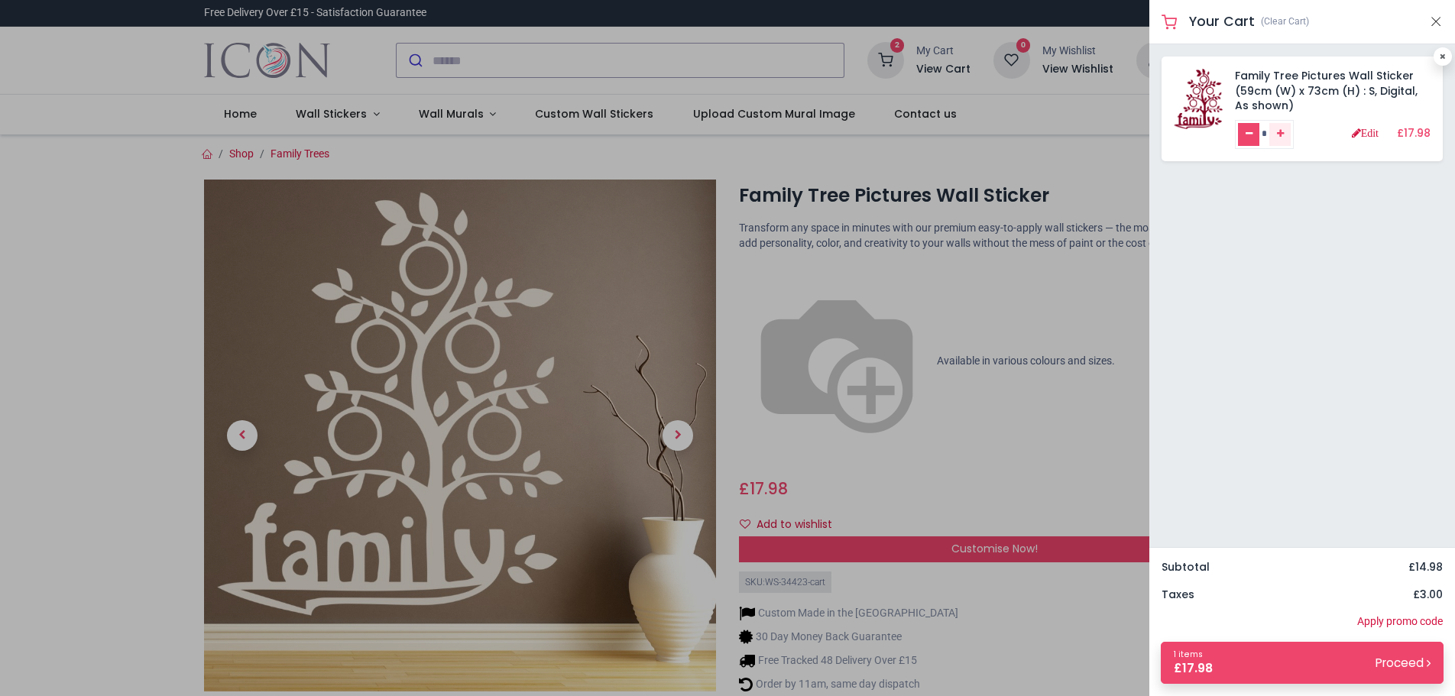
click at [1245, 131] on icon "Remove one" at bounding box center [1248, 133] width 7 height 9
type input "*"
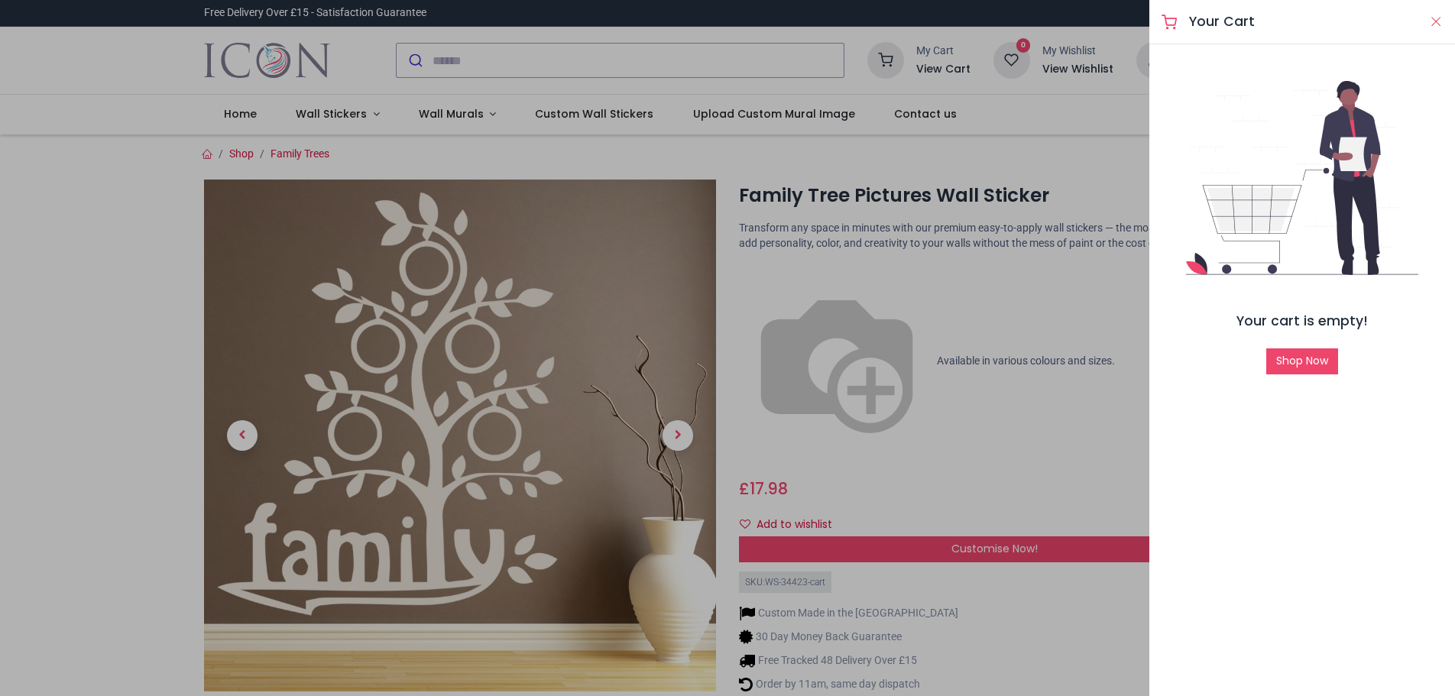
click at [1436, 21] on button "Close" at bounding box center [1436, 21] width 14 height 19
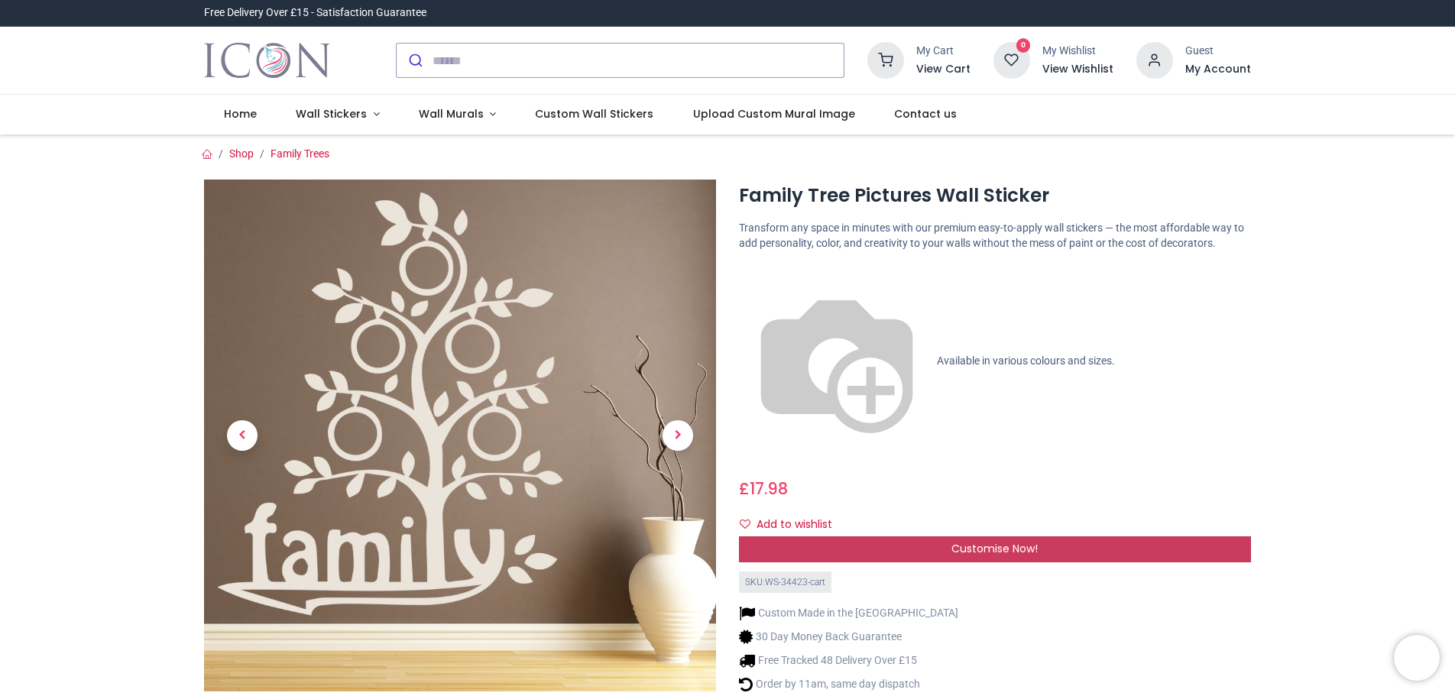
click at [995, 541] on span "Customise Now!" at bounding box center [994, 548] width 86 height 15
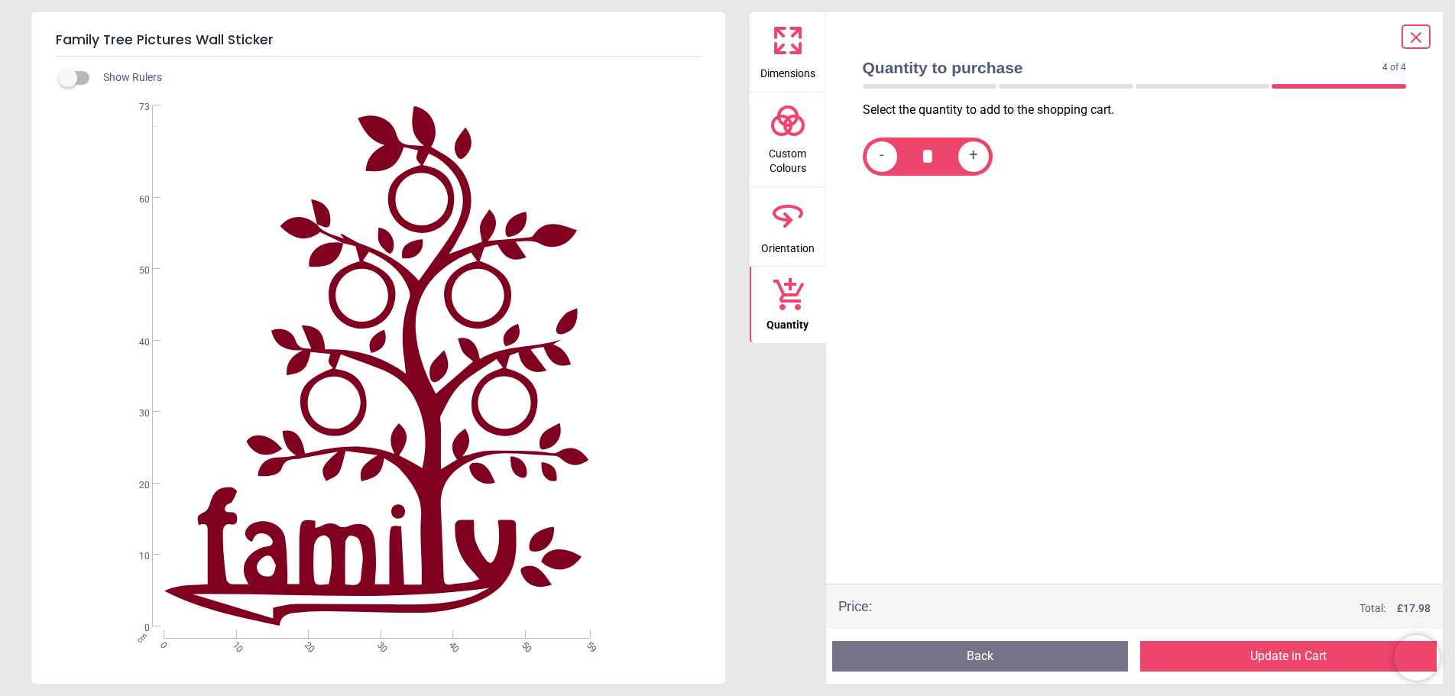
click at [1303, 657] on button "Update in Cart" at bounding box center [1288, 656] width 296 height 31
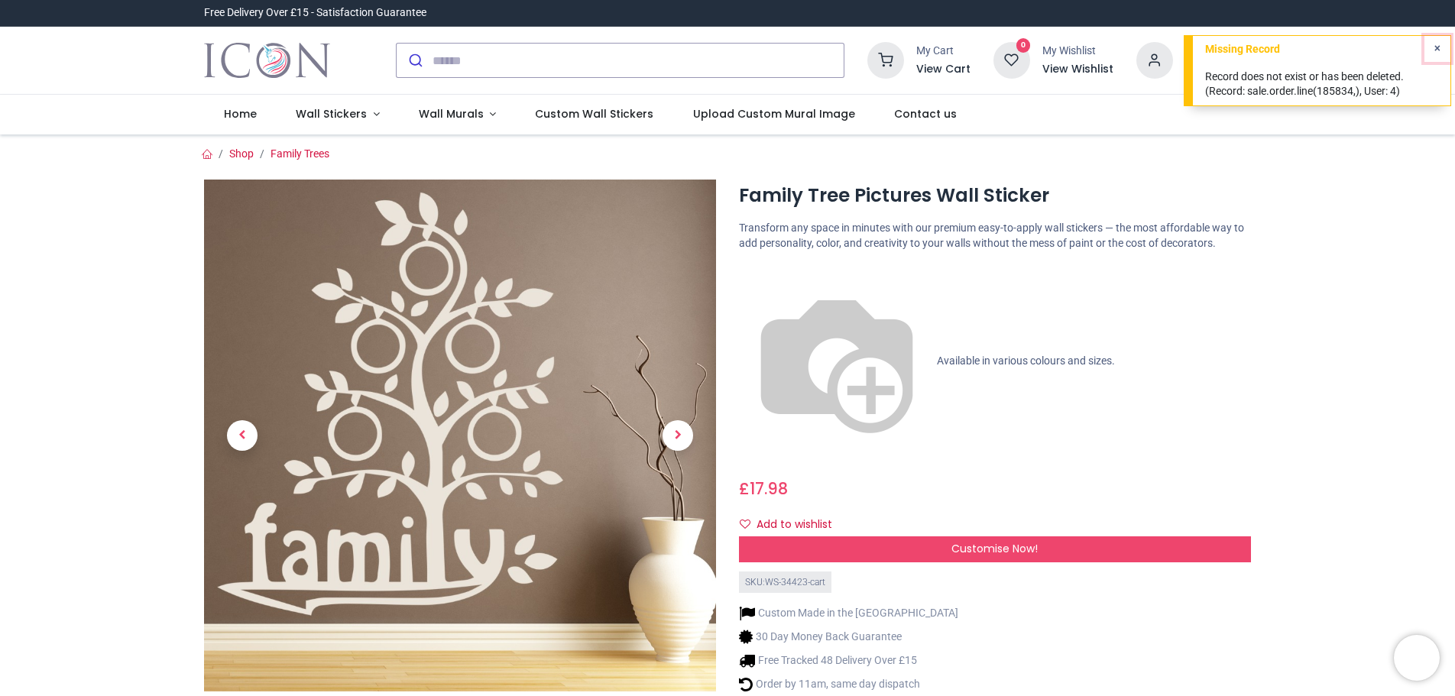
click at [1437, 51] on icon "Close" at bounding box center [1437, 48] width 6 height 11
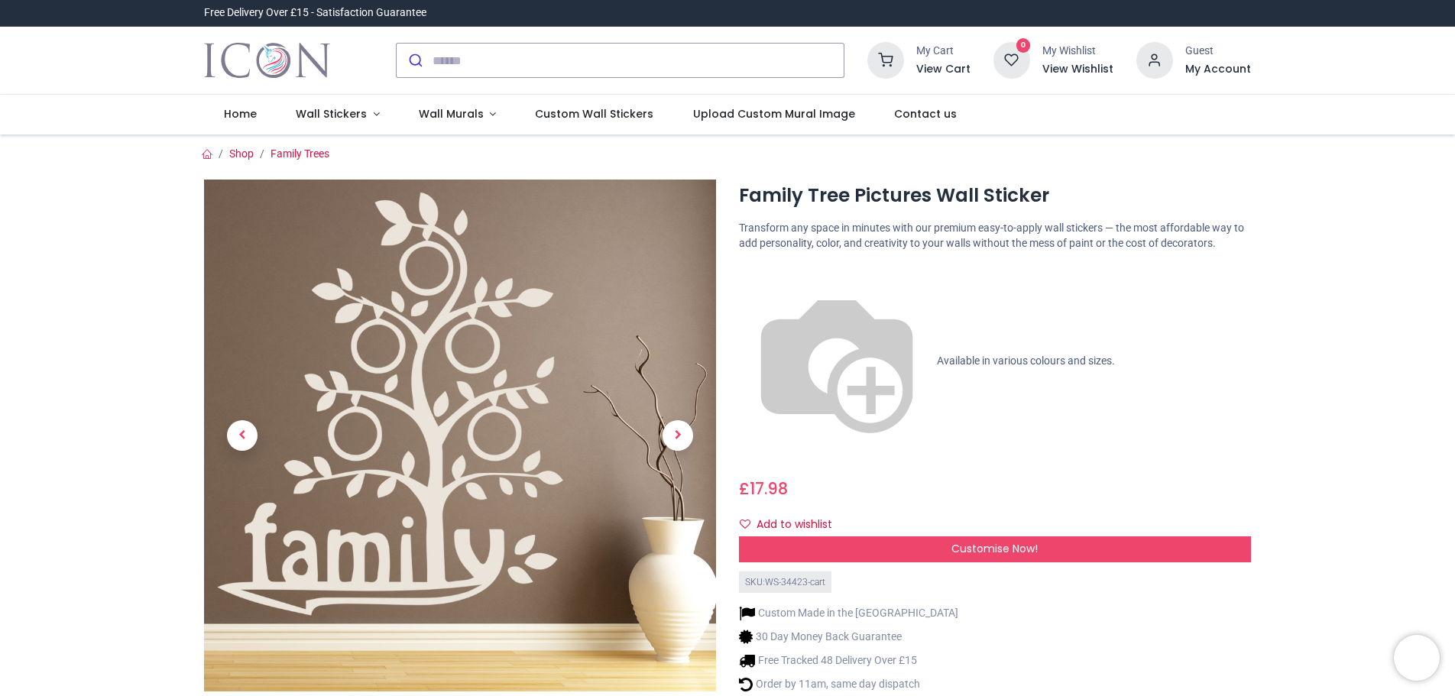
click at [928, 66] on h6 "View Cart" at bounding box center [943, 69] width 54 height 15
click at [857, 293] on div at bounding box center [727, 348] width 1455 height 696
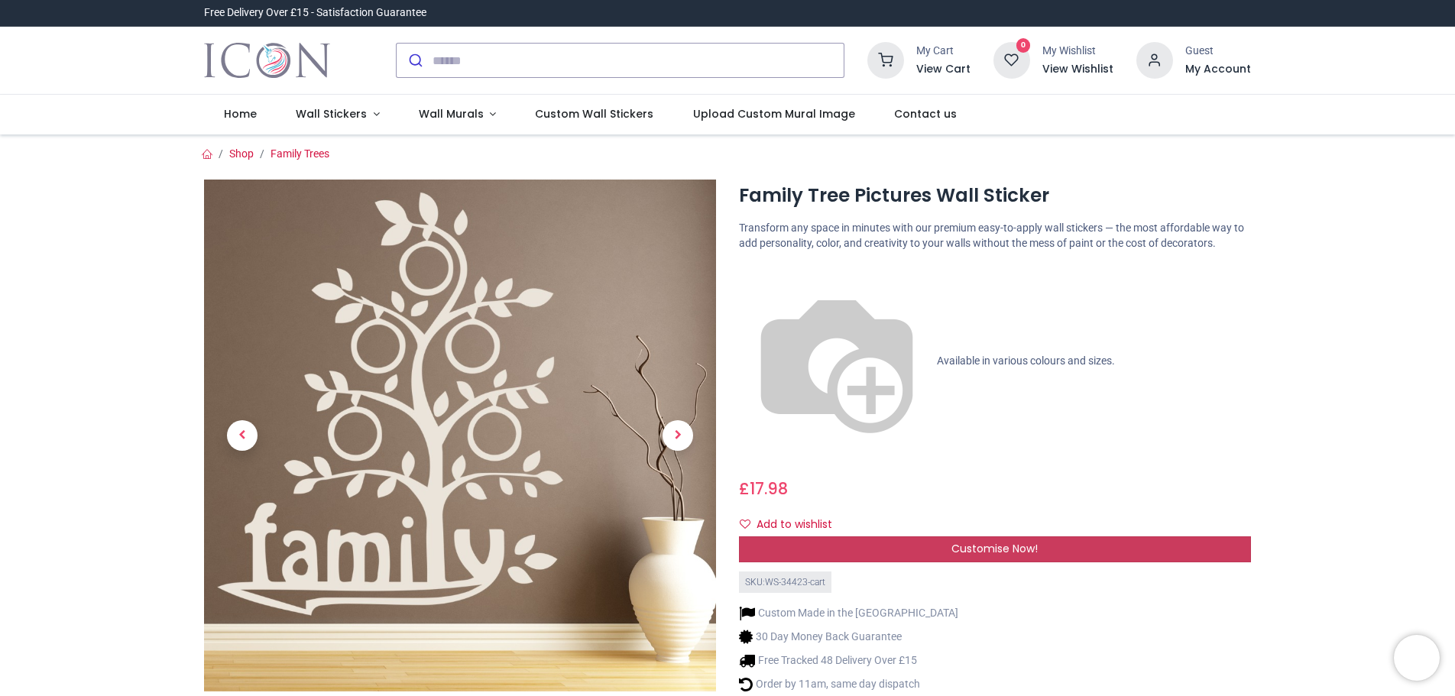
click at [977, 541] on span "Customise Now!" at bounding box center [994, 548] width 86 height 15
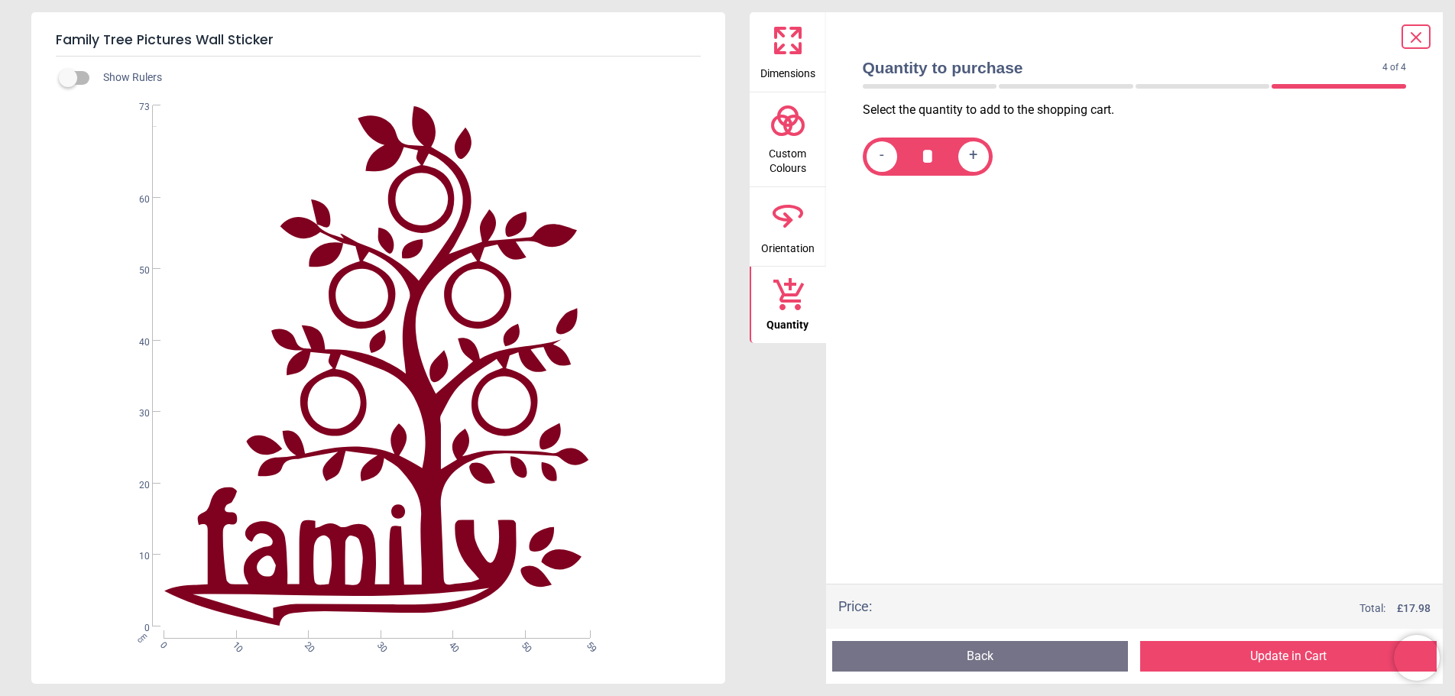
click at [956, 645] on button "Back" at bounding box center [980, 656] width 296 height 31
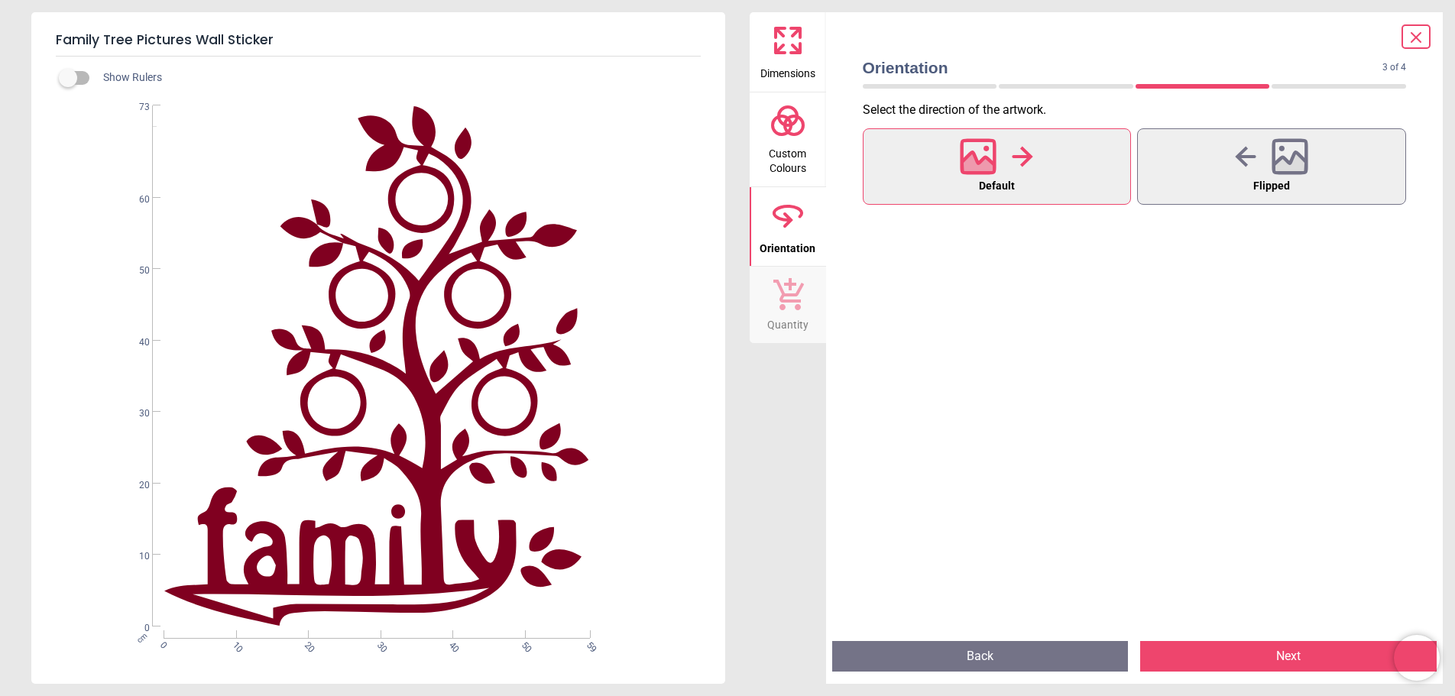
click at [956, 645] on button "Back" at bounding box center [980, 656] width 296 height 31
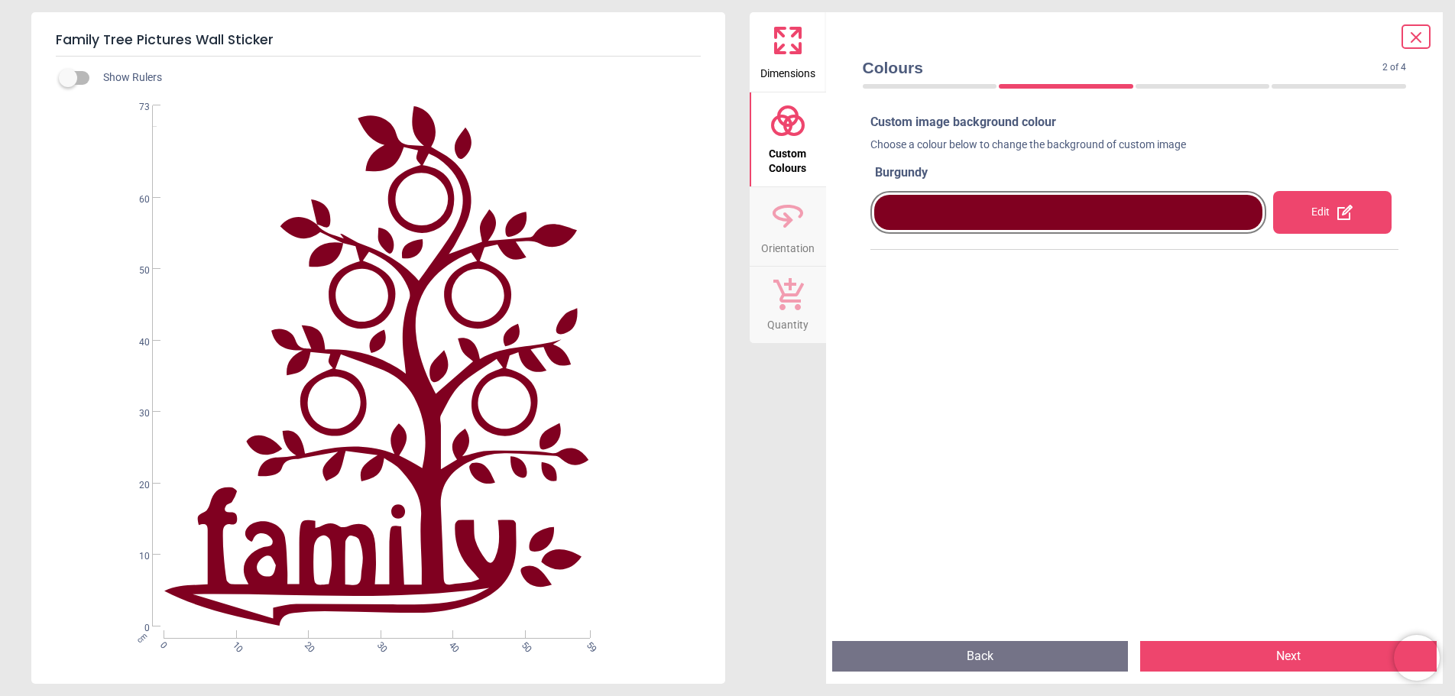
click at [956, 645] on button "Back" at bounding box center [980, 656] width 296 height 31
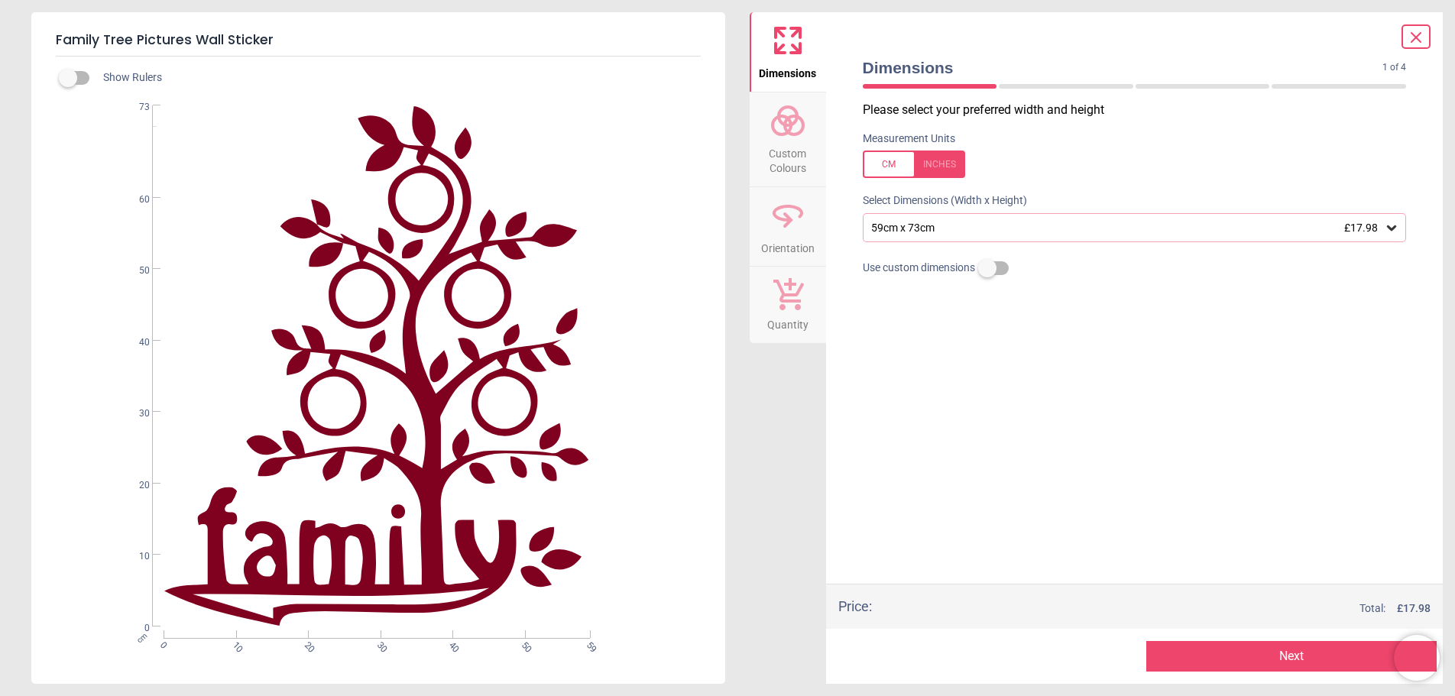
click at [1255, 652] on button "Next" at bounding box center [1291, 656] width 290 height 31
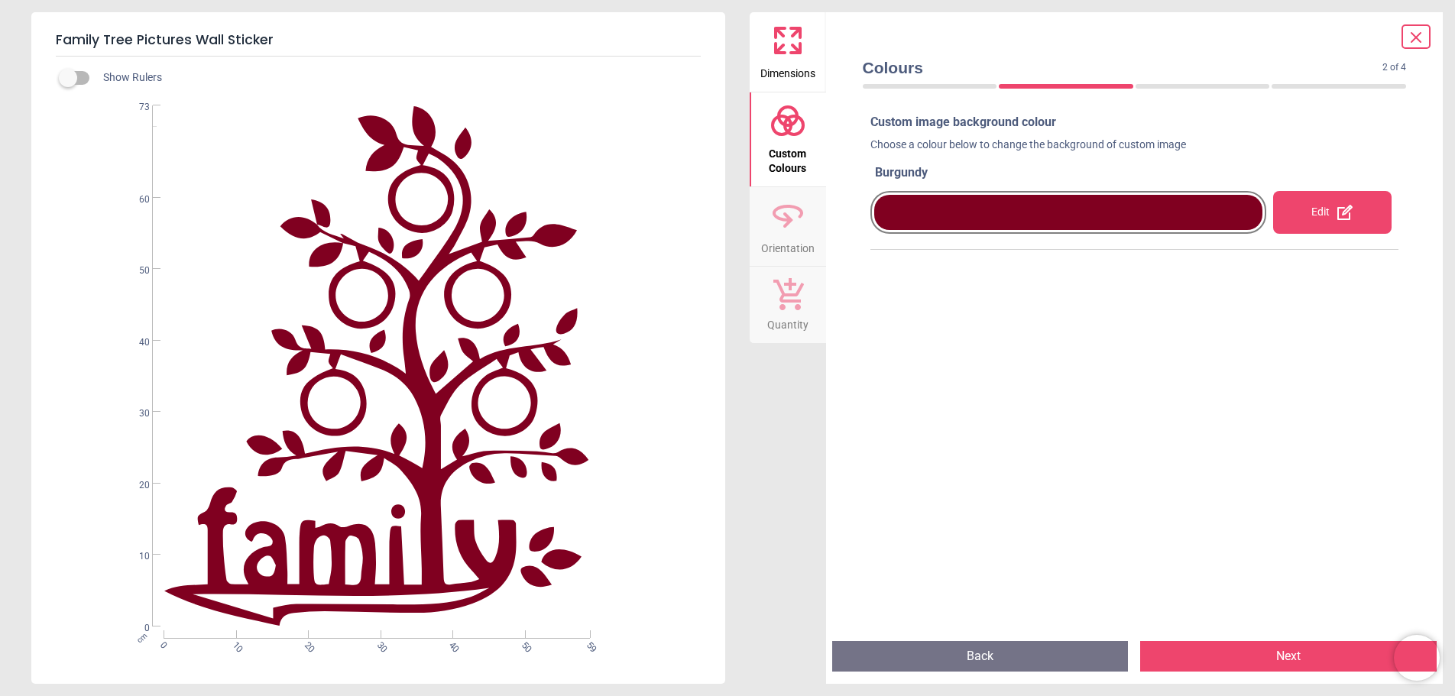
click at [1255, 652] on button "Next" at bounding box center [1288, 656] width 296 height 31
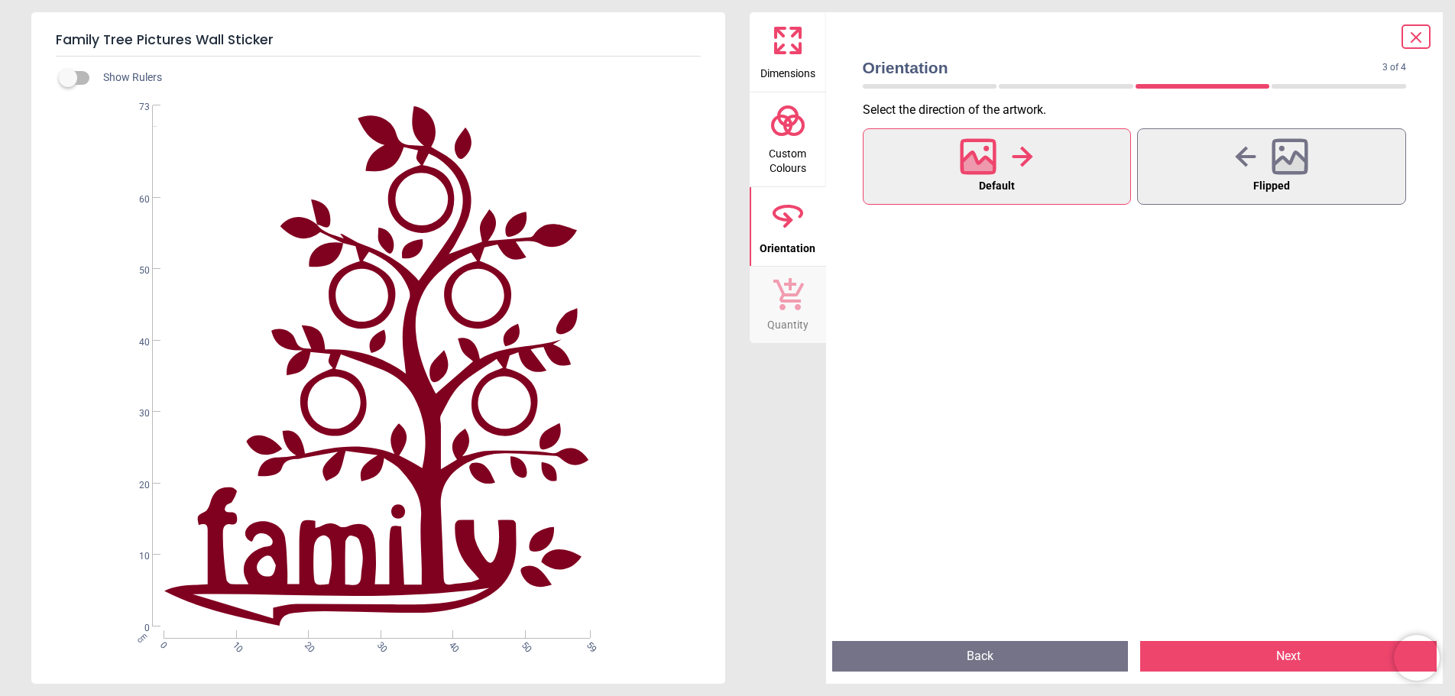
click at [1255, 652] on button "Next" at bounding box center [1288, 656] width 296 height 31
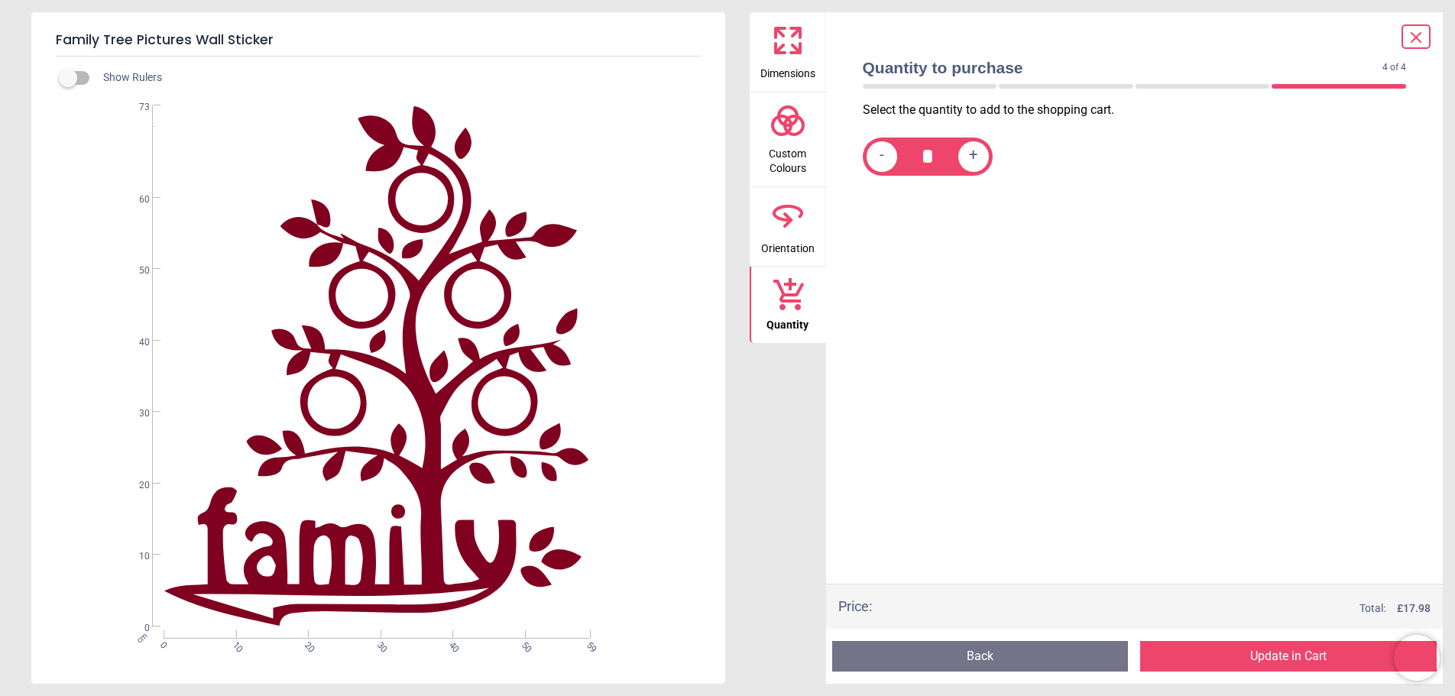
click at [1255, 652] on button "Update in Cart" at bounding box center [1288, 656] width 296 height 31
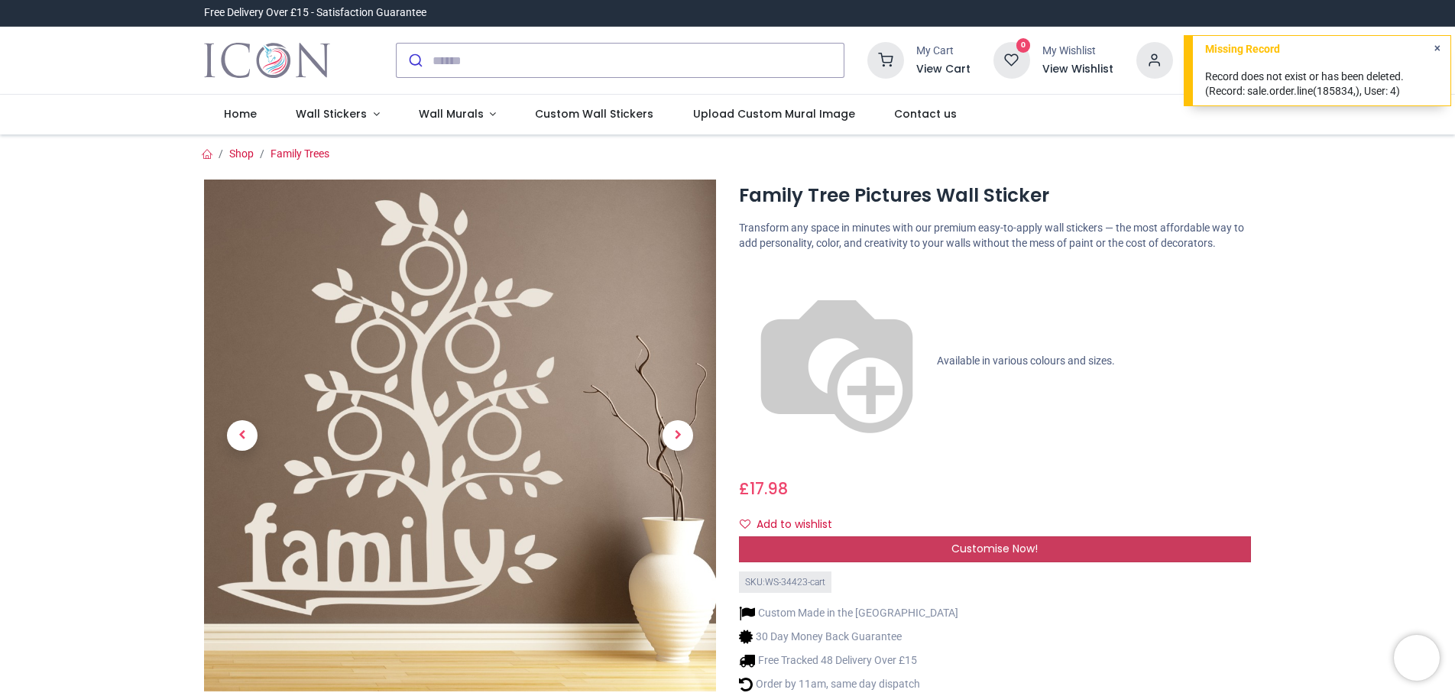
click at [1004, 541] on span "Customise Now!" at bounding box center [994, 548] width 86 height 15
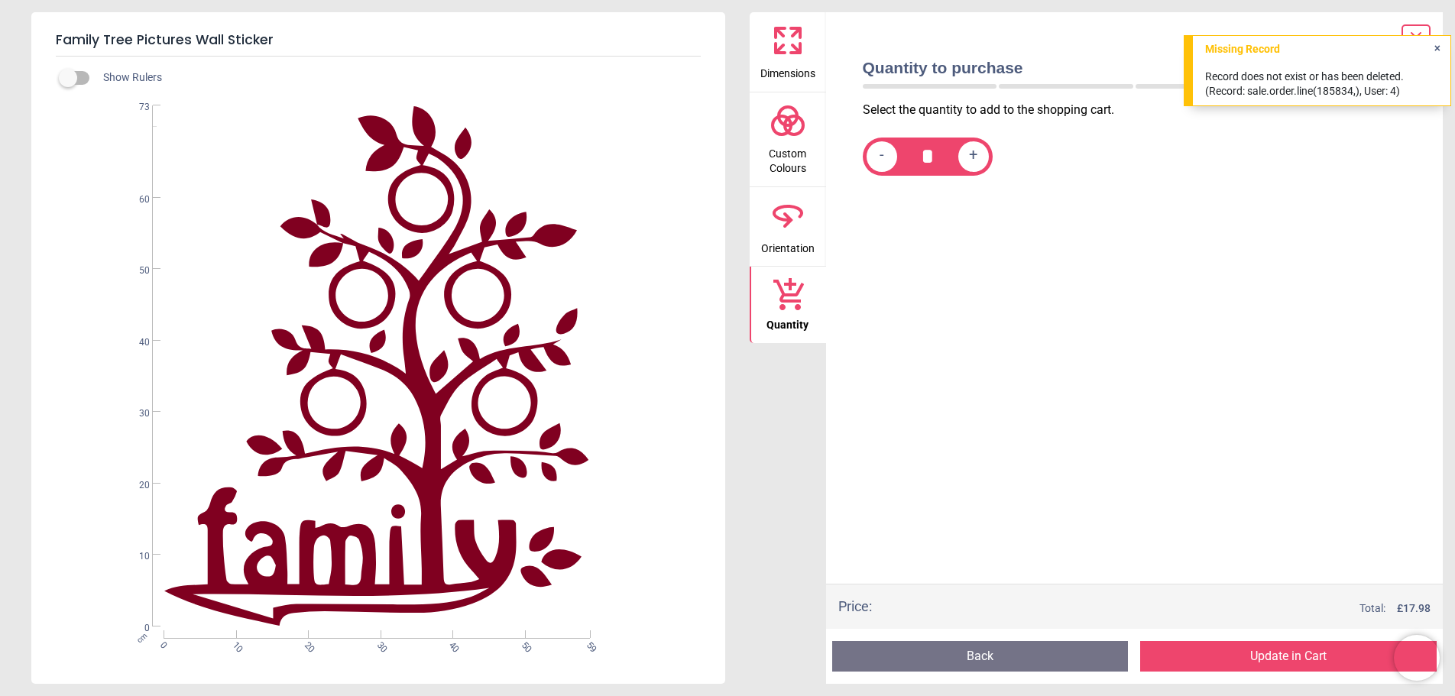
click at [1273, 651] on button "Update in Cart" at bounding box center [1288, 656] width 296 height 31
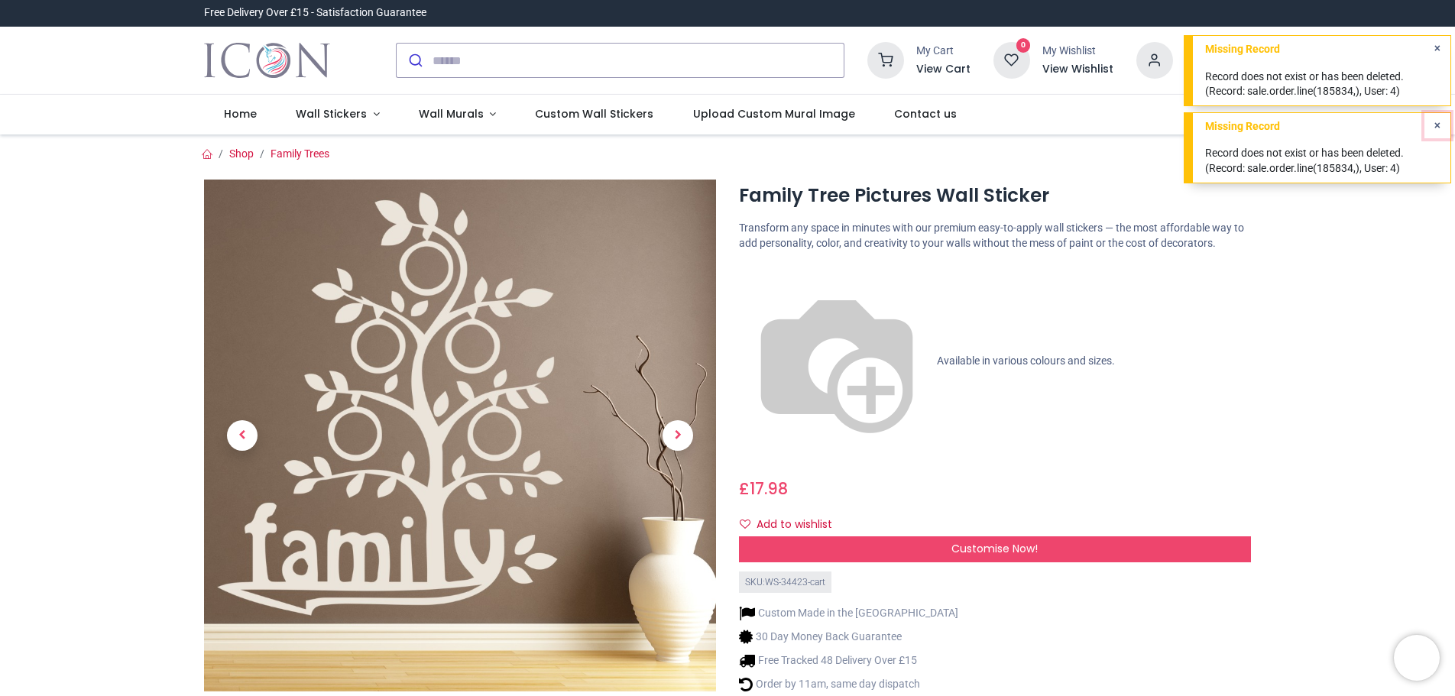
click at [1434, 123] on icon "Close" at bounding box center [1437, 125] width 6 height 11
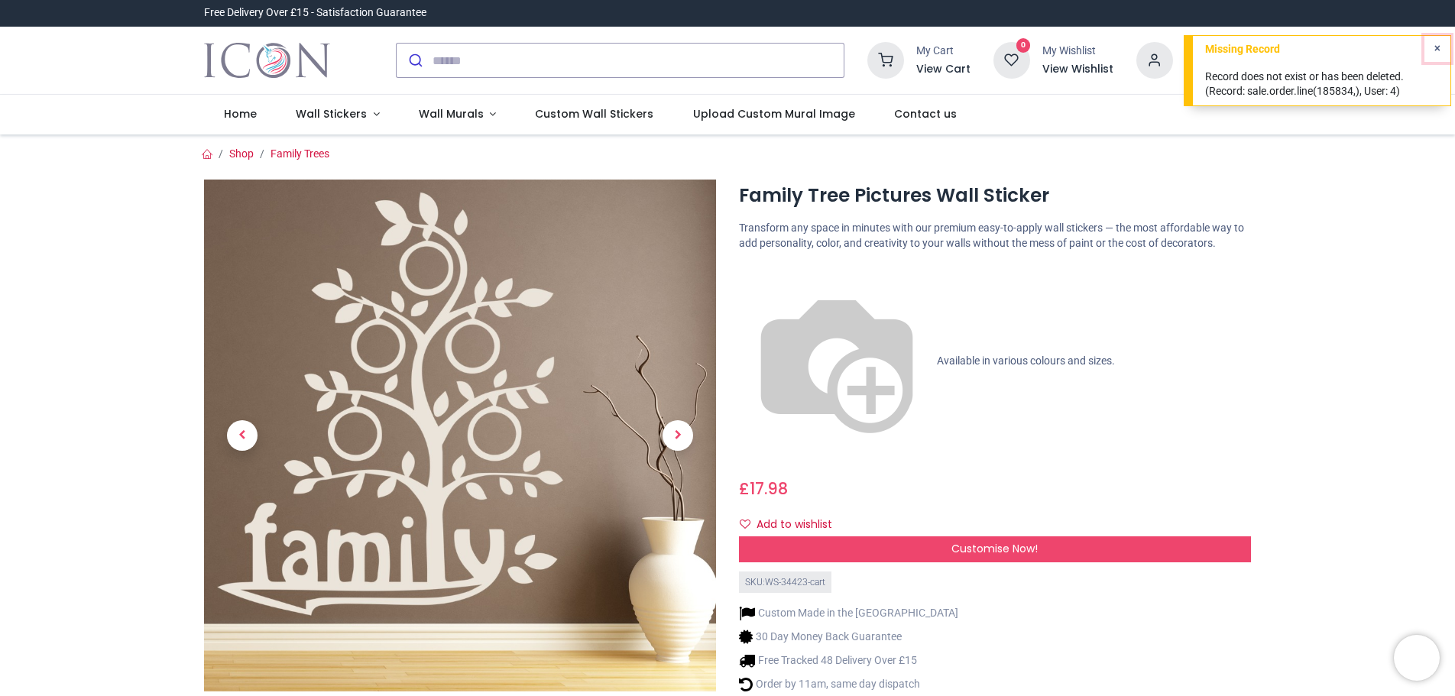
click at [1437, 47] on icon "Close" at bounding box center [1437, 48] width 6 height 11
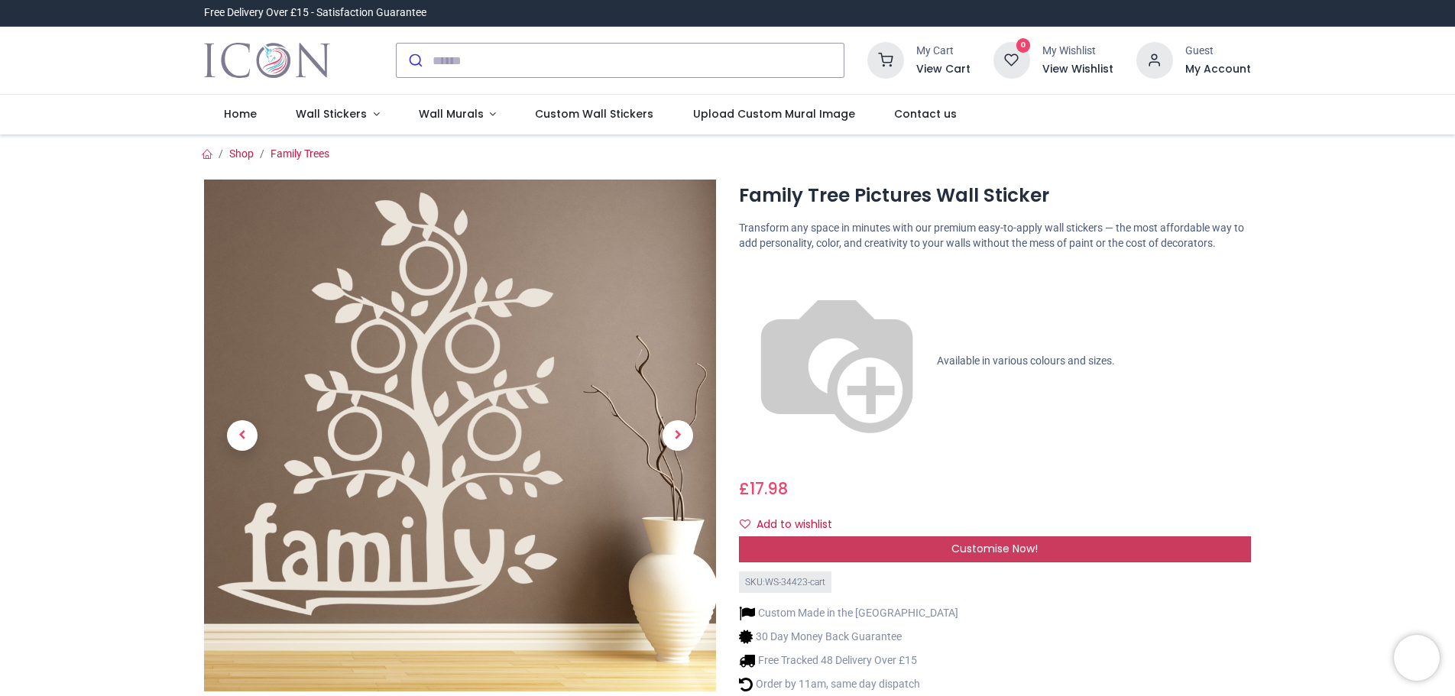
click at [996, 541] on span "Customise Now!" at bounding box center [994, 548] width 86 height 15
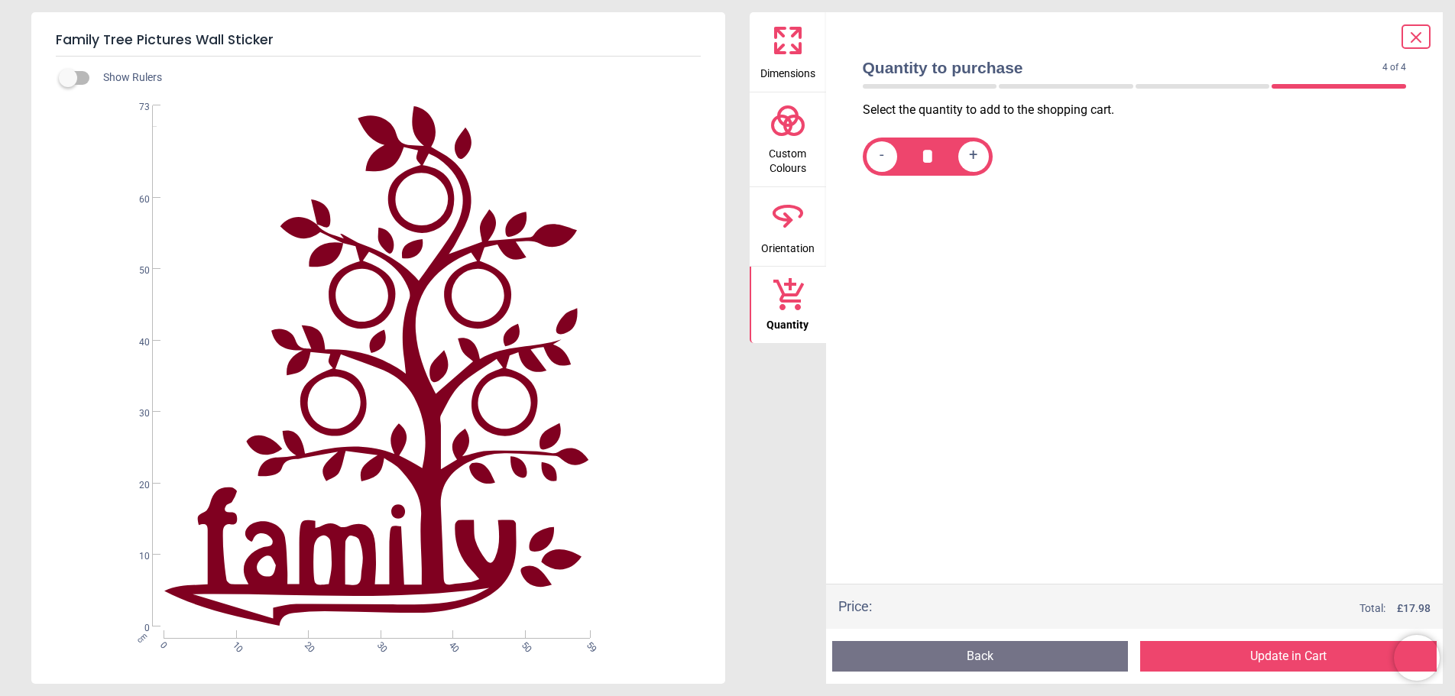
click at [1019, 649] on button "Back" at bounding box center [980, 656] width 296 height 31
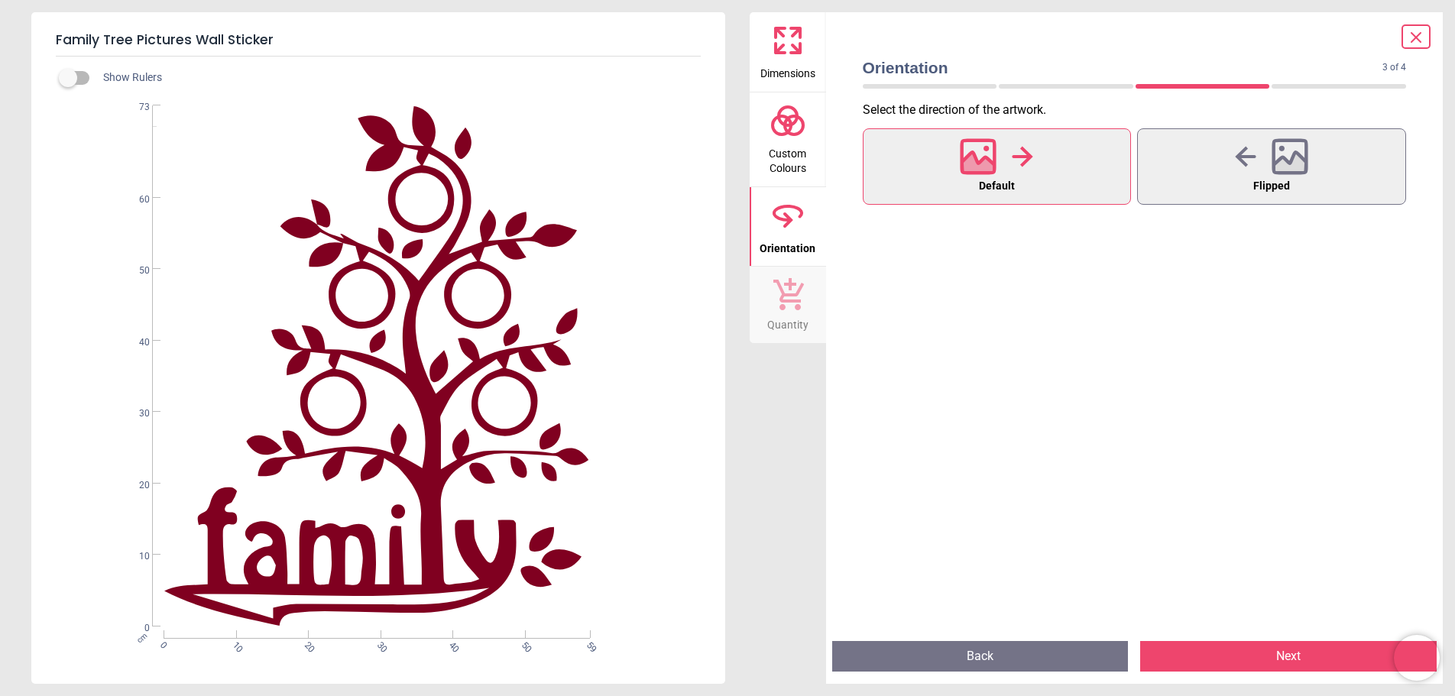
click at [1019, 649] on button "Back" at bounding box center [980, 656] width 296 height 31
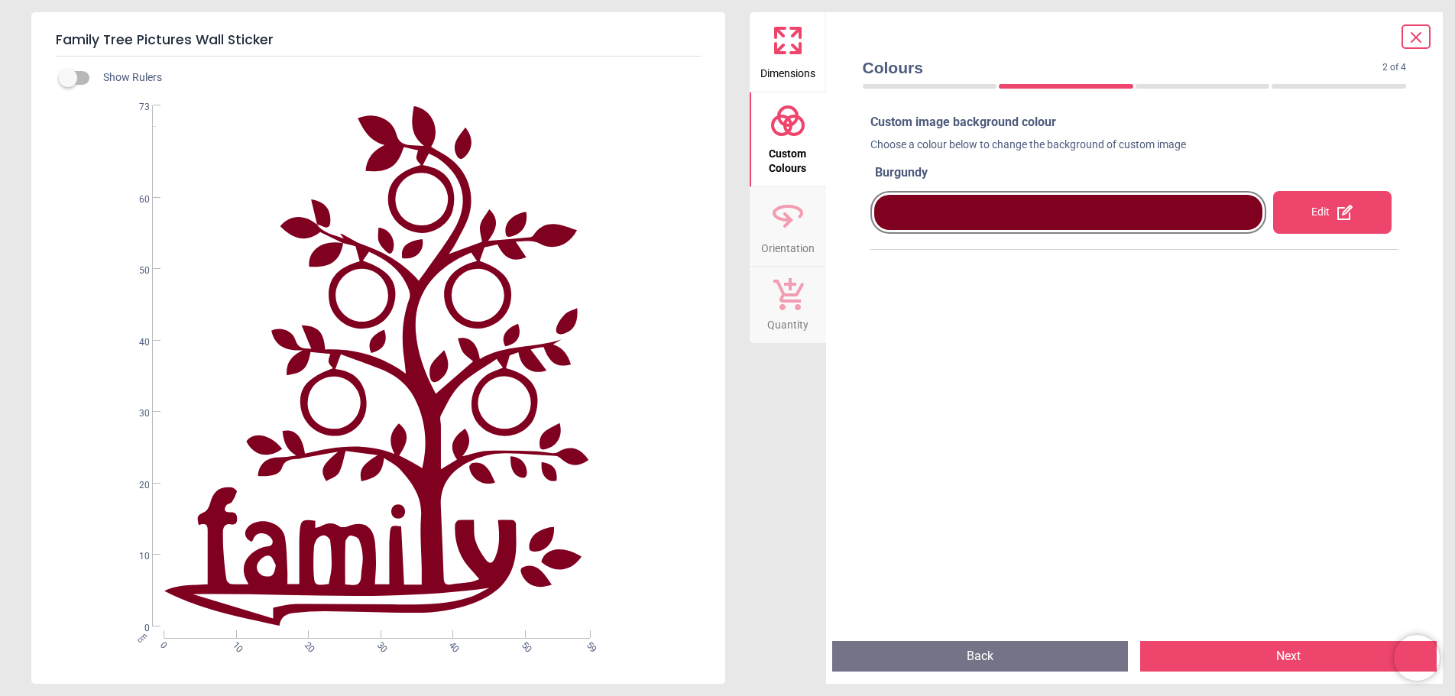
click at [1315, 201] on div "Edit" at bounding box center [1332, 212] width 119 height 43
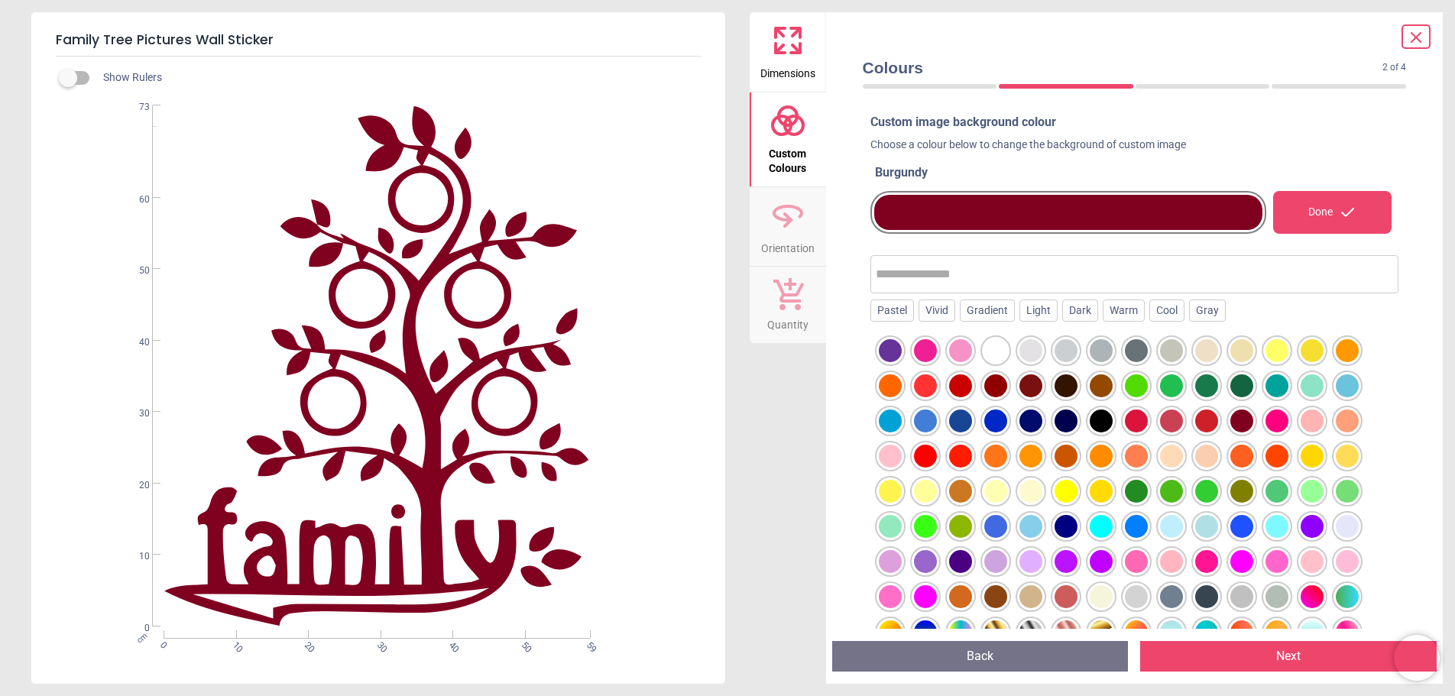
click at [1237, 417] on div at bounding box center [1241, 420] width 23 height 23
click at [1032, 384] on div at bounding box center [1030, 385] width 23 height 23
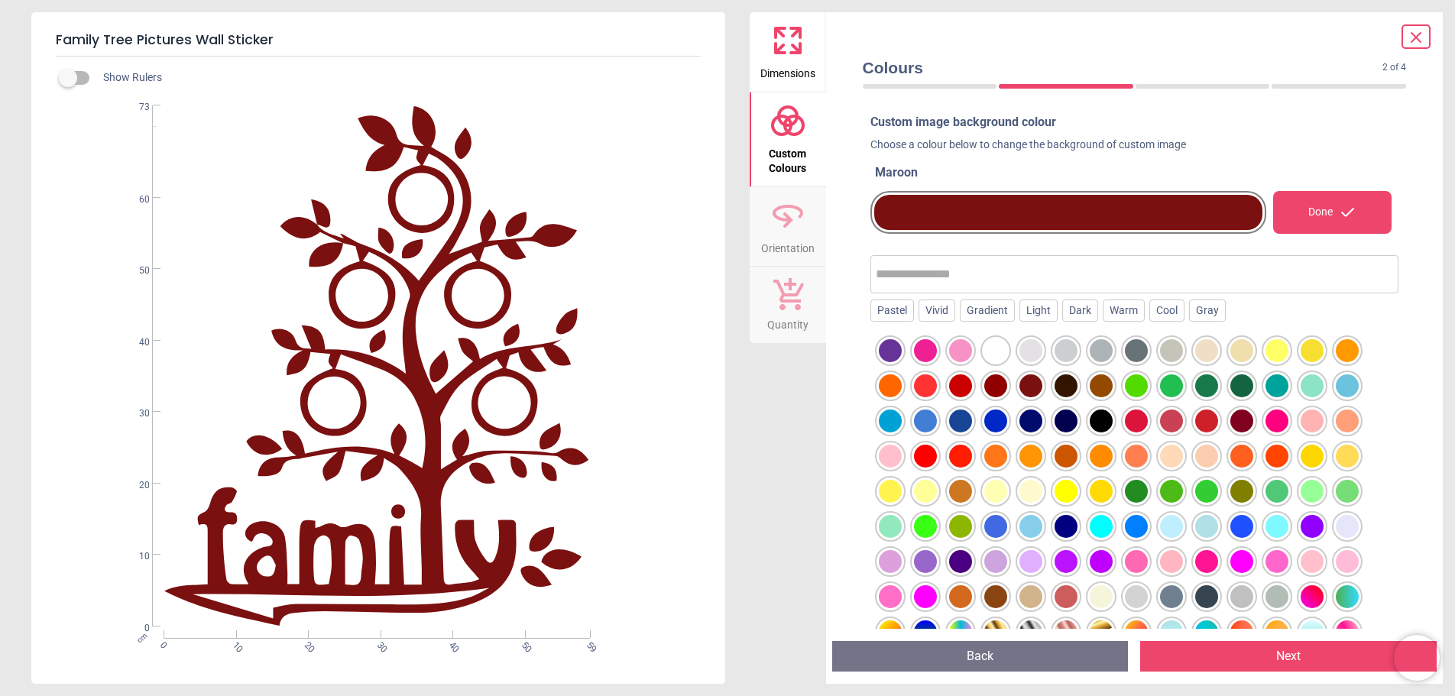
click at [1322, 210] on div "Done" at bounding box center [1332, 212] width 119 height 43
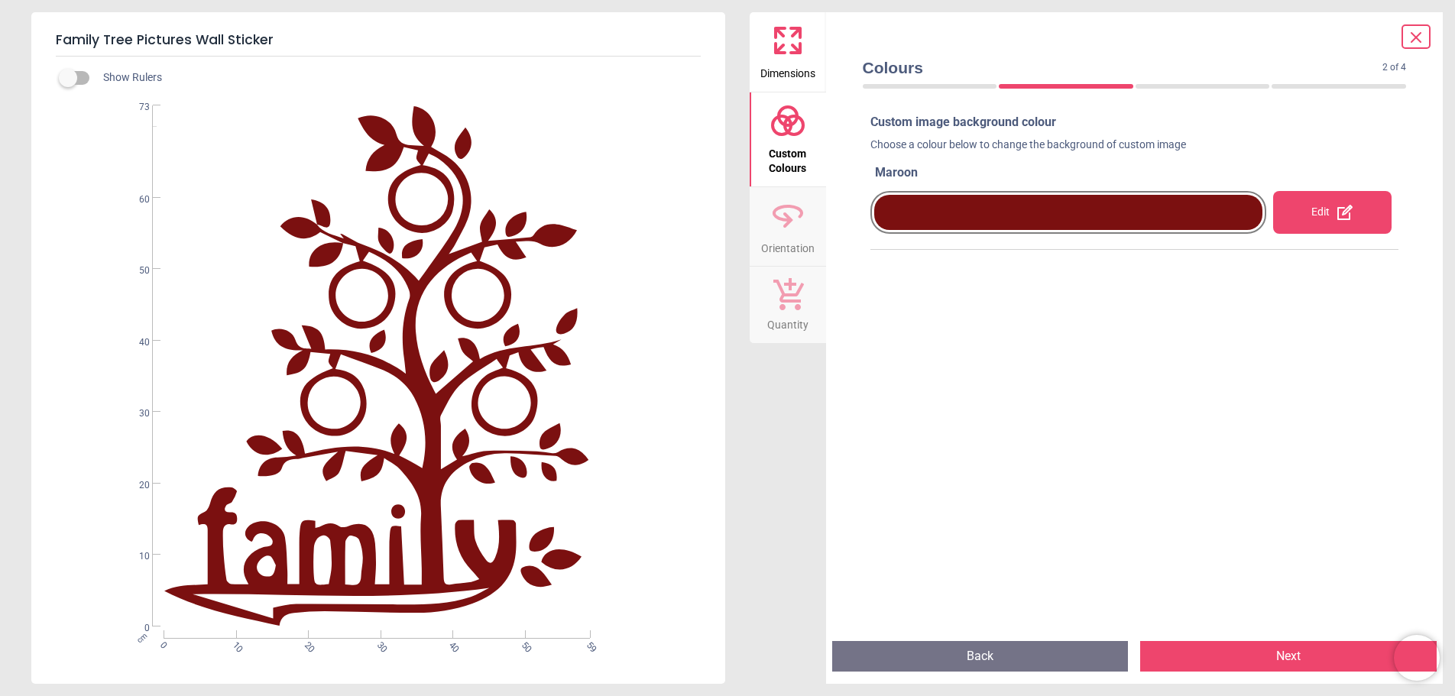
click at [1267, 652] on button "Next" at bounding box center [1288, 656] width 296 height 31
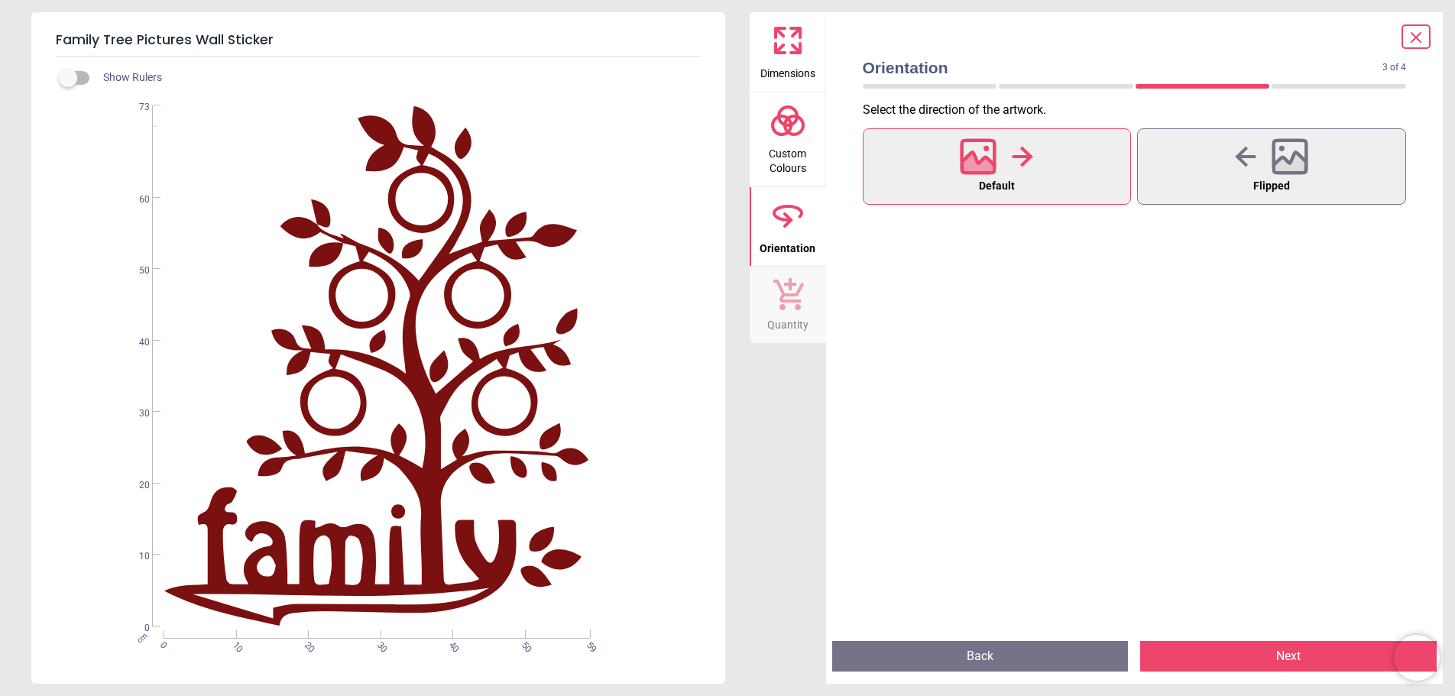
click at [1284, 652] on button "Next" at bounding box center [1288, 656] width 296 height 31
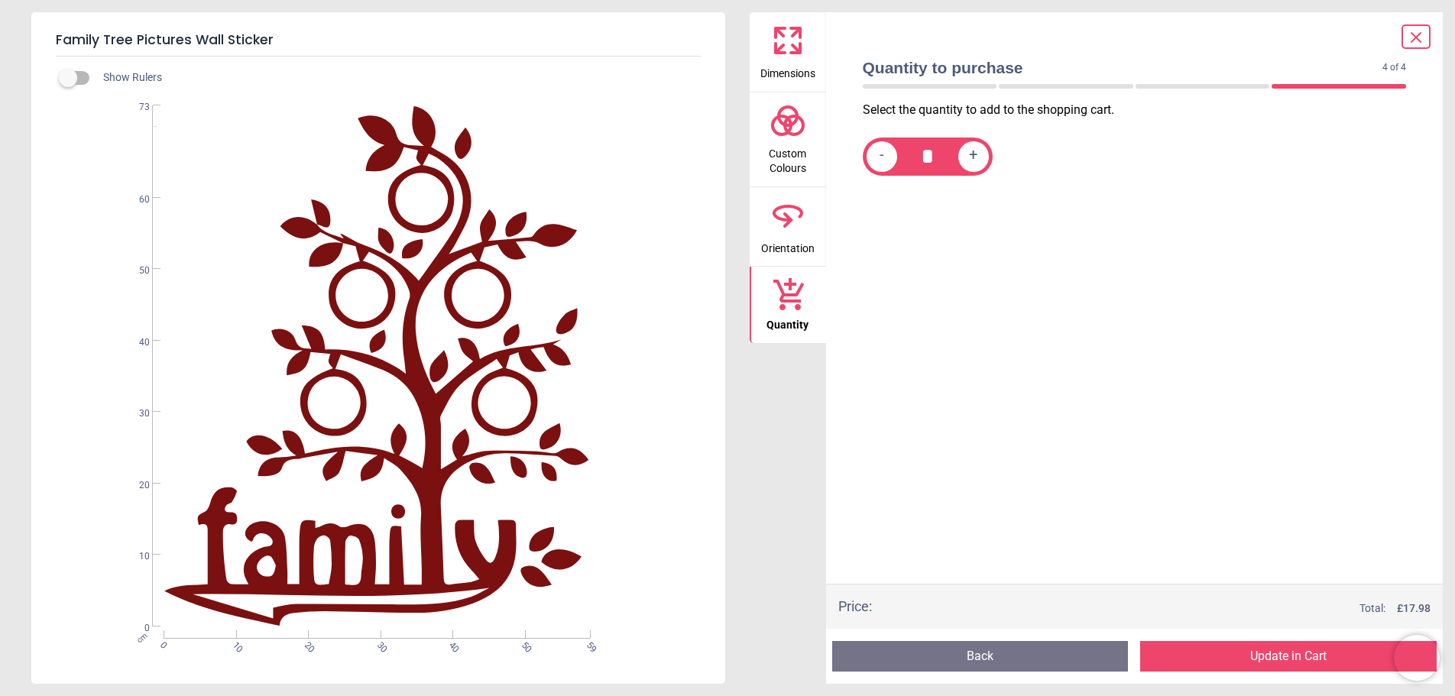
click at [1254, 658] on button "Update in Cart" at bounding box center [1288, 656] width 296 height 31
